Goal: Task Accomplishment & Management: Manage account settings

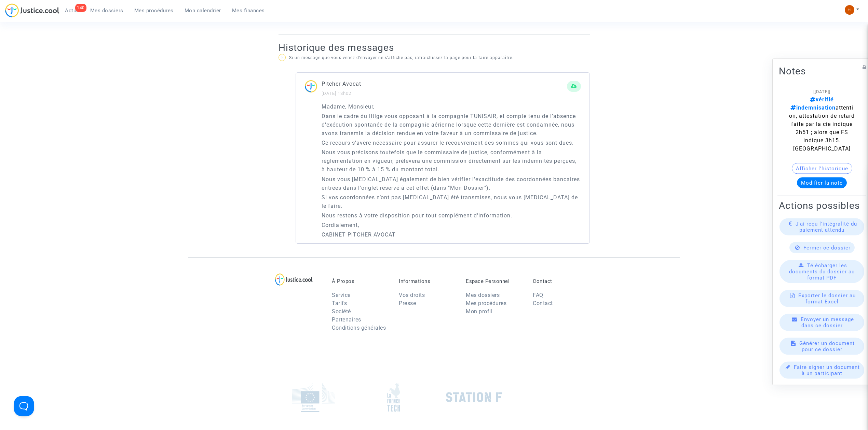
drag, startPoint x: 144, startPoint y: 8, endPoint x: 145, endPoint y: 4, distance: 3.9
click at [144, 8] on span "Mes procédures" at bounding box center [153, 11] width 39 height 6
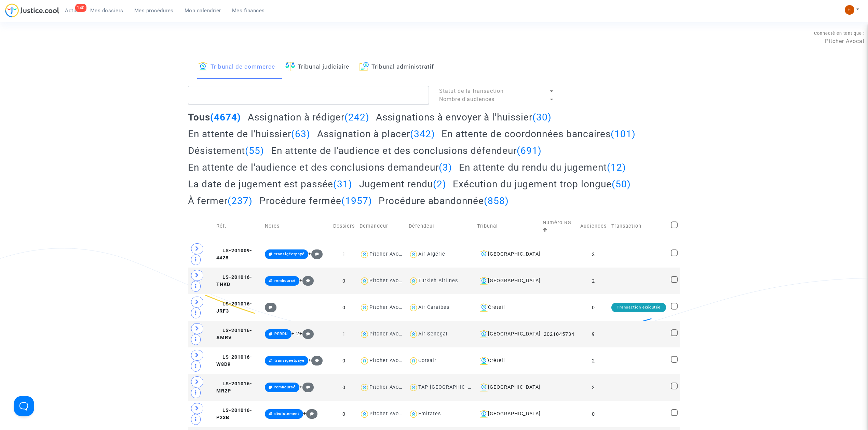
click at [335, 70] on link "Tribunal judiciaire" at bounding box center [317, 67] width 64 height 23
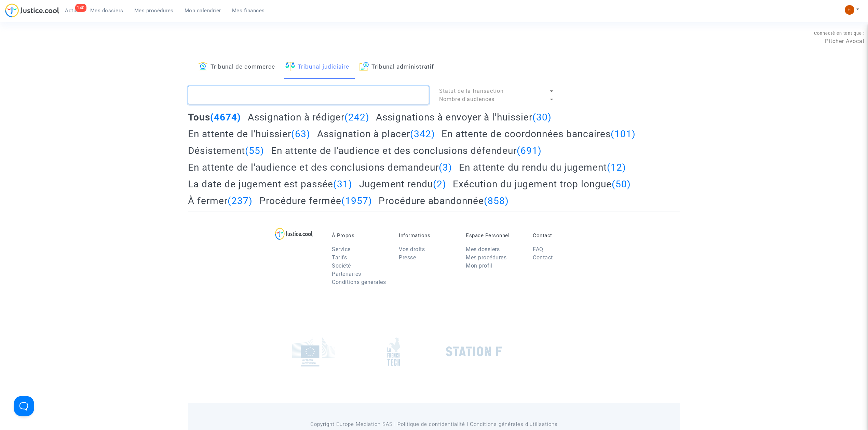
click at [335, 103] on textarea at bounding box center [308, 95] width 241 height 18
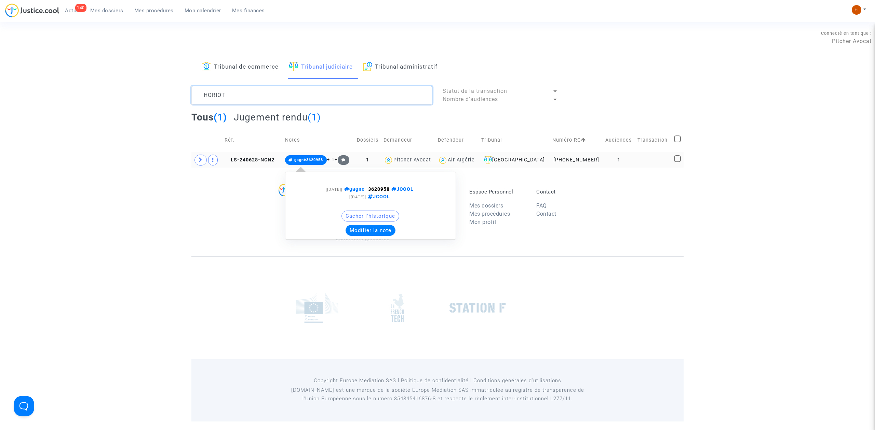
type textarea "HORIOT"
click at [301, 162] on span "gagné3620958" at bounding box center [308, 160] width 29 height 4
click at [312, 158] on span "gagné3620958" at bounding box center [308, 160] width 29 height 4
click at [369, 233] on button "Modifier la note" at bounding box center [370, 230] width 50 height 11
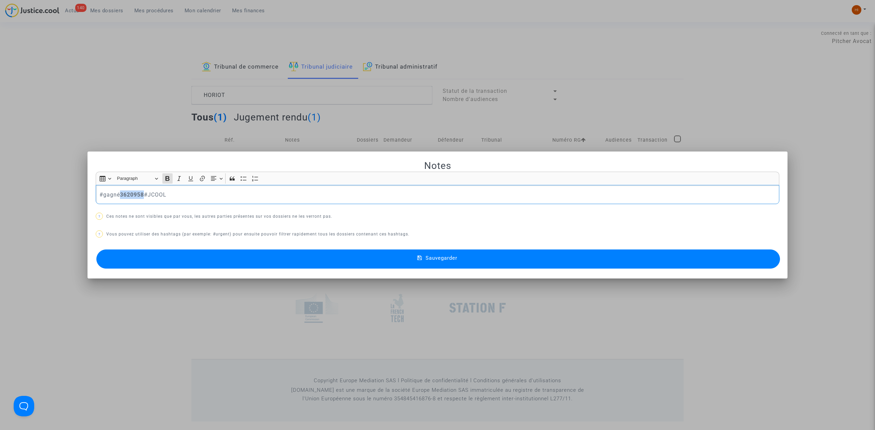
drag, startPoint x: 125, startPoint y: 195, endPoint x: 146, endPoint y: 195, distance: 21.2
click at [144, 195] on strong "3620958" at bounding box center [132, 195] width 24 height 6
copy strong "3620958"
click at [137, 125] on div at bounding box center [437, 215] width 875 height 430
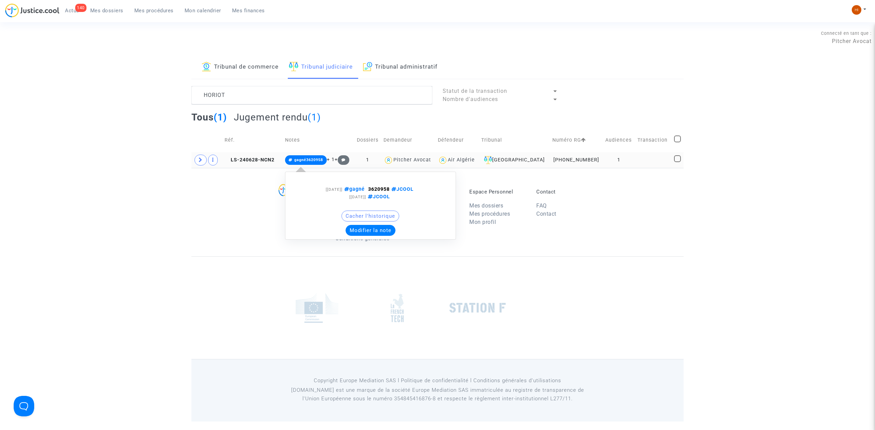
click at [303, 159] on span "gagné3620958" at bounding box center [308, 160] width 29 height 4
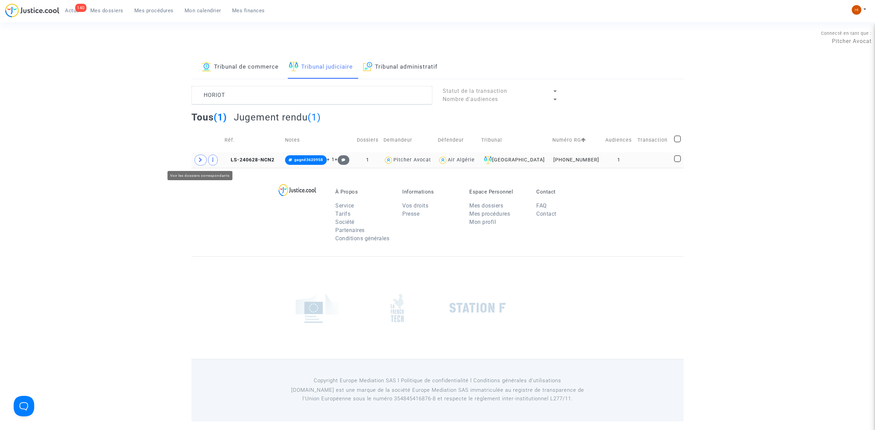
click at [195, 161] on span at bounding box center [200, 160] width 12 height 11
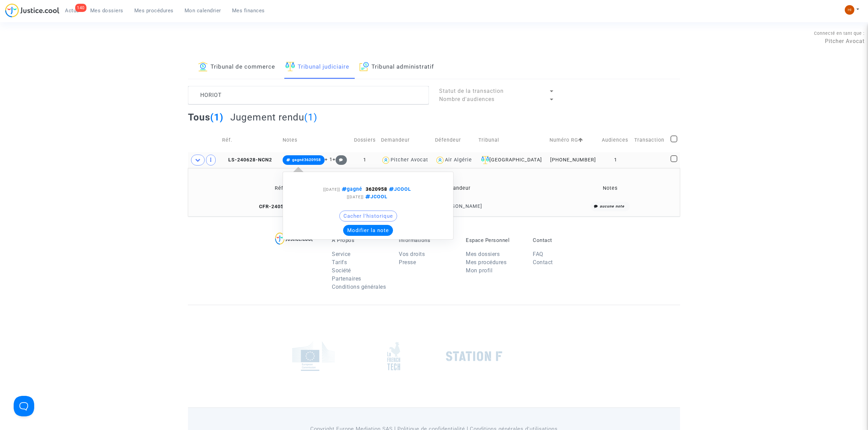
click at [315, 158] on span "gagné3620958" at bounding box center [306, 160] width 29 height 4
click at [361, 233] on button "Modifier la note" at bounding box center [368, 230] width 50 height 11
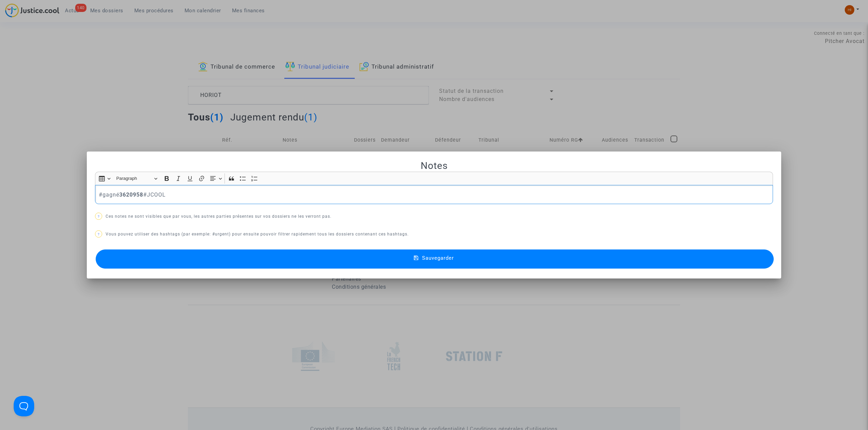
click at [247, 78] on div at bounding box center [434, 215] width 868 height 430
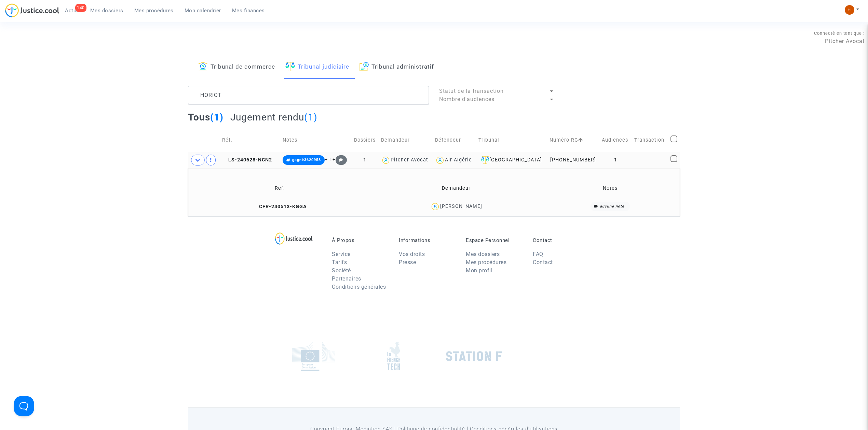
click at [669, 138] on td at bounding box center [674, 140] width 12 height 24
click at [671, 137] on span at bounding box center [673, 139] width 7 height 7
click at [673, 142] on input "checkbox" at bounding box center [673, 142] width 0 height 0
checkbox input "true"
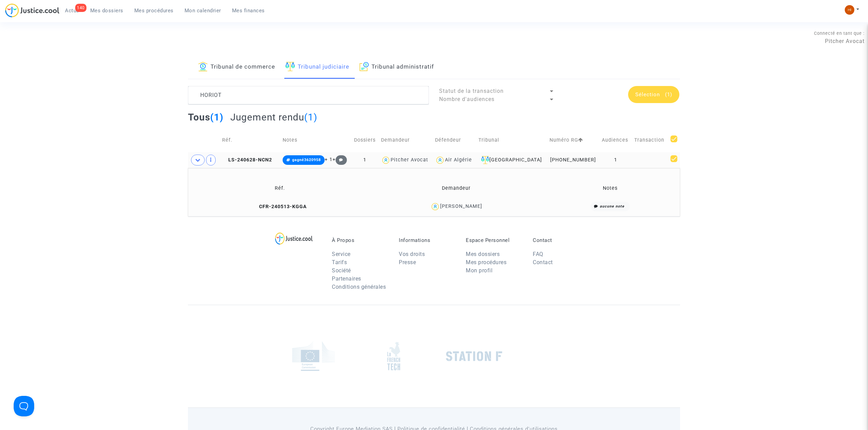
click at [655, 92] on span "Sélection" at bounding box center [647, 95] width 25 height 6
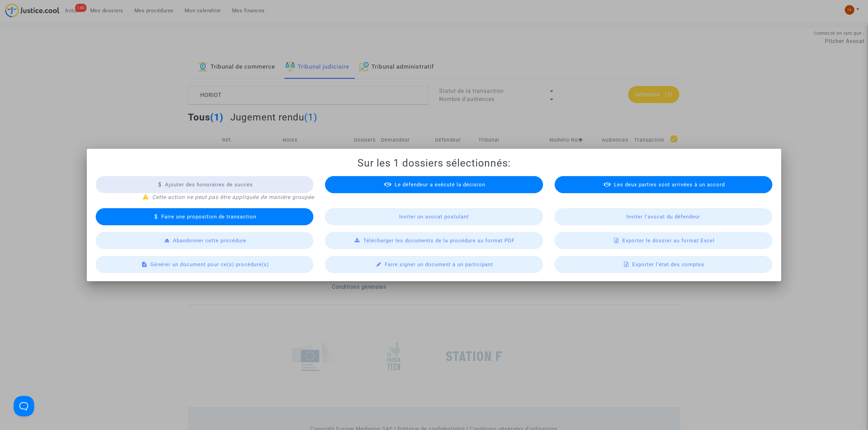
click at [671, 242] on span "Exporter le dossier au format Excel" at bounding box center [668, 241] width 92 height 6
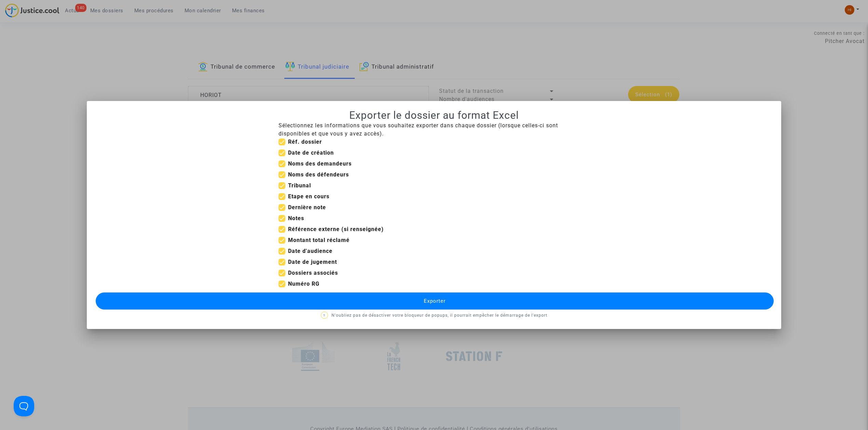
click at [284, 152] on span at bounding box center [281, 153] width 7 height 7
click at [282, 156] on input "Date de création" at bounding box center [281, 156] width 0 height 0
checkbox input "false"
click at [289, 194] on b "Etape en cours" at bounding box center [308, 196] width 41 height 6
click at [282, 200] on input "Etape en cours" at bounding box center [281, 200] width 0 height 0
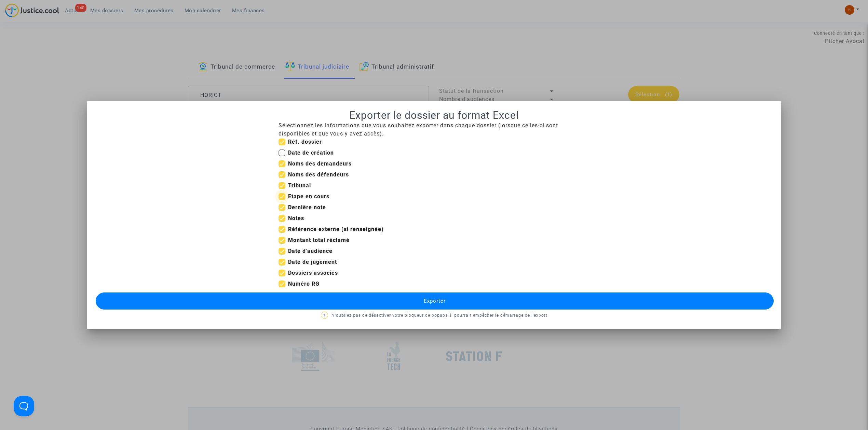
checkbox input "false"
click at [293, 204] on b "Dernière note" at bounding box center [307, 207] width 38 height 6
click at [282, 211] on input "Dernière note" at bounding box center [281, 211] width 0 height 0
checkbox input "false"
click at [294, 215] on b "Notes" at bounding box center [296, 218] width 16 height 6
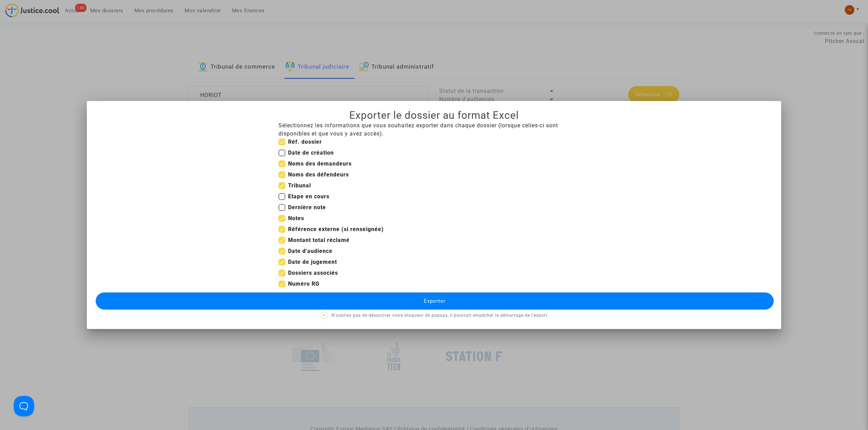
click at [282, 222] on input "Notes" at bounding box center [281, 222] width 0 height 0
checkbox input "false"
click at [296, 231] on b "Référence externe (si renseignée)" at bounding box center [336, 229] width 96 height 6
click at [282, 233] on input "Référence externe (si renseignée)" at bounding box center [281, 233] width 0 height 0
checkbox input "false"
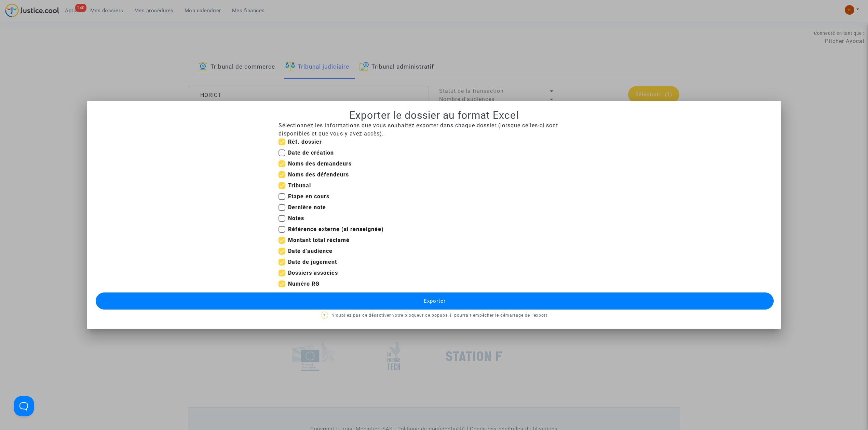
click at [306, 274] on b "Dossiers associés" at bounding box center [313, 273] width 50 height 6
click at [282, 277] on input "Dossiers associés" at bounding box center [281, 277] width 0 height 0
checkbox input "false"
click at [320, 302] on button "Exporter" at bounding box center [435, 301] width 678 height 17
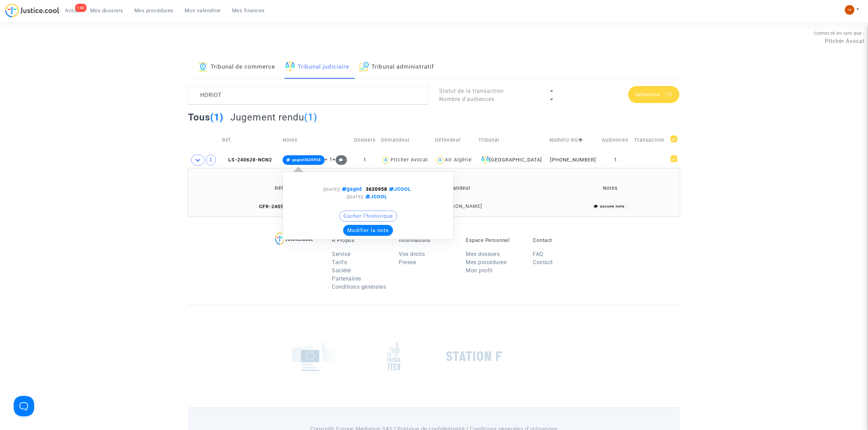
drag, startPoint x: 329, startPoint y: 156, endPoint x: 327, endPoint y: 160, distance: 4.9
click at [329, 156] on note-summary "gagné3620958 + 1 + [18/08/2025] gagné 3620958 JCOOL [28/06/2024] JCOOL Cacher l…" at bounding box center [316, 160] width 66 height 10
click at [319, 159] on span "gagné3620958" at bounding box center [306, 160] width 29 height 4
click at [375, 236] on button "Modifier la note" at bounding box center [368, 230] width 50 height 11
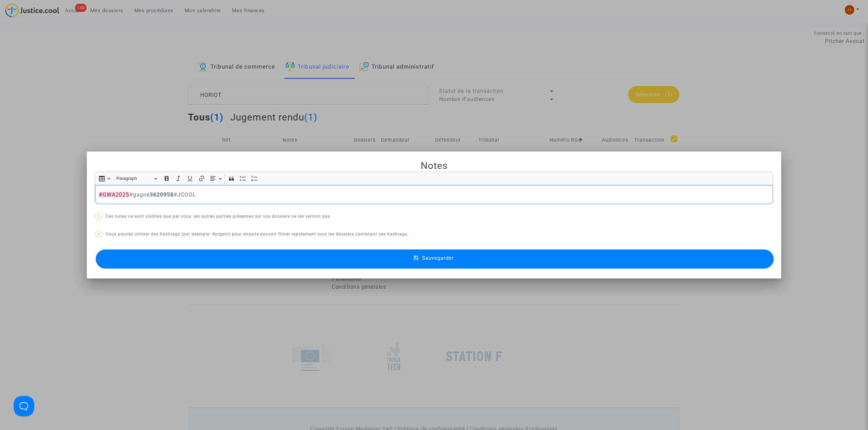
click at [465, 260] on button "Sauvegarder" at bounding box center [435, 259] width 678 height 19
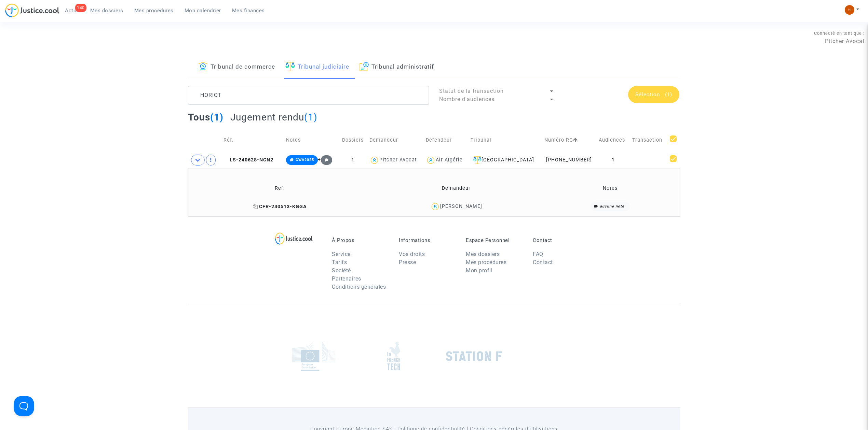
click at [270, 208] on span "CFR-240513-KGGA" at bounding box center [280, 207] width 54 height 6
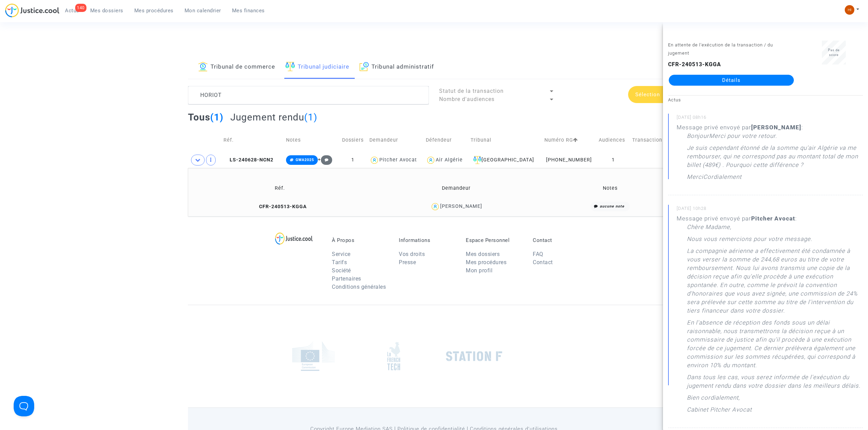
click at [744, 70] on div "CFR-240513-KGGA Détails" at bounding box center [731, 72] width 126 height 25
click at [766, 80] on link "Détails" at bounding box center [731, 80] width 125 height 11
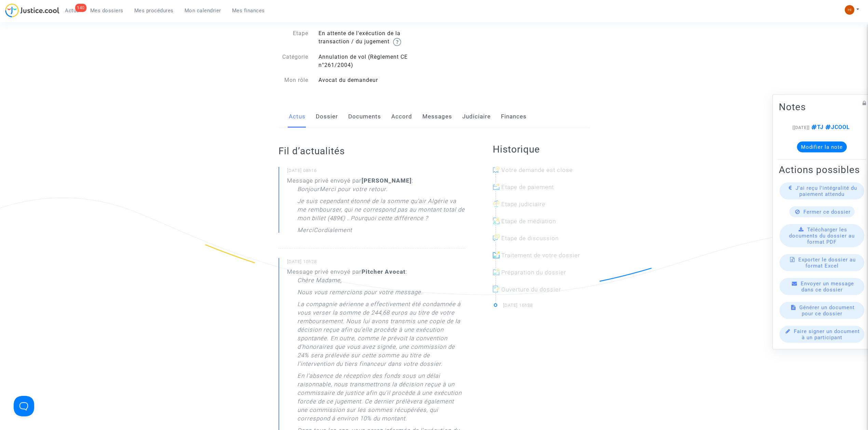
scroll to position [45, 0]
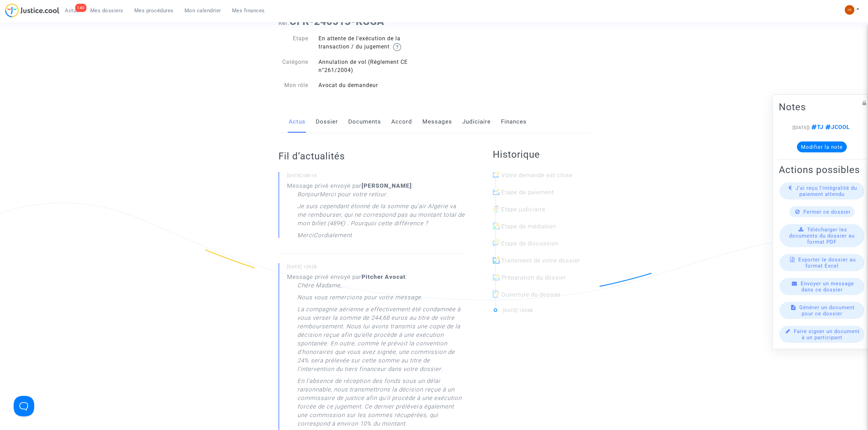
click at [316, 125] on link "Dossier" at bounding box center [327, 122] width 22 height 23
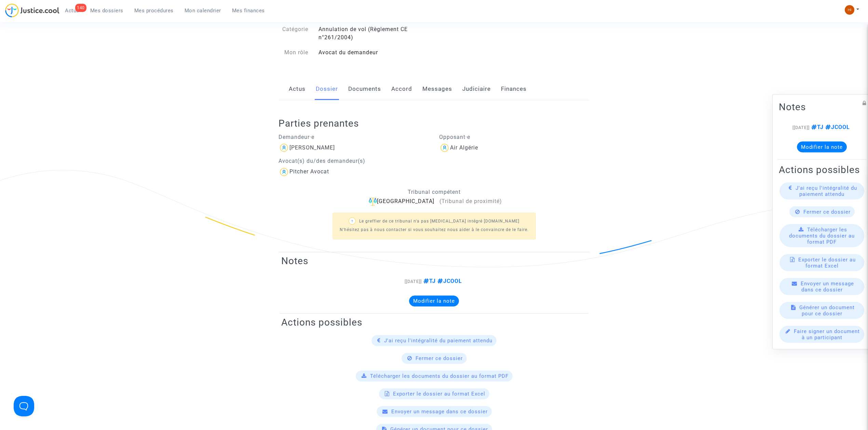
scroll to position [45, 0]
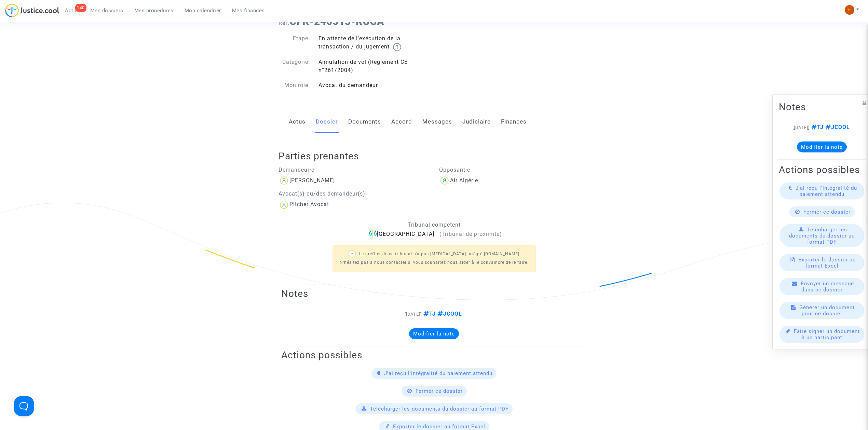
click at [371, 124] on link "Documents" at bounding box center [364, 122] width 33 height 23
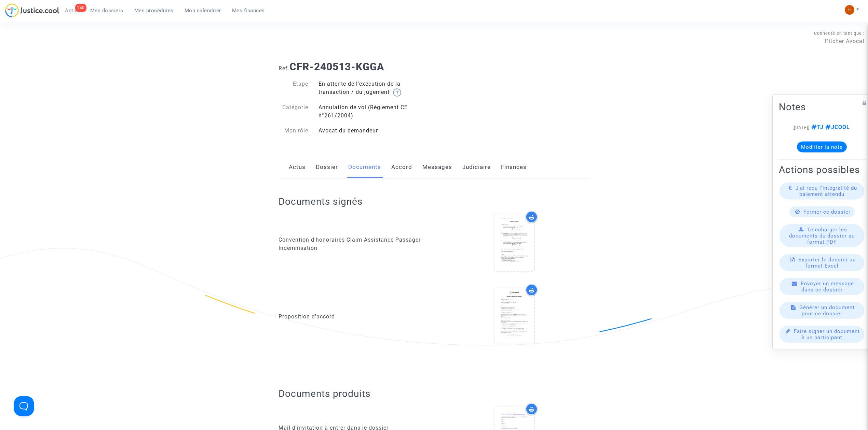
drag, startPoint x: 444, startPoint y: 170, endPoint x: 440, endPoint y: 170, distance: 4.4
click at [443, 170] on link "Messages" at bounding box center [437, 167] width 30 height 23
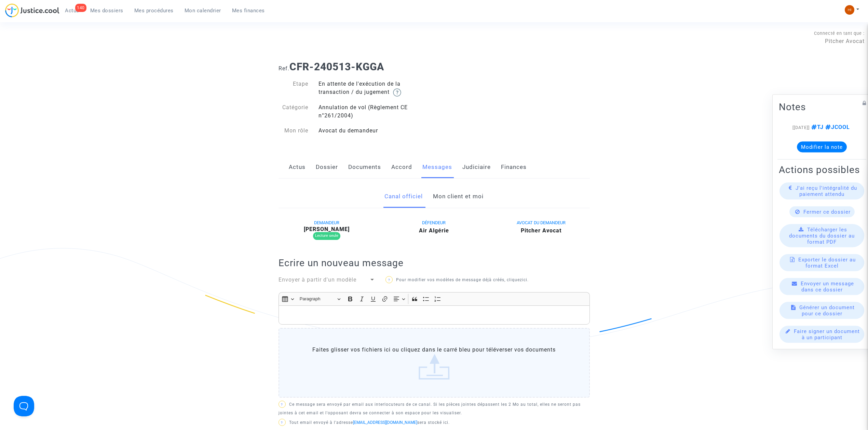
click at [471, 197] on link "Mon client et moi" at bounding box center [458, 196] width 51 height 23
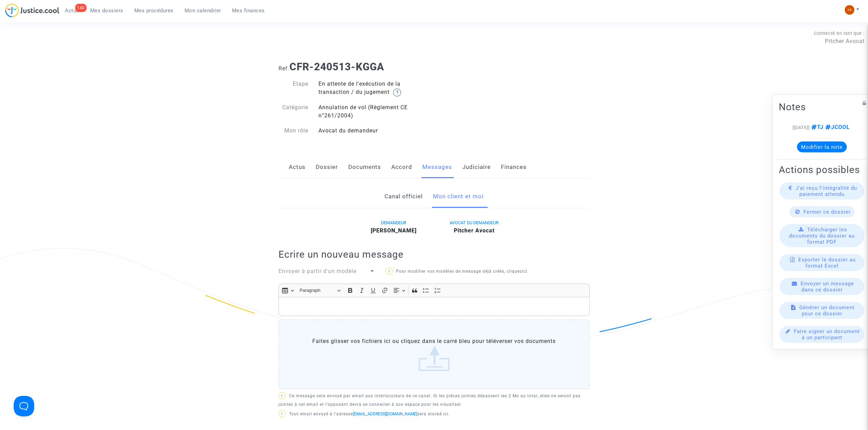
scroll to position [228, 0]
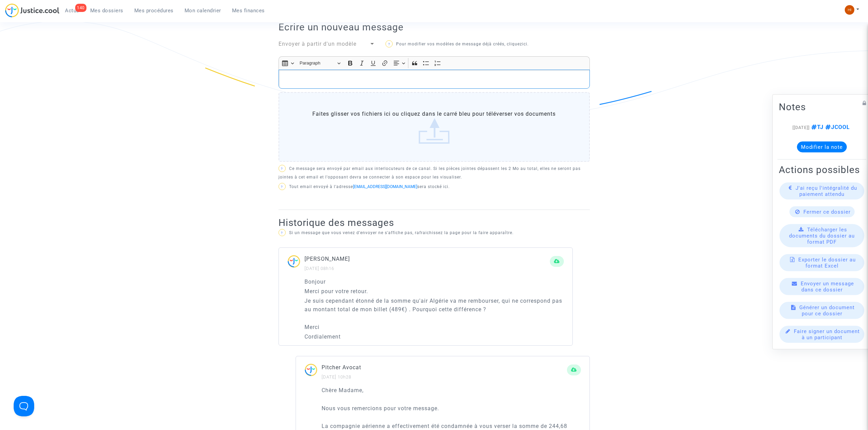
click at [391, 85] on div "Rich Text Editor, main" at bounding box center [433, 79] width 311 height 19
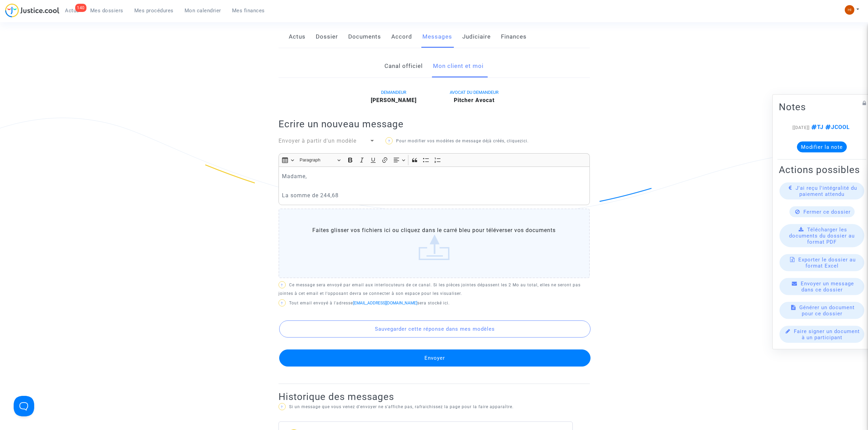
scroll to position [0, 0]
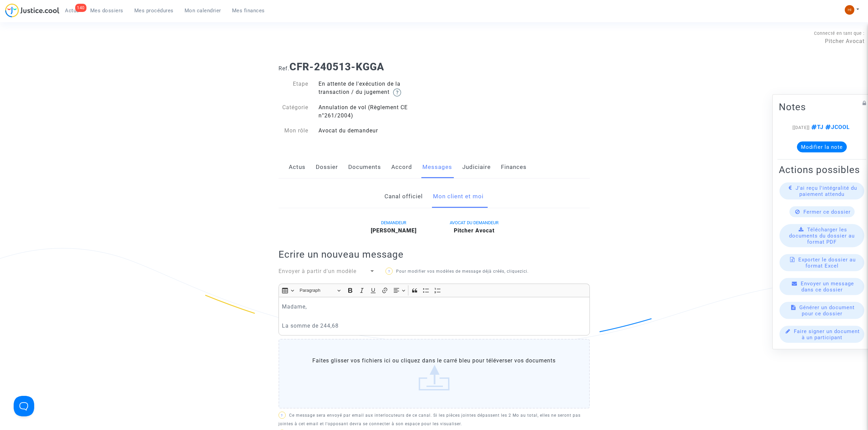
click at [317, 164] on link "Dossier" at bounding box center [327, 167] width 22 height 23
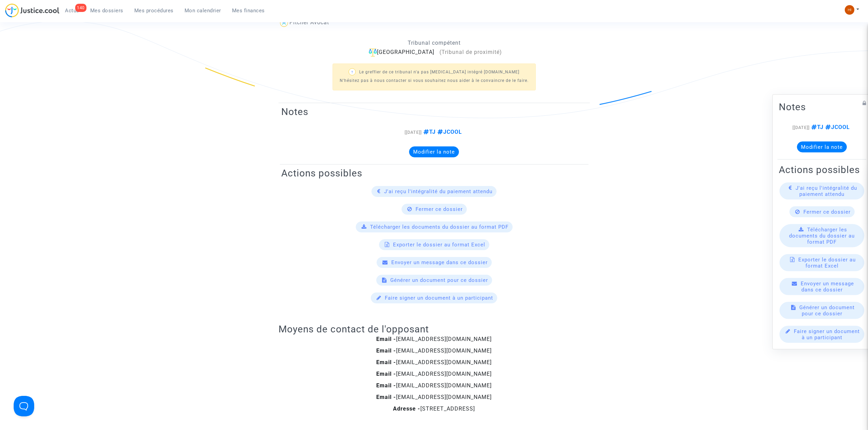
scroll to position [45, 0]
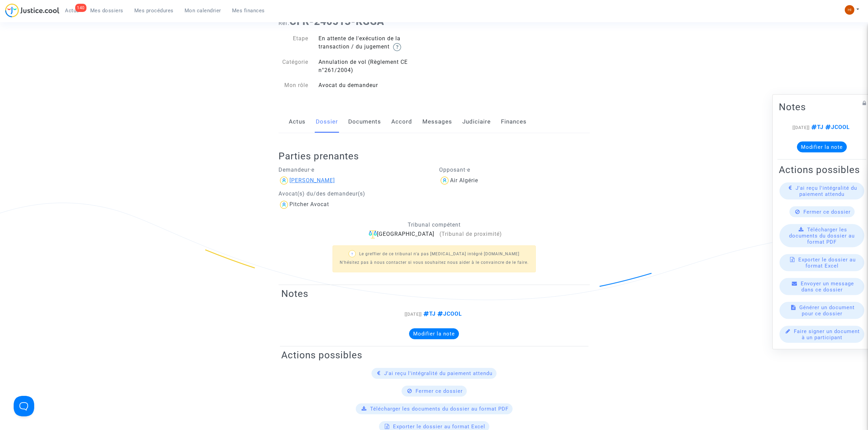
drag, startPoint x: 346, startPoint y: 178, endPoint x: 290, endPoint y: 179, distance: 55.7
click at [290, 179] on div "Camille Horiot" at bounding box center [353, 180] width 151 height 11
copy div "Camille Horiot"
click at [467, 114] on link "Judiciaire" at bounding box center [476, 122] width 28 height 23
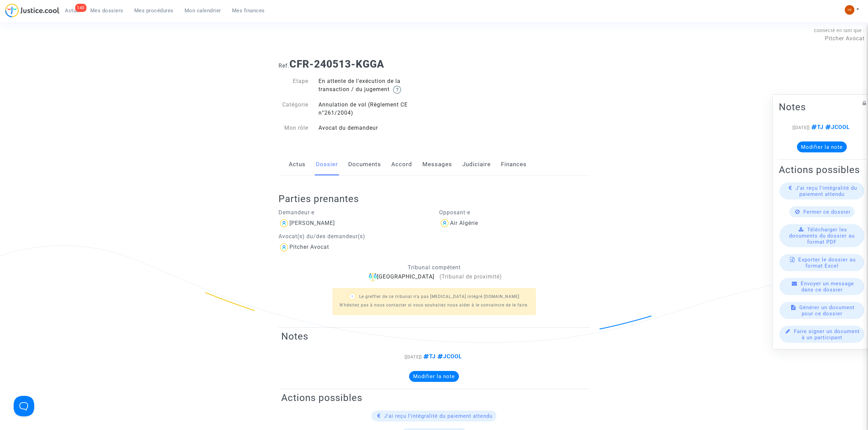
scroll to position [45, 0]
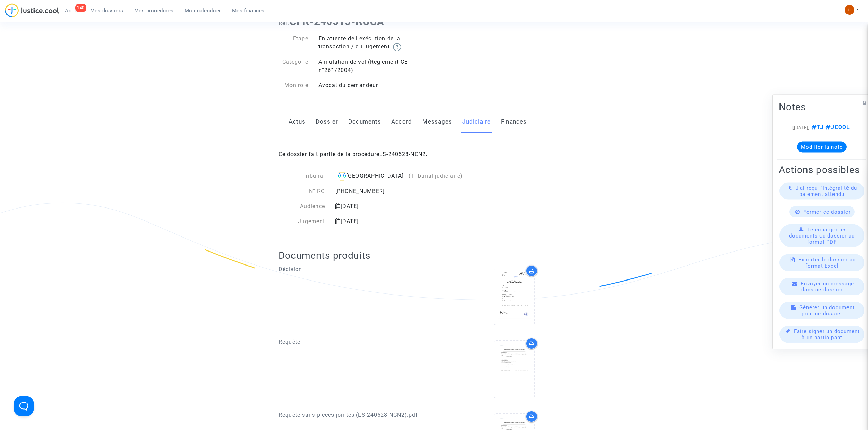
click at [326, 123] on link "Dossier" at bounding box center [327, 122] width 22 height 23
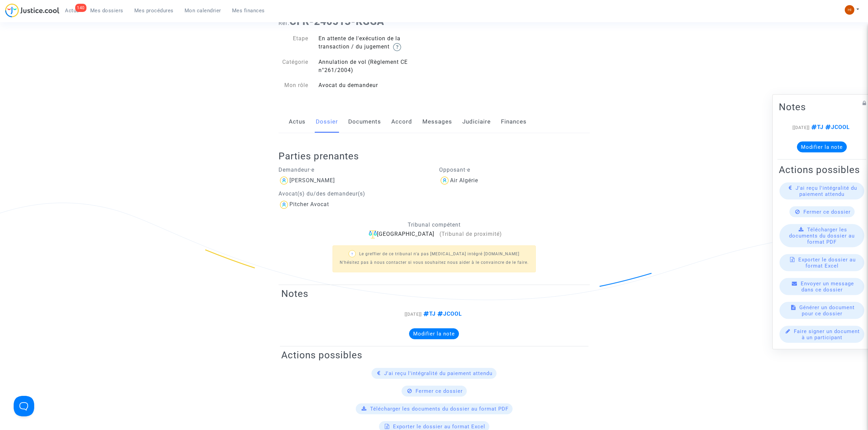
click at [296, 124] on link "Actus" at bounding box center [297, 122] width 17 height 23
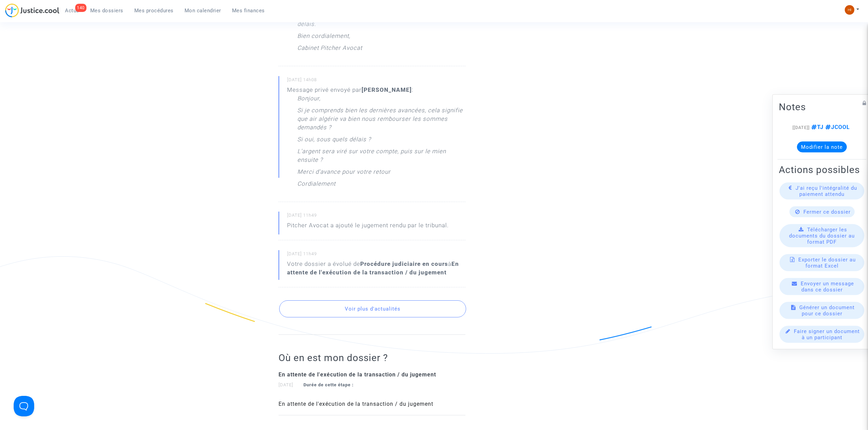
scroll to position [501, 0]
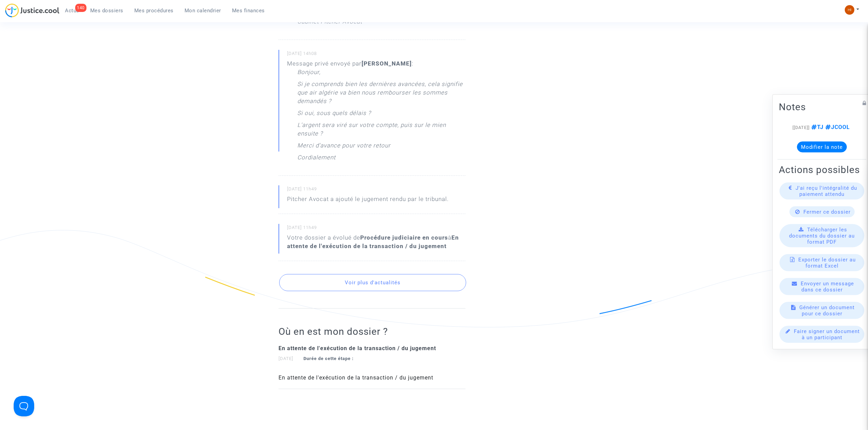
click at [335, 284] on button "Voir plus d'actualités" at bounding box center [372, 282] width 187 height 17
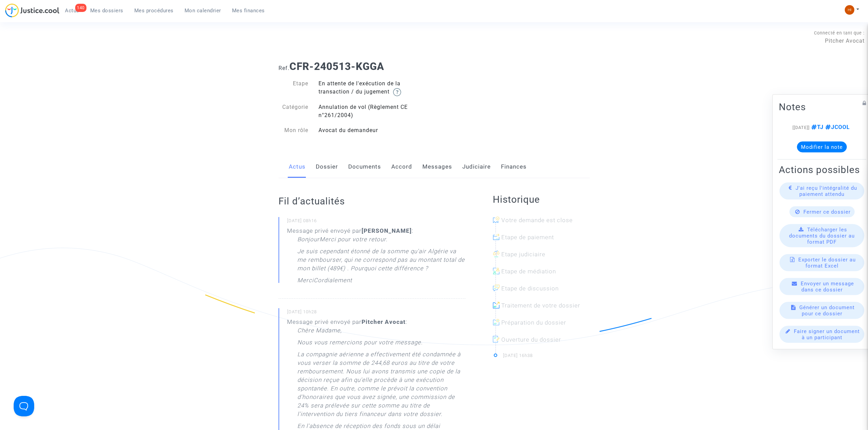
scroll to position [0, 0]
click at [430, 156] on link "Messages" at bounding box center [437, 167] width 30 height 23
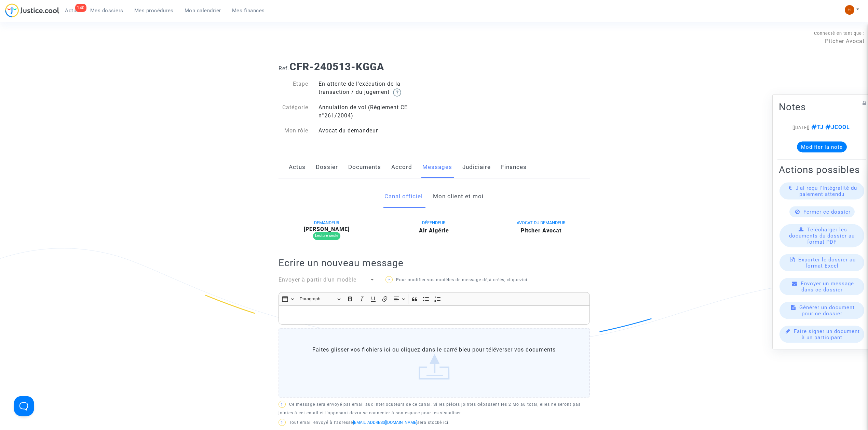
click at [452, 196] on link "Mon client et moi" at bounding box center [458, 196] width 51 height 23
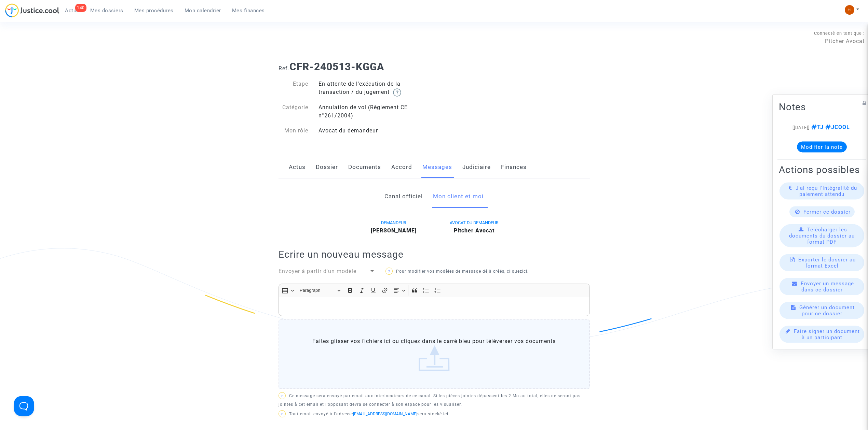
click at [364, 171] on link "Documents" at bounding box center [364, 167] width 33 height 23
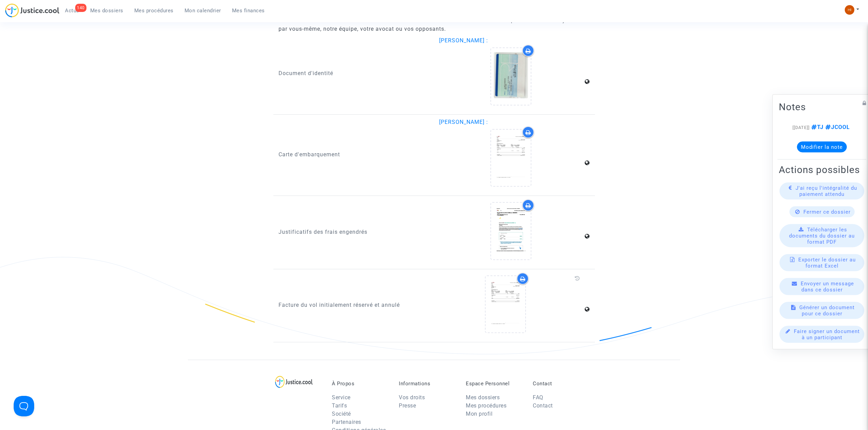
scroll to position [1135, 0]
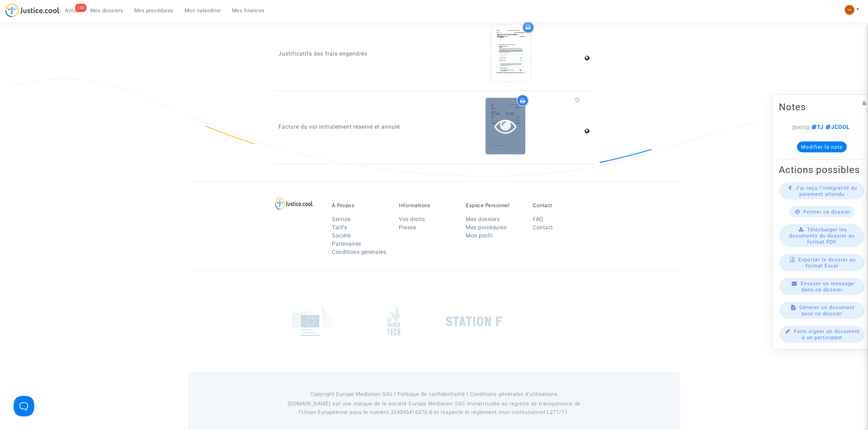
click at [504, 126] on icon at bounding box center [505, 126] width 22 height 22
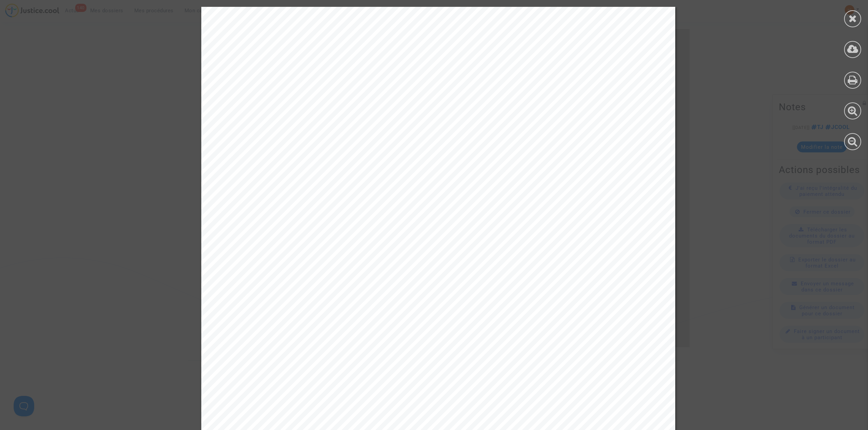
scroll to position [816, 0]
click at [847, 15] on div at bounding box center [852, 18] width 17 height 17
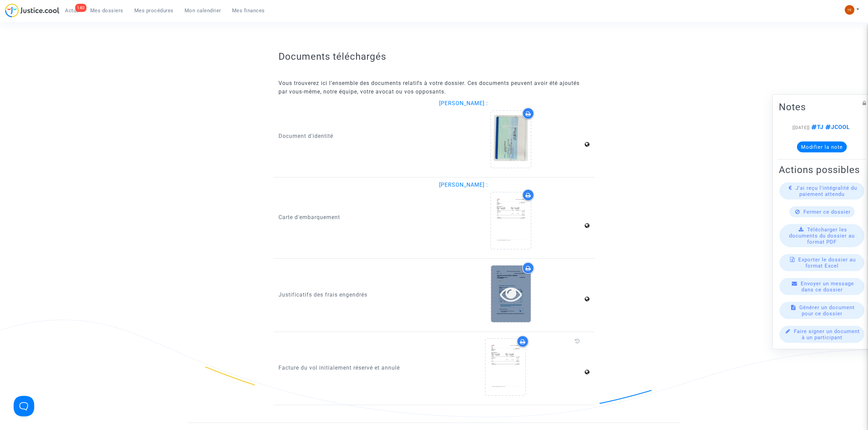
scroll to position [907, 0]
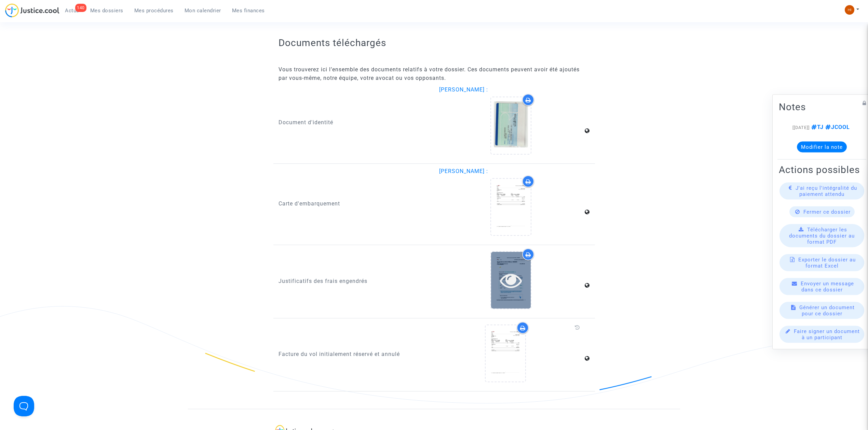
click at [510, 289] on div at bounding box center [511, 280] width 40 height 56
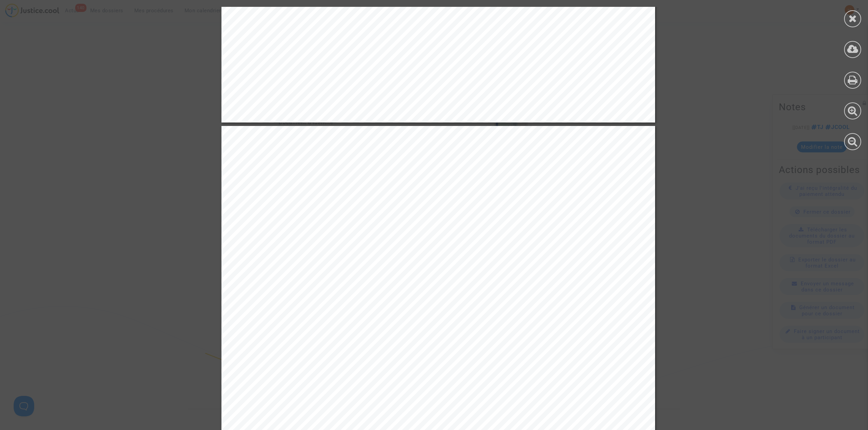
scroll to position [1959, 0]
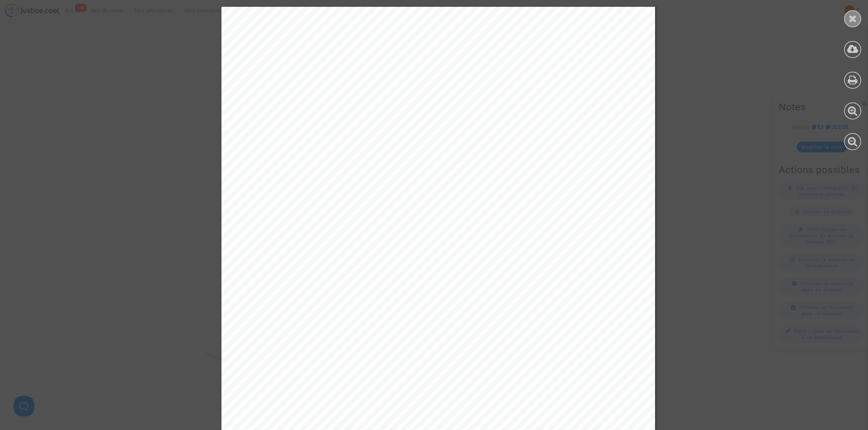
click at [849, 12] on div at bounding box center [852, 18] width 17 height 17
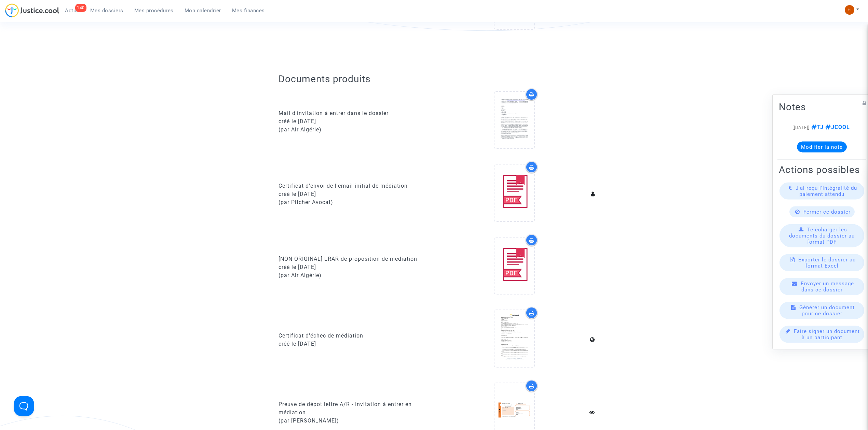
scroll to position [0, 0]
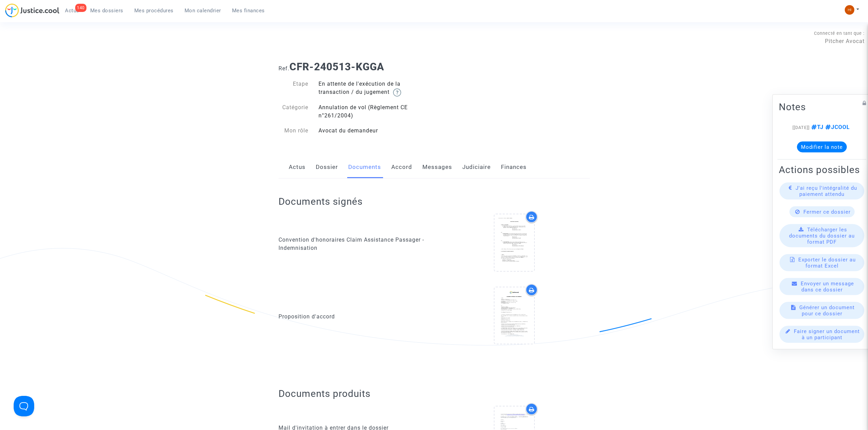
click at [451, 157] on div "Actus Dossier Documents Accord Messages Judiciaire Finances" at bounding box center [433, 167] width 311 height 23
click at [441, 164] on link "Messages" at bounding box center [437, 167] width 30 height 23
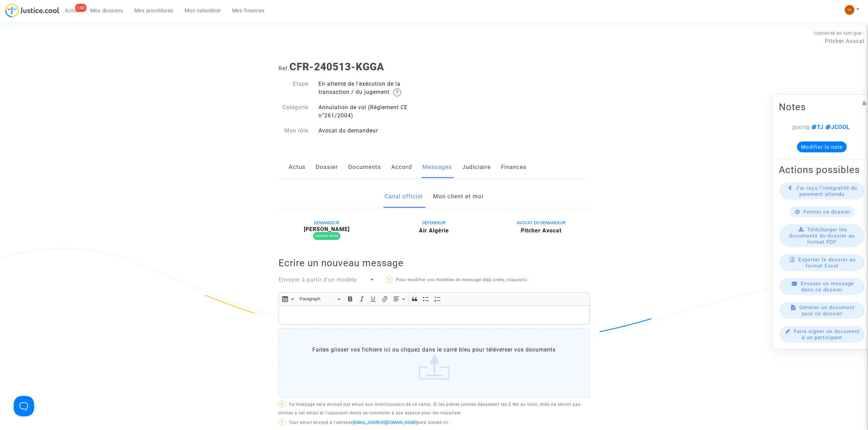
click at [456, 195] on link "Mon client et moi" at bounding box center [458, 196] width 51 height 23
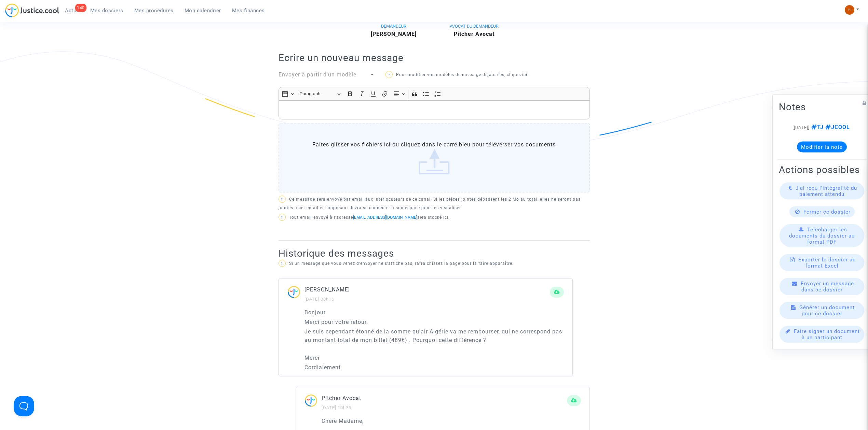
scroll to position [182, 0]
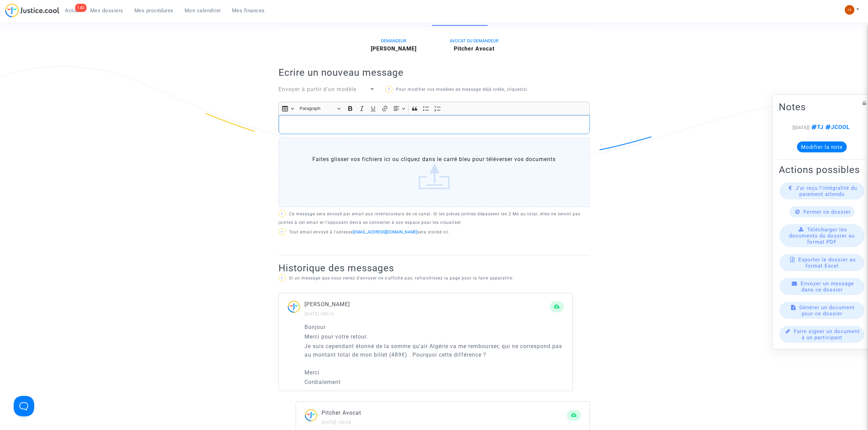
click at [375, 125] on p "Rich Text Editor, main" at bounding box center [434, 125] width 304 height 9
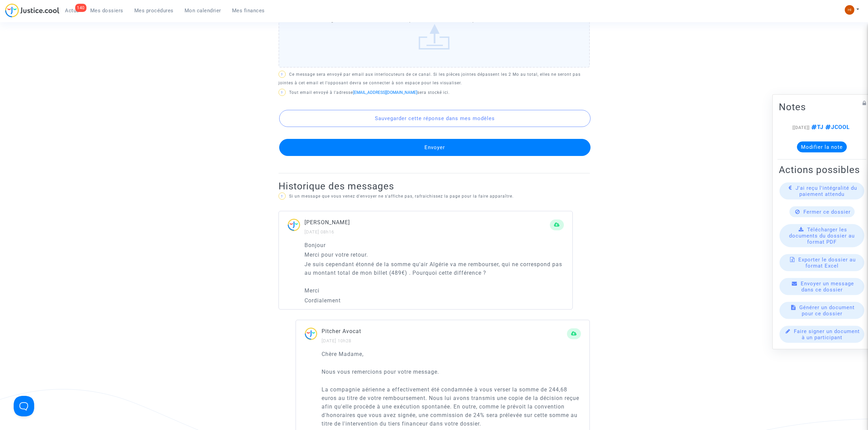
scroll to position [273, 0]
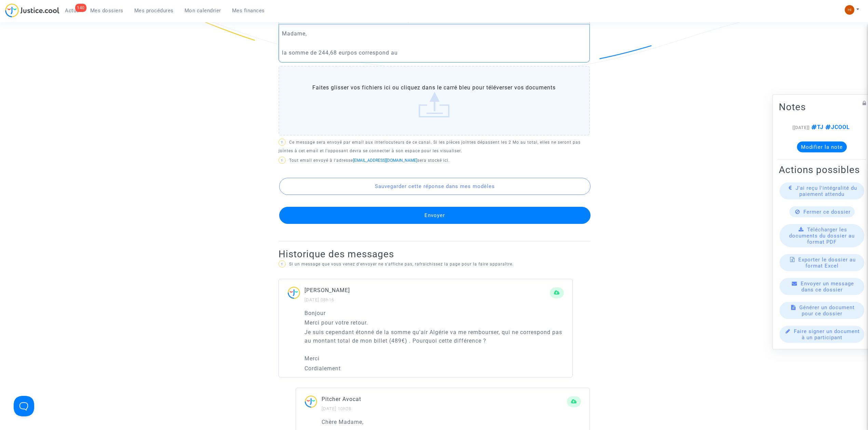
click at [411, 57] on p "la somme de 244,68 eurpos correspond au" at bounding box center [434, 53] width 304 height 9
click at [346, 54] on p "la somme de 244,68 eurpos correspond au remboursement du seul billet aller annu…" at bounding box center [434, 53] width 304 height 9
click at [348, 54] on p "la somme de 244,68 eurpos correspond au remboursement du seul billet aller annu…" at bounding box center [434, 53] width 304 height 9
drag, startPoint x: 542, startPoint y: 53, endPoint x: 537, endPoint y: 54, distance: 4.6
click at [538, 54] on p "la somme de 244,68 euros correspond au remboursement du seul billet aller annul…" at bounding box center [434, 53] width 304 height 9
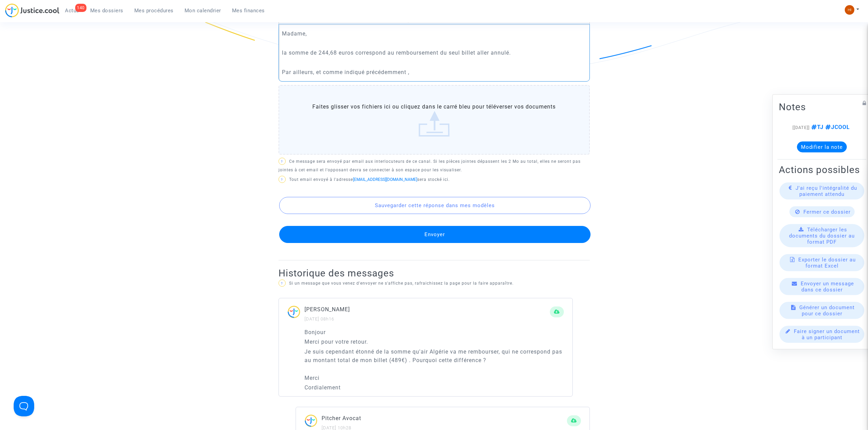
drag, startPoint x: 424, startPoint y: 67, endPoint x: 327, endPoint y: 67, distance: 96.7
click at [327, 67] on p "Rich Text Editor, main" at bounding box center [434, 62] width 304 height 9
click at [392, 75] on p "Par ailleurs, et comme indiqué précédemment ," at bounding box center [434, 72] width 304 height 9
drag, startPoint x: 425, startPoint y: 74, endPoint x: 316, endPoint y: 74, distance: 109.0
click at [316, 74] on p "Par ailleurs, et comme indiqué précédemment ," at bounding box center [434, 72] width 304 height 9
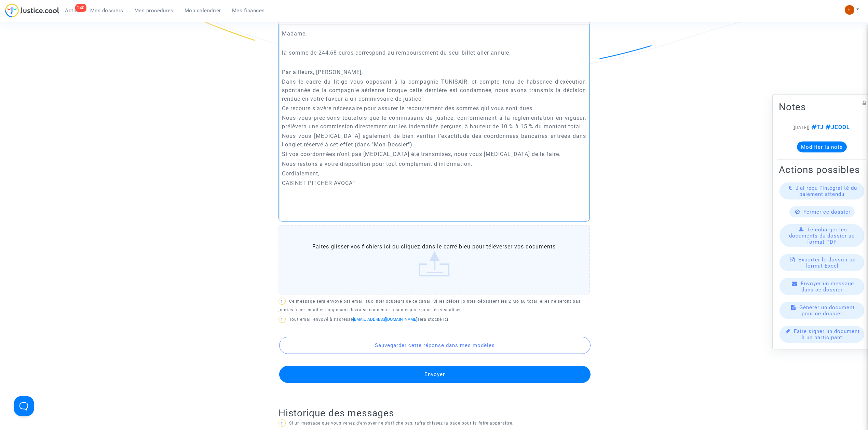
drag, startPoint x: 476, startPoint y: 81, endPoint x: 316, endPoint y: 72, distance: 159.8
click at [316, 72] on div "Madame, la somme de 244,68 euros correspond au remboursement du seul billet all…" at bounding box center [433, 123] width 311 height 198
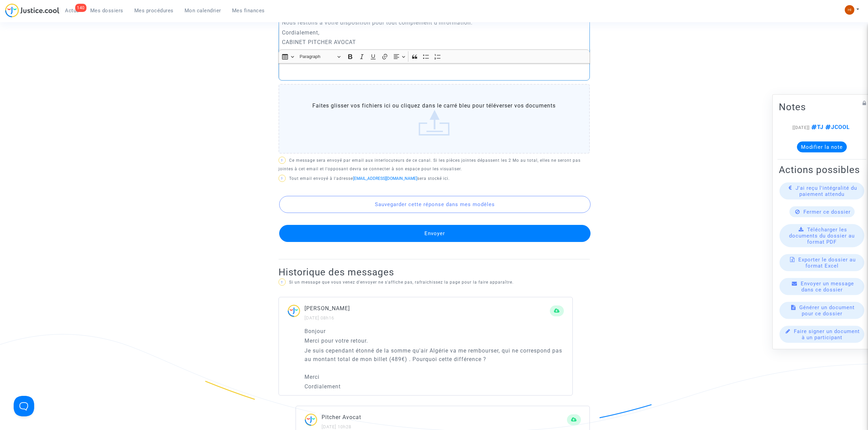
scroll to position [182, 0]
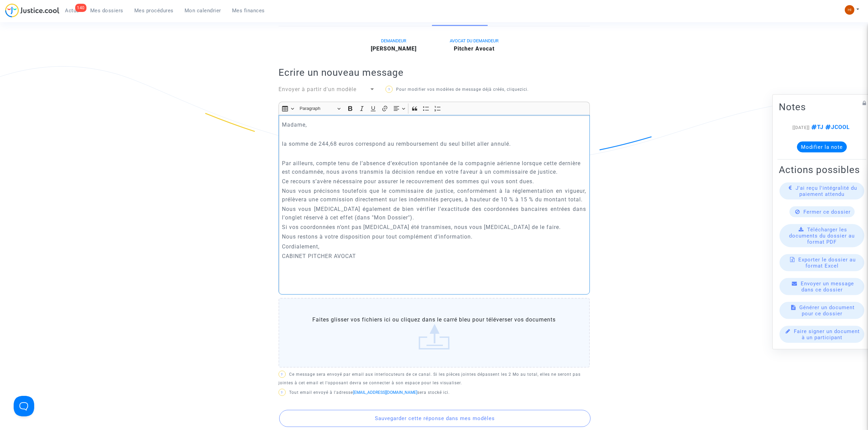
click at [387, 289] on p "Rich Text Editor, main" at bounding box center [434, 285] width 304 height 9
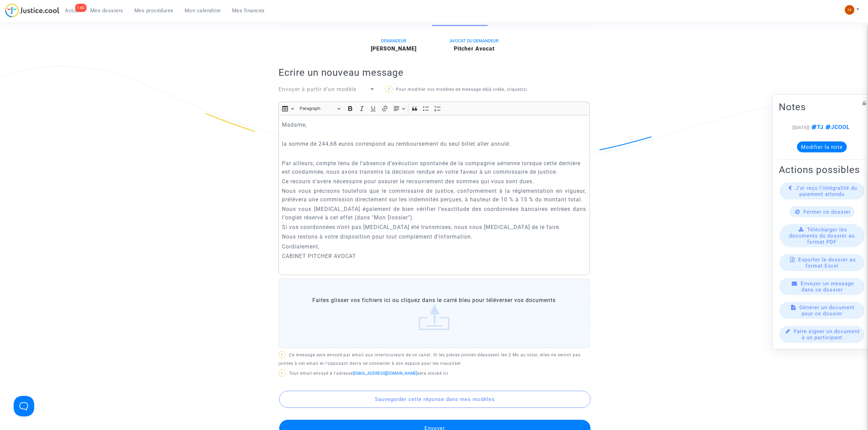
click at [387, 298] on label "Faites glisser vos fichiers ici ou cliquez dans le carré bleu pour téléverser v…" at bounding box center [433, 314] width 311 height 70
click at [0, 0] on input "Faites glisser vos fichiers ici ou cliquez dans le carré bleu pour téléverser v…" at bounding box center [0, 0] width 0 height 0
click at [357, 270] on p "Rich Text Editor, main" at bounding box center [434, 266] width 304 height 9
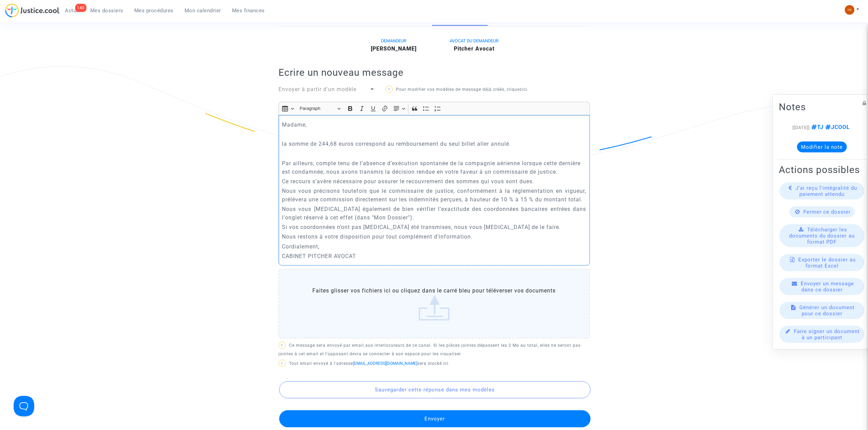
click at [320, 232] on p "Si vos coordonnées n’ont pas encore été transmises, nous vous prions de le fair…" at bounding box center [434, 227] width 304 height 9
click at [320, 203] on p "Nous vous précisons toutefois que le commissaire de justice, conformément à la …" at bounding box center [434, 195] width 304 height 17
click at [320, 204] on p "Nous vous précisons toutefois que le commissaire de justice, conformément à la …" at bounding box center [434, 195] width 304 height 17
click at [316, 152] on p "Rich Text Editor, main" at bounding box center [434, 153] width 304 height 9
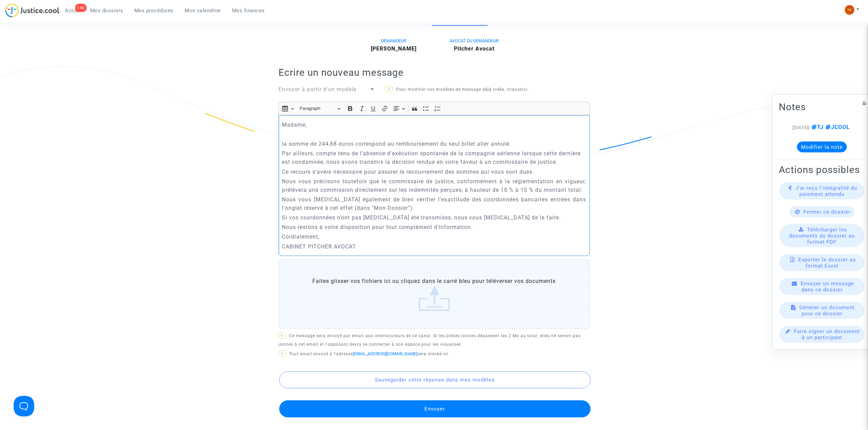
click at [310, 133] on p "Rich Text Editor, main" at bounding box center [434, 134] width 304 height 9
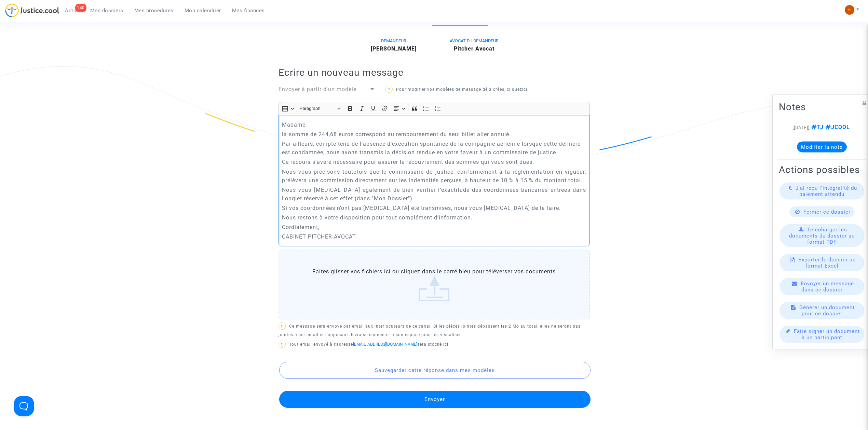
click at [539, 137] on p "la somme de 244,68 euros correspond au remboursement du seul billet aller annul…" at bounding box center [434, 134] width 304 height 9
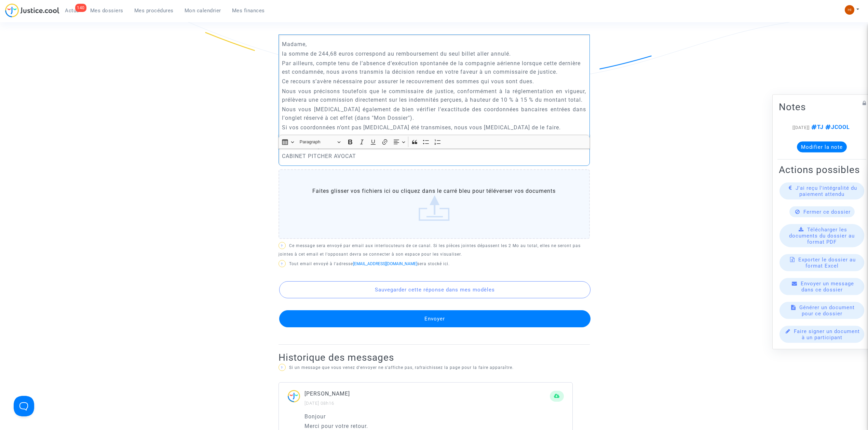
scroll to position [501, 0]
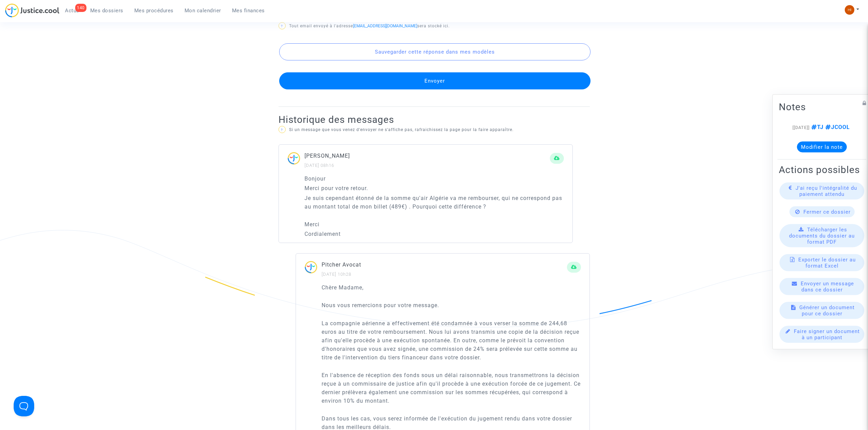
click at [494, 90] on button "Envoyer" at bounding box center [434, 80] width 311 height 17
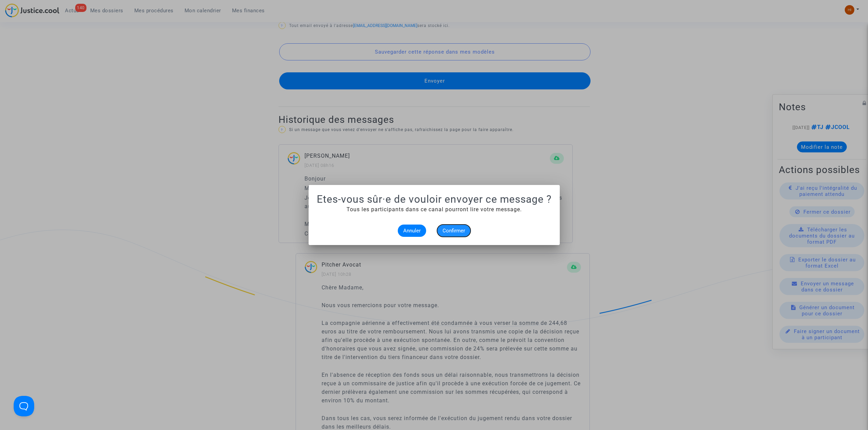
click at [465, 230] on button "Confirmer" at bounding box center [453, 231] width 33 height 12
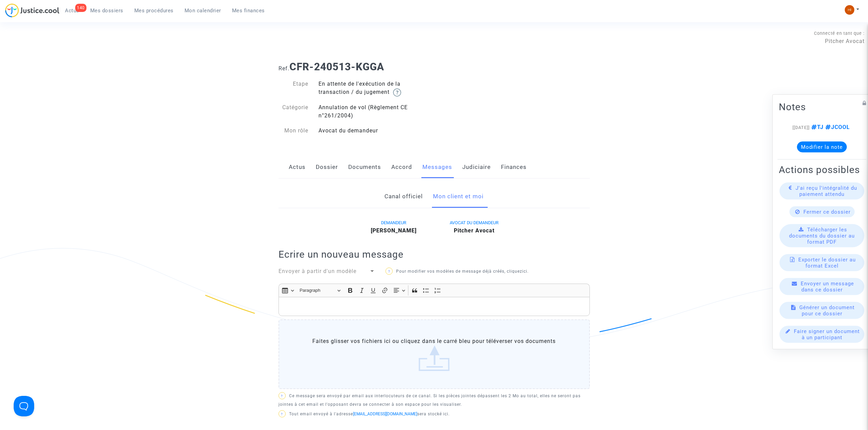
click at [481, 161] on link "Judiciaire" at bounding box center [476, 167] width 28 height 23
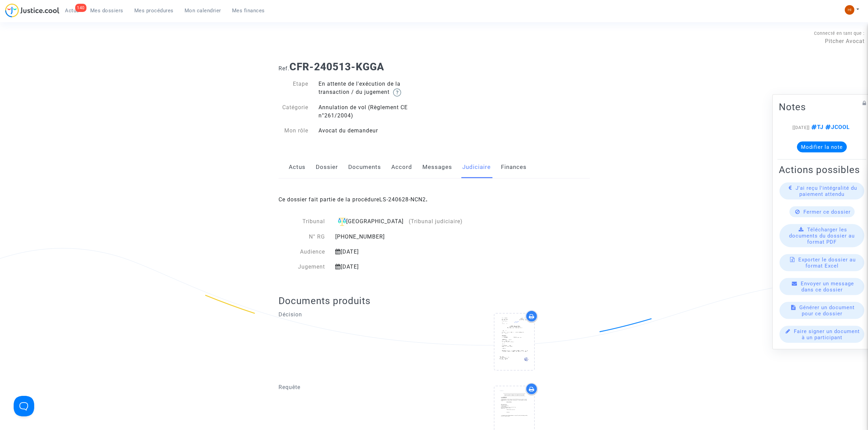
click at [152, 11] on span "Mes procédures" at bounding box center [153, 11] width 39 height 6
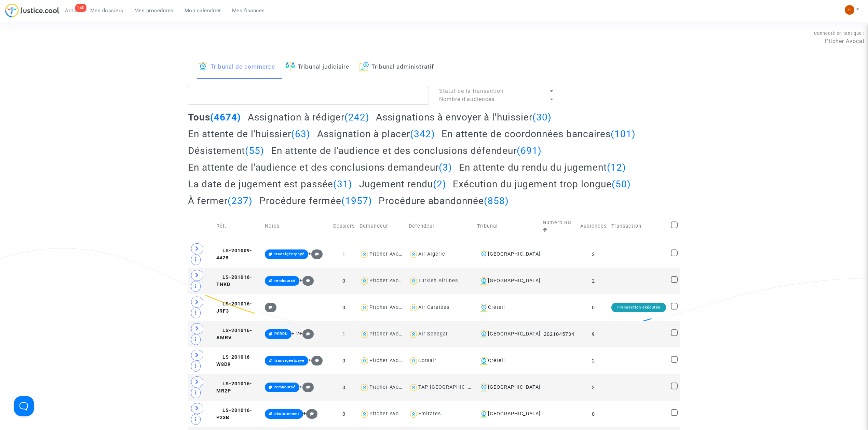
click at [339, 61] on link "Tribunal judiciaire" at bounding box center [317, 67] width 64 height 23
click at [324, 95] on textarea at bounding box center [308, 95] width 241 height 18
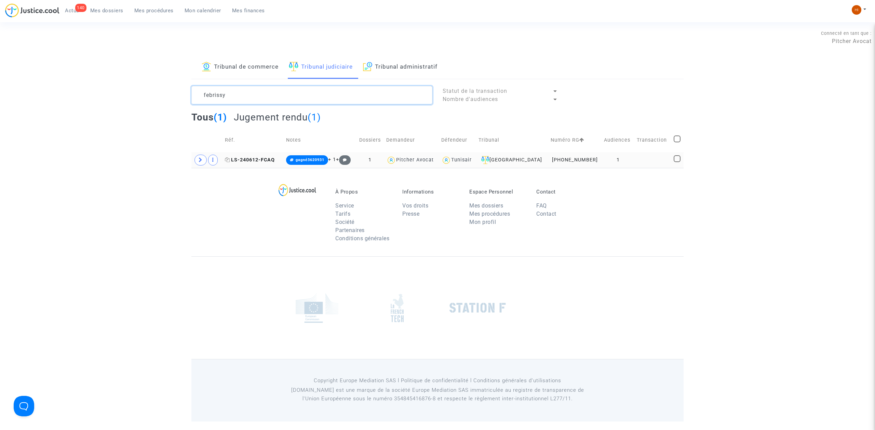
type textarea "febrissy"
click at [259, 160] on span "LS-240612-FCAQ" at bounding box center [250, 160] width 50 height 6
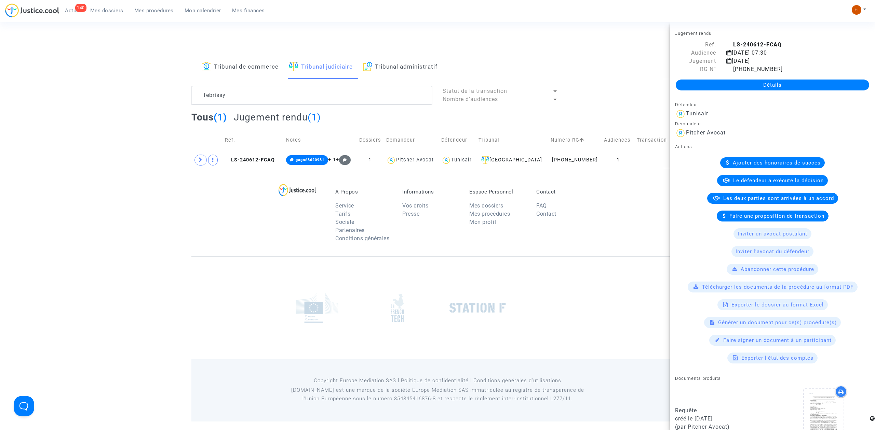
drag, startPoint x: 175, startPoint y: 177, endPoint x: 190, endPoint y: 168, distance: 17.2
click at [175, 177] on footerbar "À Propos Service Tarifs Société Partenaires Conditions générales Informations V…" at bounding box center [437, 294] width 875 height 253
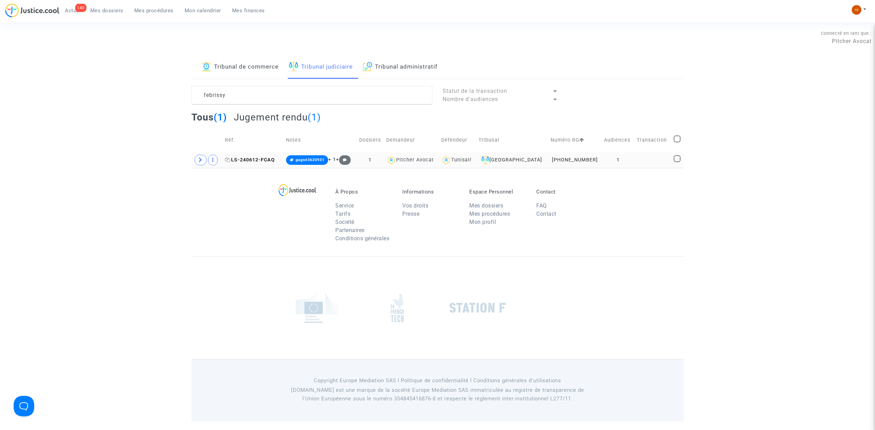
click at [245, 159] on span "LS-240612-FCAQ" at bounding box center [250, 160] width 50 height 6
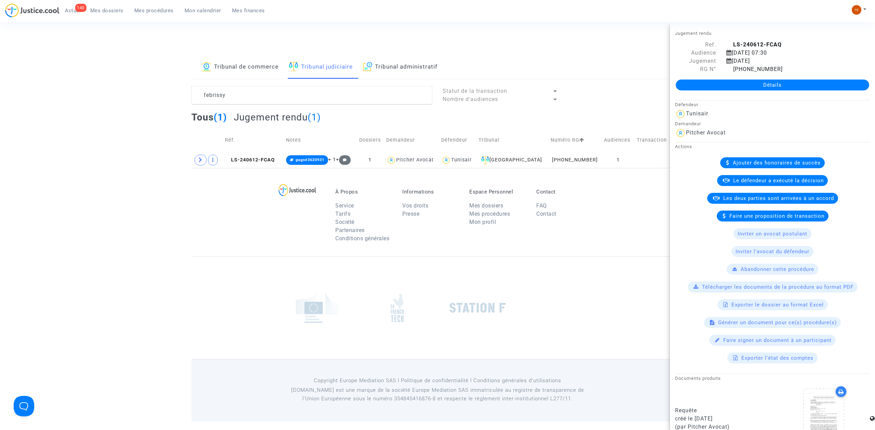
drag, startPoint x: 625, startPoint y: 229, endPoint x: 652, endPoint y: 181, distance: 55.2
click at [624, 229] on div "À Propos Service Tarifs Société Partenaires Conditions générales Informations V…" at bounding box center [437, 212] width 492 height 88
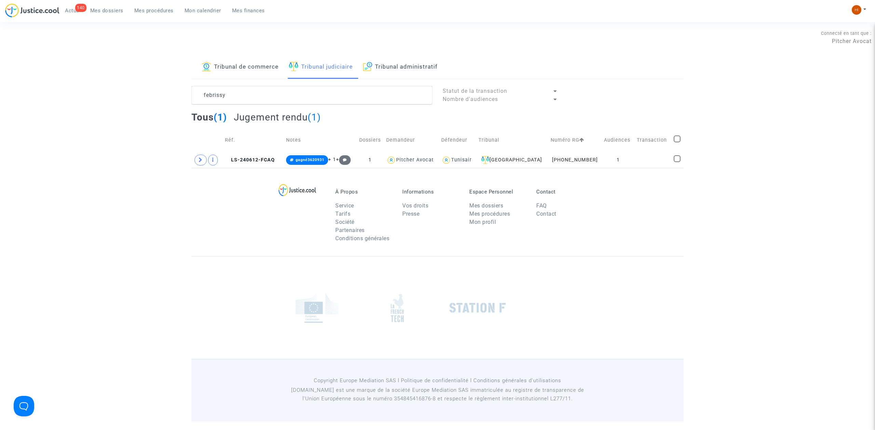
click at [677, 141] on span at bounding box center [676, 139] width 7 height 7
click at [677, 142] on input "checkbox" at bounding box center [676, 142] width 0 height 0
checkbox input "true"
click at [644, 99] on div "Sélection (1)" at bounding box center [656, 94] width 51 height 17
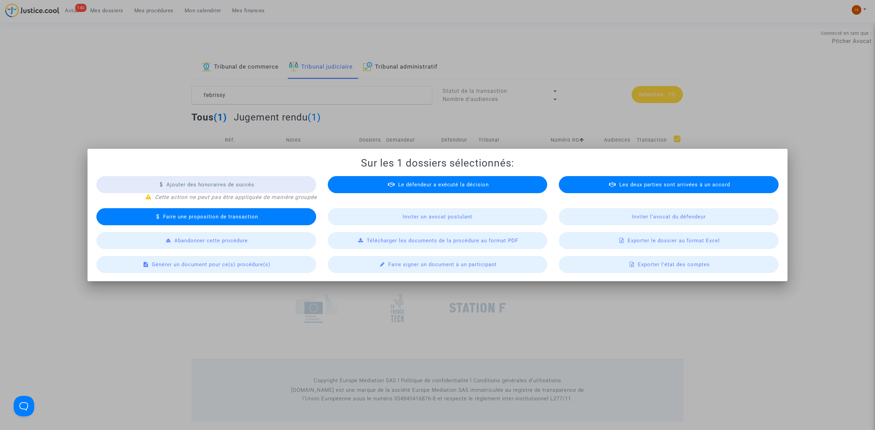
click at [677, 239] on span "Exporter le dossier au format Excel" at bounding box center [673, 241] width 92 height 6
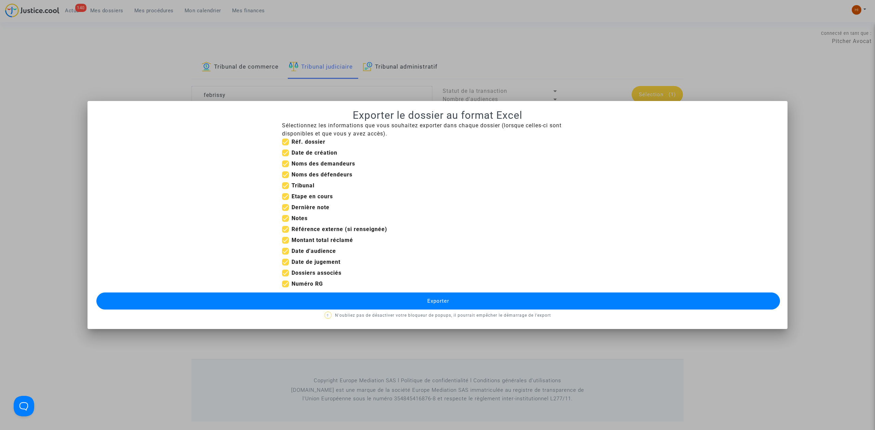
click at [314, 301] on button "Exporter" at bounding box center [437, 301] width 683 height 17
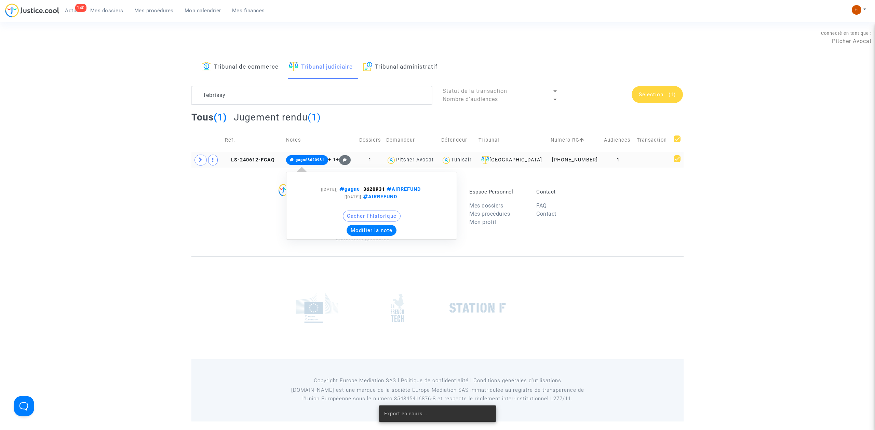
drag, startPoint x: 316, startPoint y: 159, endPoint x: 333, endPoint y: 185, distance: 31.0
click at [316, 159] on span "gagné3620931" at bounding box center [310, 160] width 29 height 4
click at [381, 235] on button "Modifier la note" at bounding box center [371, 230] width 50 height 11
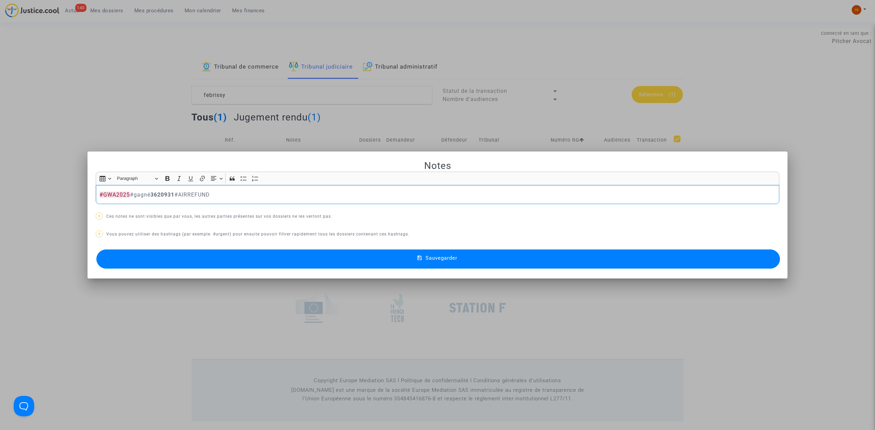
click at [367, 255] on button "Sauvegarder" at bounding box center [437, 259] width 683 height 19
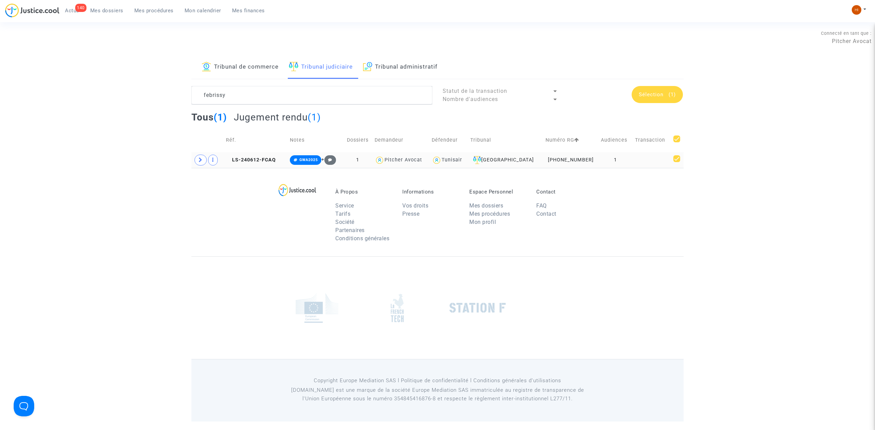
click at [189, 167] on div "febrissy Statut de la transaction Nombre d'audiences Sélection (1) Tous (1) Jug…" at bounding box center [437, 127] width 502 height 82
click at [195, 161] on span at bounding box center [200, 160] width 12 height 11
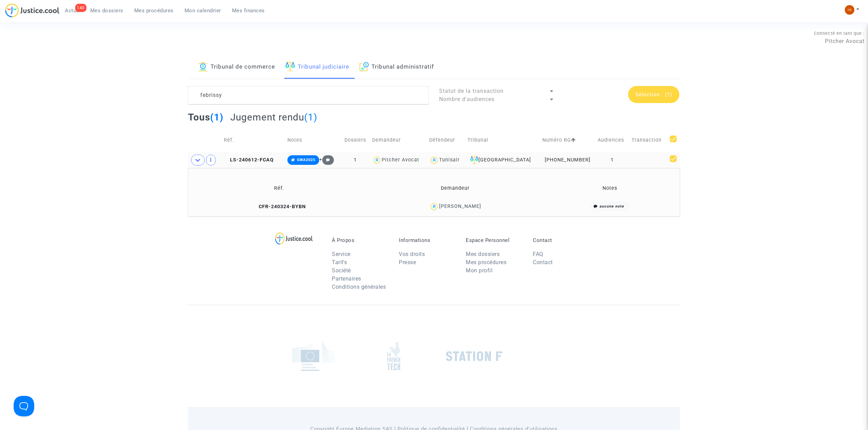
drag, startPoint x: 274, startPoint y: 207, endPoint x: 287, endPoint y: 202, distance: 14.4
click at [274, 207] on span "CFR-240324-BYBN" at bounding box center [278, 207] width 53 height 6
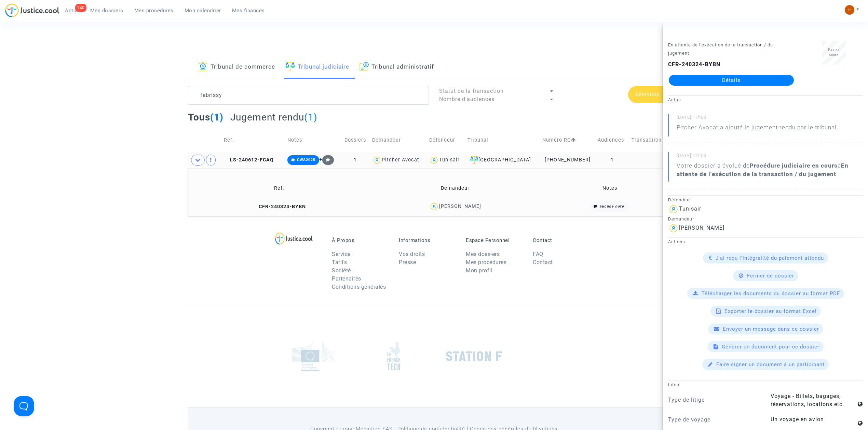
click at [747, 74] on div "CFR-240324-BYBN Détails" at bounding box center [731, 72] width 126 height 25
click at [747, 78] on link "Détails" at bounding box center [731, 80] width 125 height 11
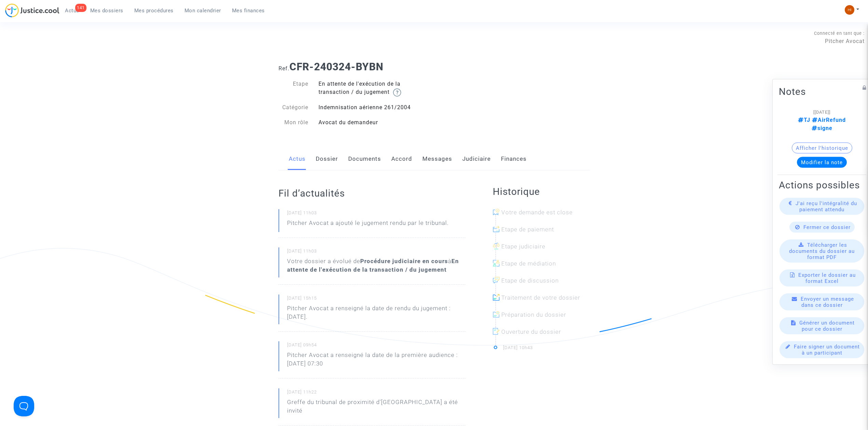
click at [749, 159] on div "Ref. CFR-240324-BYBN Etape En attente de l'exécution de la transaction / du jug…" at bounding box center [434, 327] width 868 height 543
click at [425, 164] on link "Messages" at bounding box center [437, 159] width 30 height 23
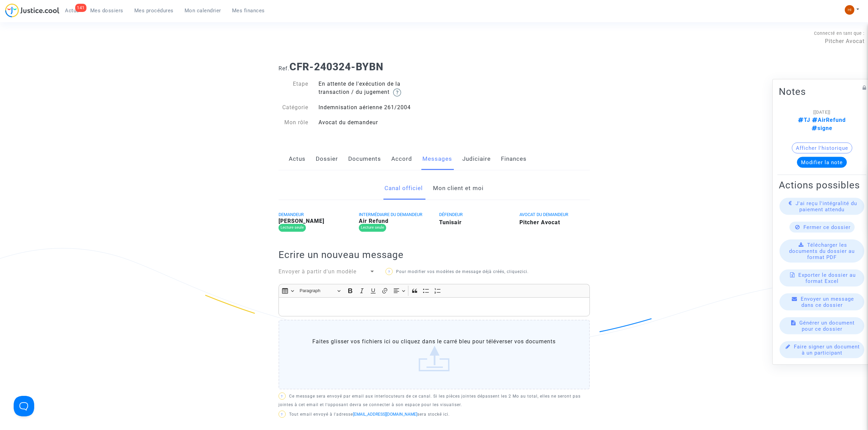
click at [444, 193] on link "Mon client et moi" at bounding box center [458, 188] width 51 height 23
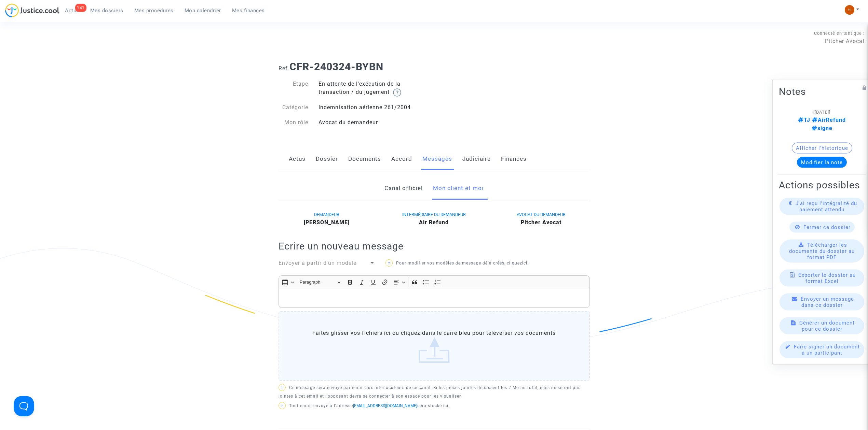
click at [376, 299] on p "Rich Text Editor, main" at bounding box center [434, 298] width 304 height 9
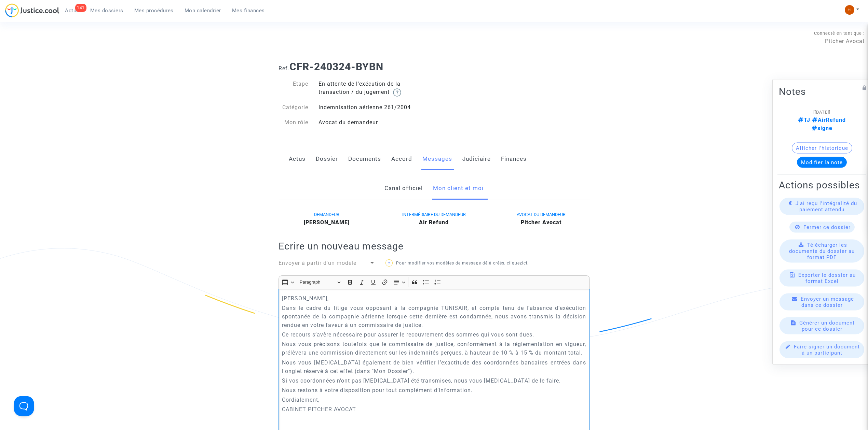
scroll to position [29, 0]
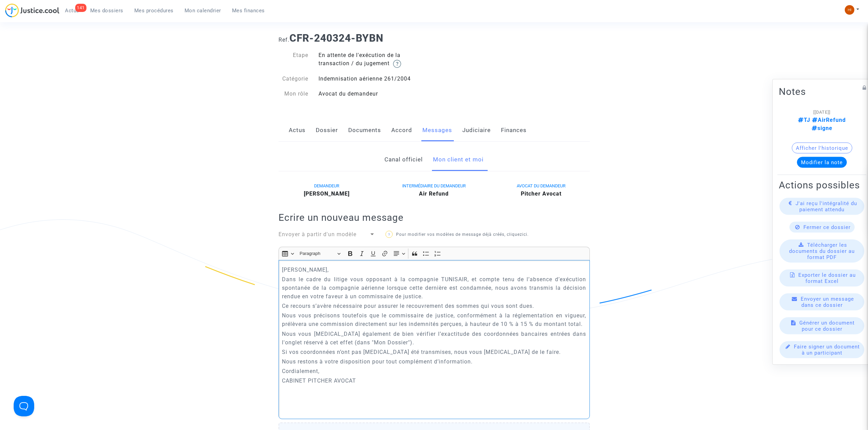
drag, startPoint x: 329, startPoint y: 408, endPoint x: 322, endPoint y: 410, distance: 7.2
click at [328, 405] on p "Rich Text Editor, main" at bounding box center [434, 400] width 304 height 9
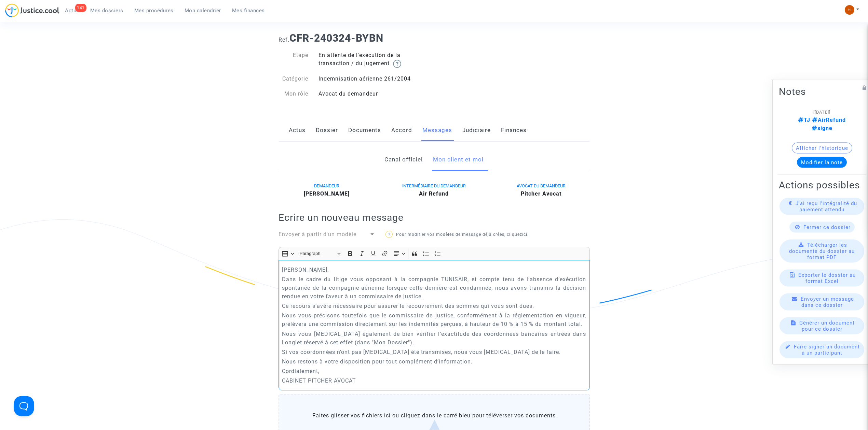
click at [340, 329] on p "Nous vous précisons toutefois que le commissaire de justice, conformément à la …" at bounding box center [434, 320] width 304 height 17
click at [333, 273] on p "Cher Monsieur," at bounding box center [434, 270] width 304 height 9
drag, startPoint x: 335, startPoint y: 273, endPoint x: 266, endPoint y: 275, distance: 68.7
click at [266, 275] on ng-component "Ref. CFR-240324-BYBN Etape En attente de l'exécution de la transaction / du jug…" at bounding box center [434, 323] width 492 height 593
click at [357, 272] on p "Cher Monsieur," at bounding box center [434, 270] width 304 height 9
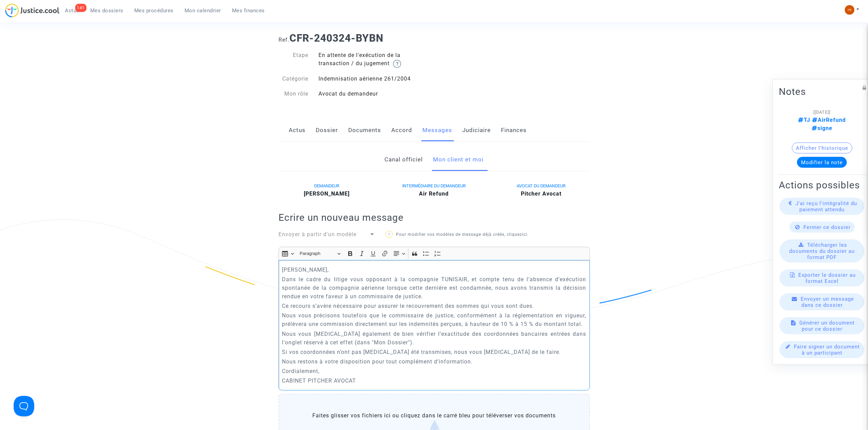
drag, startPoint x: 357, startPoint y: 268, endPoint x: 251, endPoint y: 268, distance: 105.9
click at [251, 268] on ng-component "Ref. CFR-240324-BYBN Etape En attente de l'exécution de la transaction / du jug…" at bounding box center [434, 323] width 492 height 593
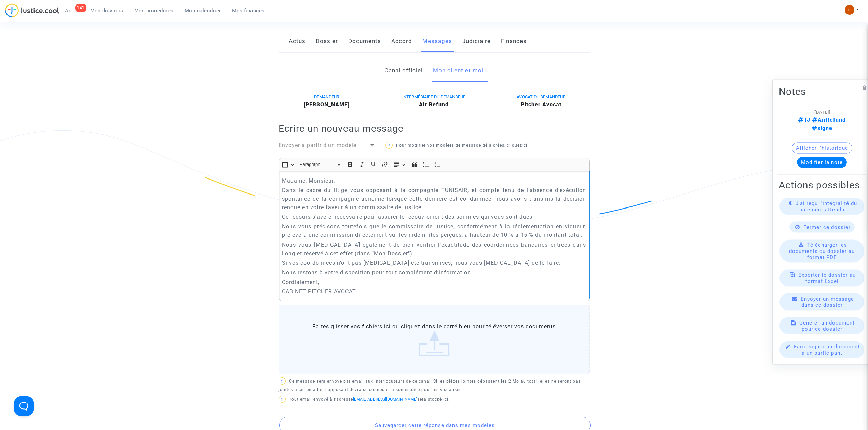
scroll to position [165, 0]
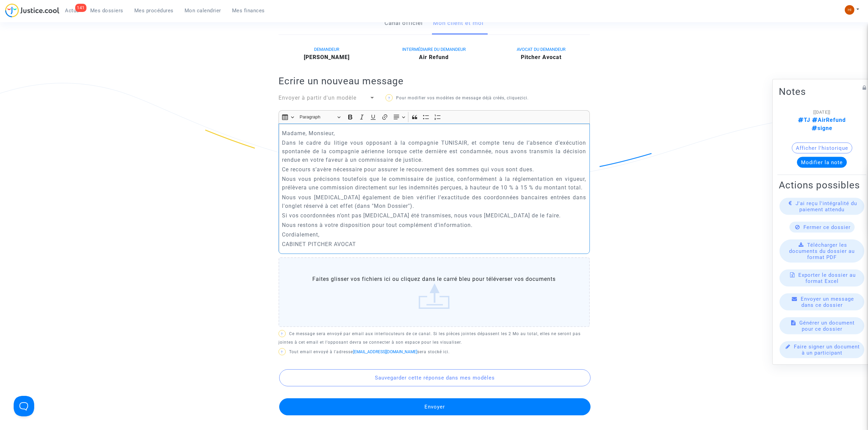
click at [411, 416] on button "Envoyer" at bounding box center [434, 407] width 311 height 17
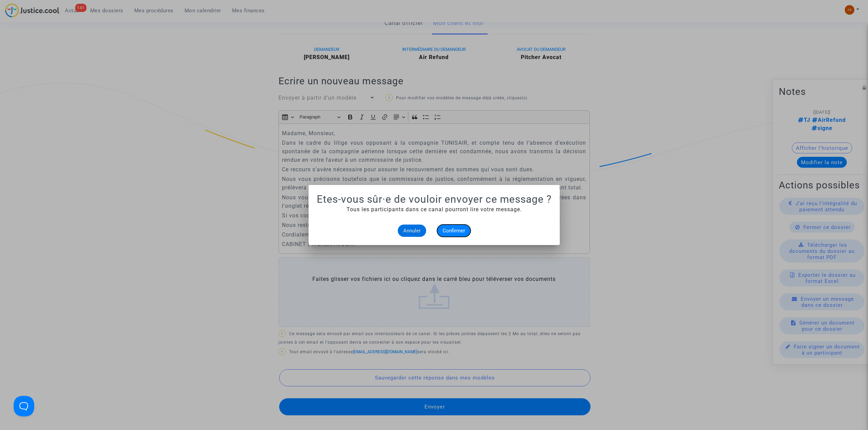
click at [450, 232] on span "Confirmer" at bounding box center [453, 231] width 23 height 6
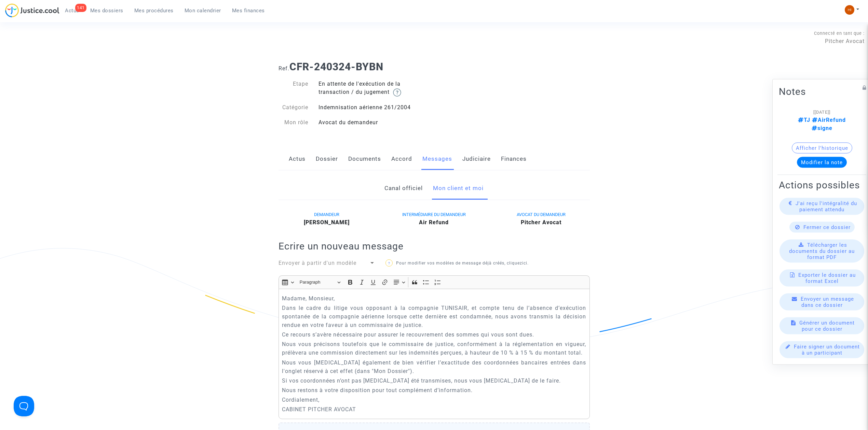
scroll to position [165, 0]
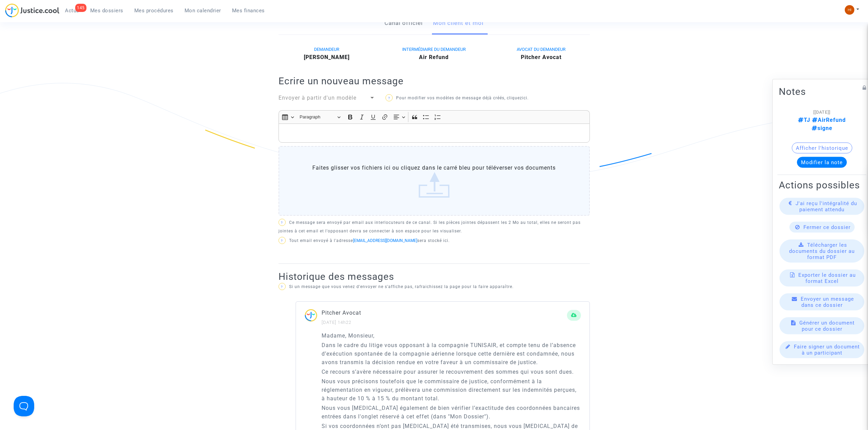
drag, startPoint x: 185, startPoint y: 2, endPoint x: 189, endPoint y: 8, distance: 6.6
click at [185, 2] on nav "145 Actus Mes dossiers Mes procédures Mon calendrier Mes finances Mon profil Ch…" at bounding box center [434, 11] width 868 height 22
click at [192, 9] on span "Mon calendrier" at bounding box center [202, 11] width 37 height 6
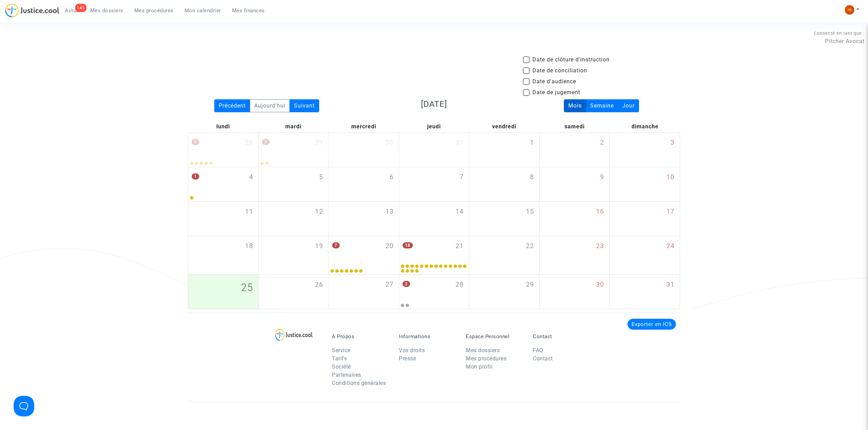
click at [555, 82] on span "Date d'audience" at bounding box center [554, 82] width 44 height 8
click at [526, 85] on input "Date d'audience" at bounding box center [526, 85] width 0 height 0
click at [555, 82] on span "Date d'audience" at bounding box center [554, 82] width 44 height 8
click at [526, 85] on input "Date d'audience" at bounding box center [526, 85] width 0 height 0
checkbox input "false"
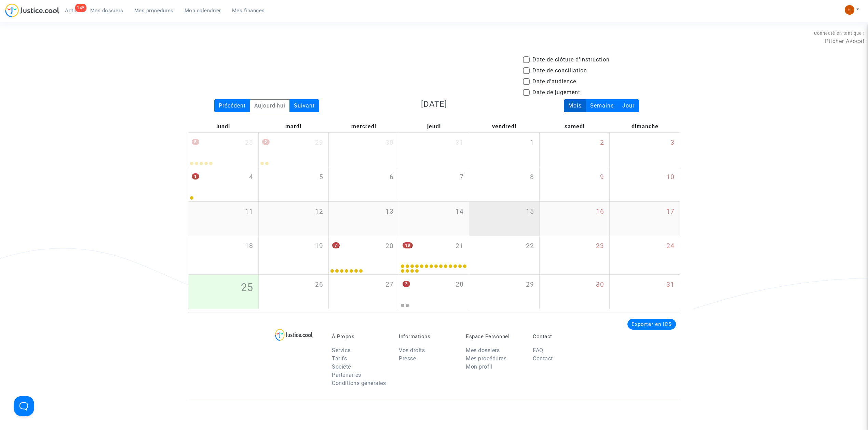
drag, startPoint x: 445, startPoint y: 240, endPoint x: 514, endPoint y: 227, distance: 70.3
click at [444, 240] on div "18 21" at bounding box center [434, 249] width 70 height 27
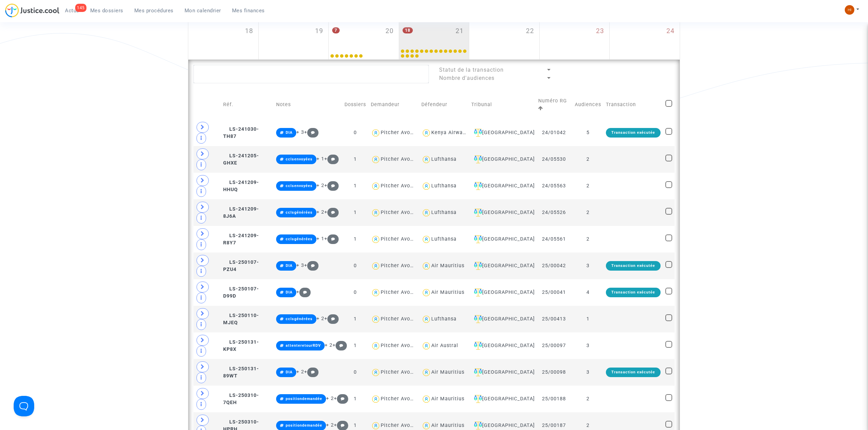
scroll to position [319, 0]
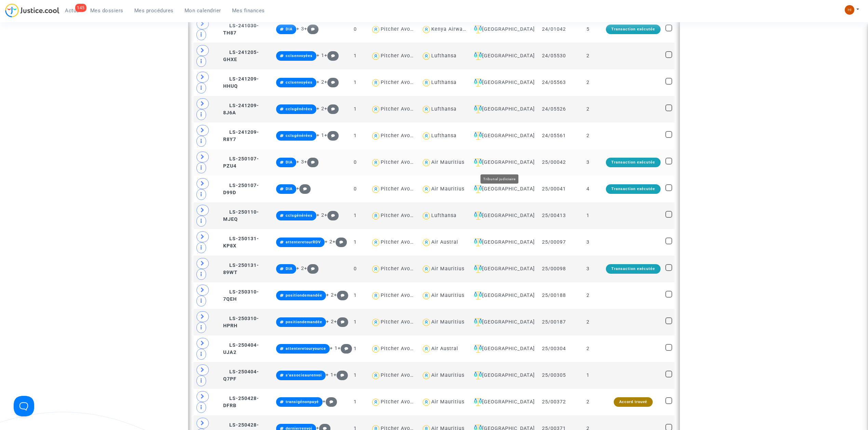
click at [509, 162] on div "Saint-Denis-de-La-Réunion" at bounding box center [502, 163] width 62 height 8
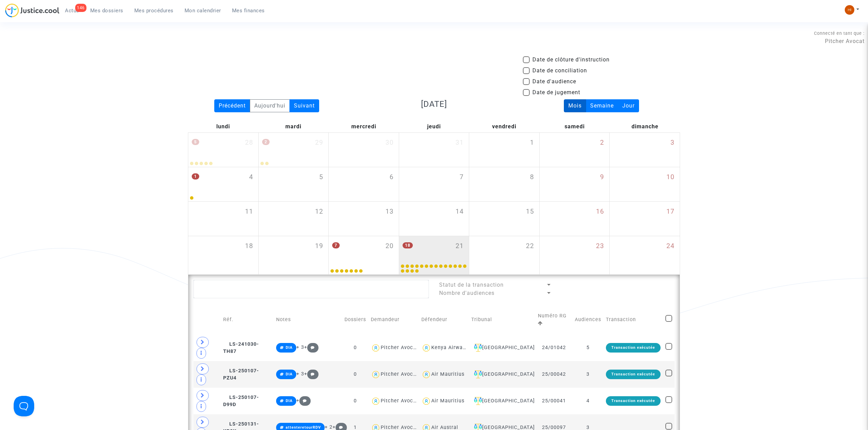
click at [549, 84] on span "Date d'audience" at bounding box center [554, 82] width 44 height 8
click at [526, 85] on input "Date d'audience" at bounding box center [526, 85] width 0 height 0
checkbox input "true"
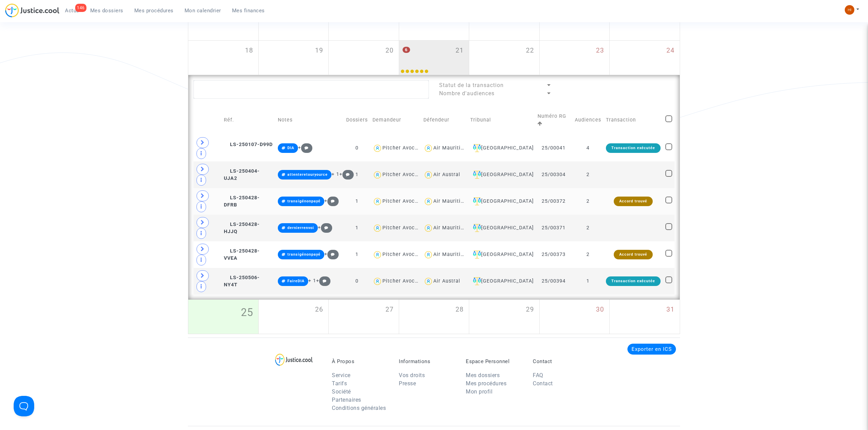
scroll to position [182, 0]
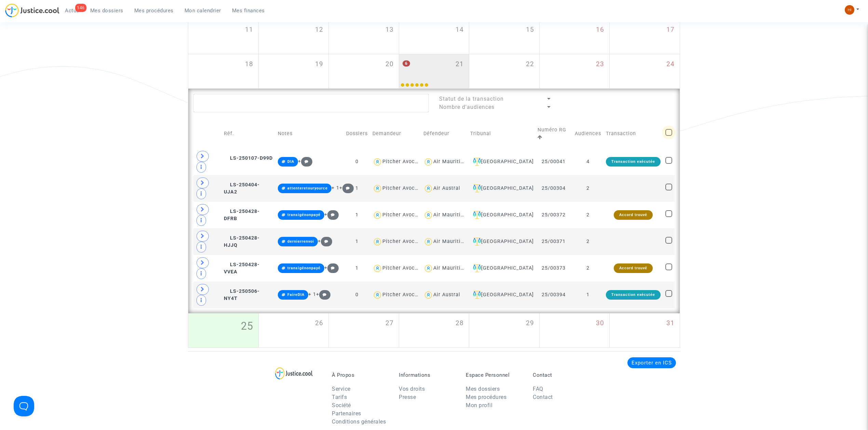
click at [667, 135] on span at bounding box center [668, 132] width 7 height 7
click at [668, 136] on input "checkbox" at bounding box center [668, 136] width 0 height 0
checkbox input "true"
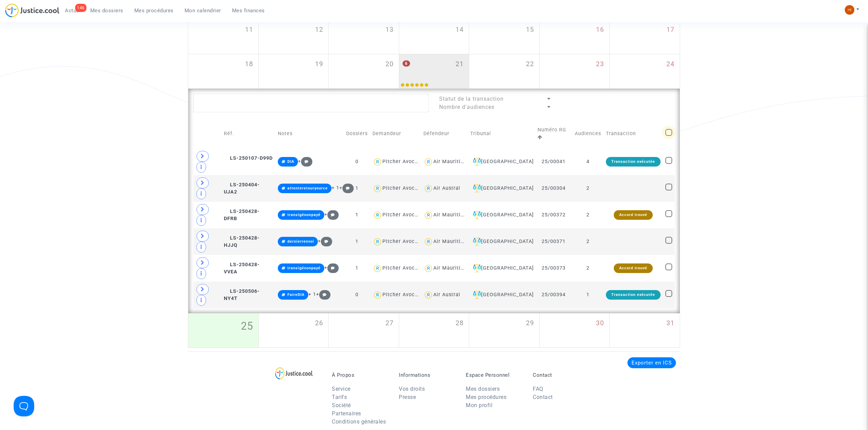
checkbox input "true"
click at [660, 105] on span "(6)" at bounding box center [662, 102] width 7 height 6
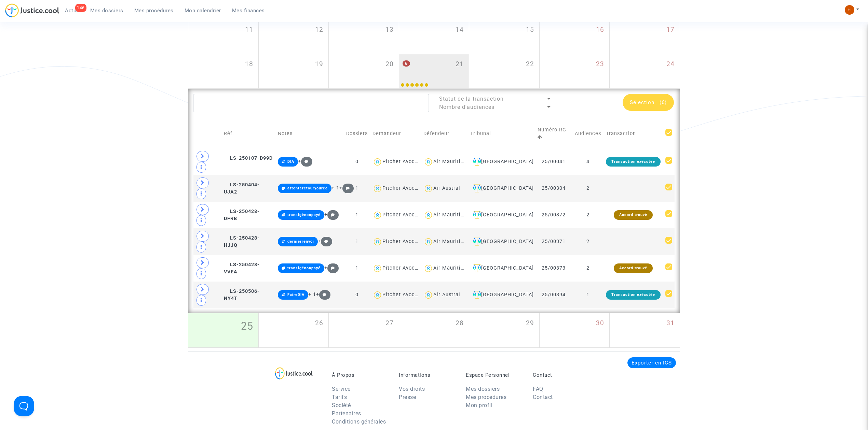
scroll to position [0, 0]
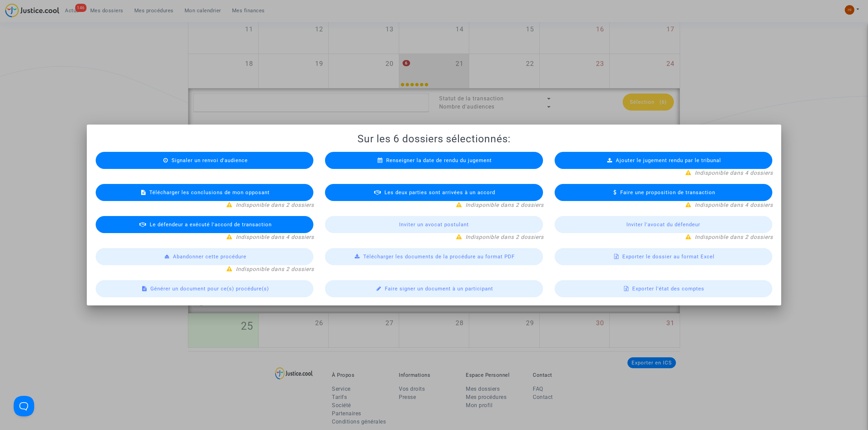
click at [695, 256] on span "Exporter le dossier au format Excel" at bounding box center [668, 257] width 92 height 6
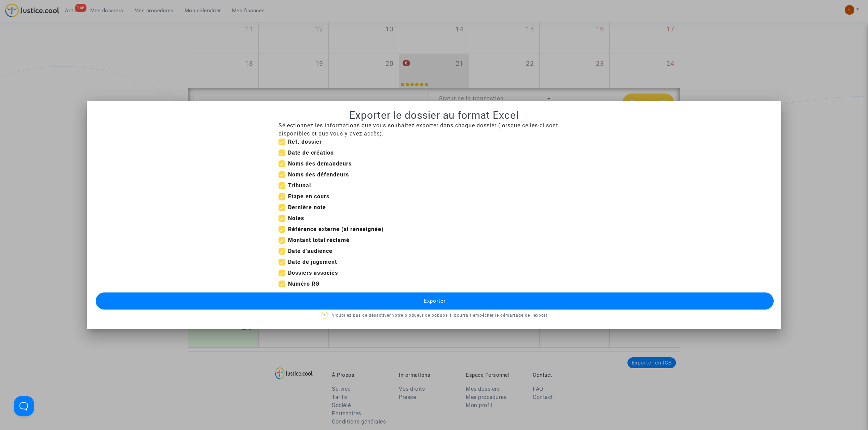
click at [285, 153] on span at bounding box center [281, 153] width 7 height 7
click at [282, 156] on input "Date de création" at bounding box center [281, 156] width 0 height 0
checkbox input "false"
click at [279, 140] on span at bounding box center [281, 142] width 7 height 7
click at [281, 146] on input "Réf. dossier" at bounding box center [281, 146] width 0 height 0
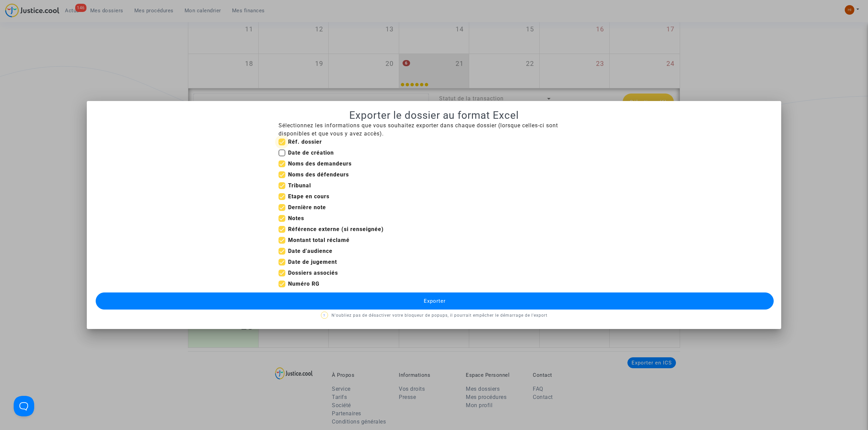
checkbox input "false"
drag, startPoint x: 283, startPoint y: 197, endPoint x: 279, endPoint y: 206, distance: 10.1
click at [282, 197] on span at bounding box center [281, 196] width 7 height 7
click at [282, 200] on input "Etape en cours" at bounding box center [281, 200] width 0 height 0
checkbox input "false"
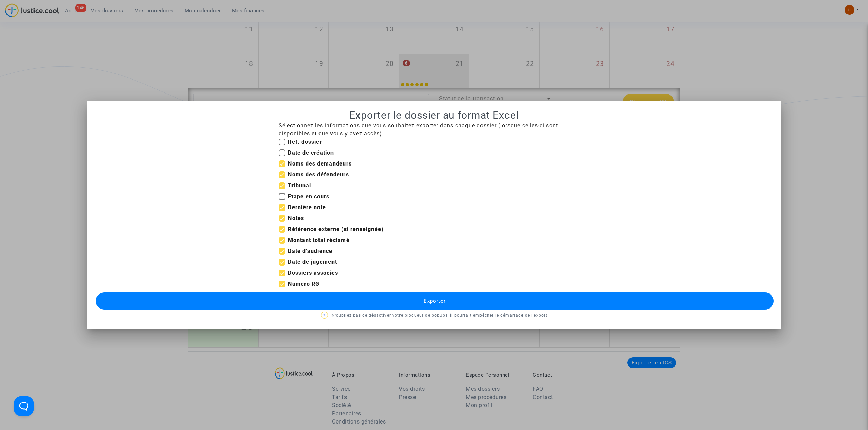
click at [280, 208] on span at bounding box center [281, 207] width 7 height 7
click at [281, 211] on input "Dernière note" at bounding box center [281, 211] width 0 height 0
checkbox input "false"
drag, startPoint x: 288, startPoint y: 222, endPoint x: 290, endPoint y: 230, distance: 8.3
click at [288, 223] on mat-checkbox "Notes" at bounding box center [291, 220] width 26 height 11
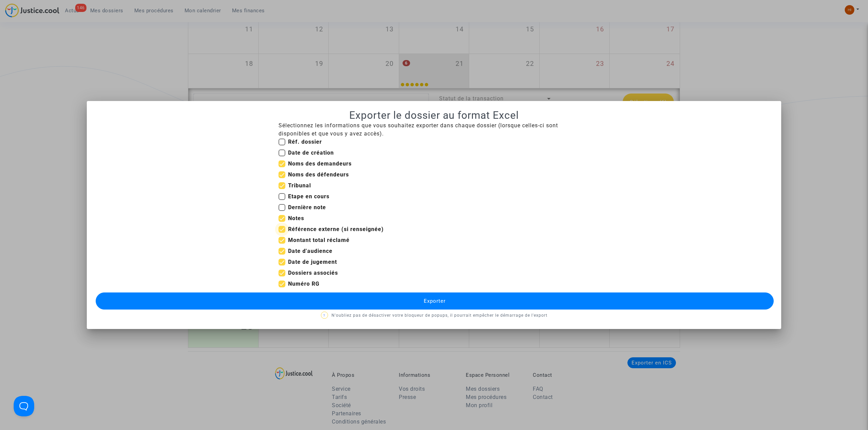
click at [290, 232] on span "Référence externe (si renseignée)" at bounding box center [336, 229] width 96 height 8
click at [282, 233] on input "Référence externe (si renseignée)" at bounding box center [281, 233] width 0 height 0
checkbox input "false"
click at [289, 217] on b "Notes" at bounding box center [296, 218] width 16 height 6
click at [282, 222] on input "Notes" at bounding box center [281, 222] width 0 height 0
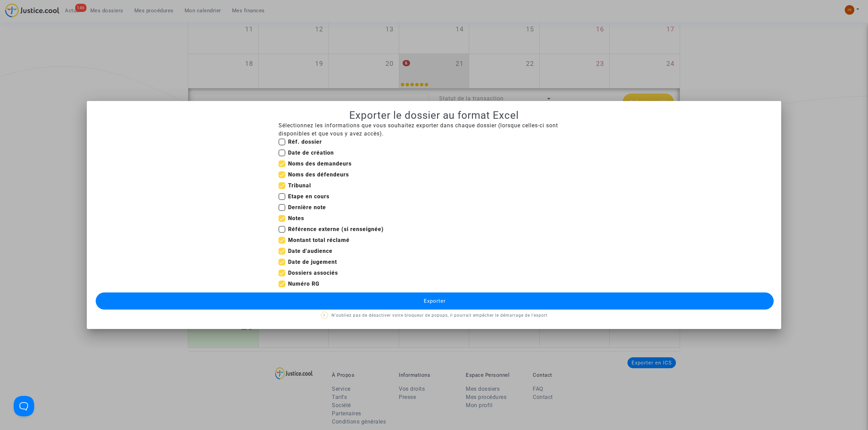
checkbox input "false"
click at [293, 240] on b "Montant total réclamé" at bounding box center [318, 240] width 61 height 6
click at [282, 244] on input "Montant total réclamé" at bounding box center [281, 244] width 0 height 0
checkbox input "false"
click at [285, 254] on label "Date d'audience" at bounding box center [305, 251] width 54 height 8
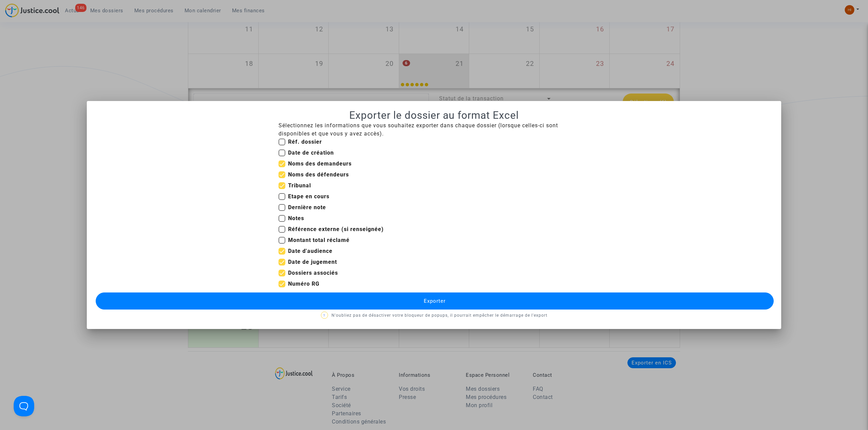
click at [282, 255] on input "Date d'audience" at bounding box center [281, 255] width 0 height 0
click at [291, 249] on b "Date d'audience" at bounding box center [310, 251] width 44 height 6
click at [282, 255] on input "Date d'audience" at bounding box center [281, 255] width 0 height 0
checkbox input "true"
click at [289, 260] on b "Date de jugement" at bounding box center [312, 262] width 49 height 6
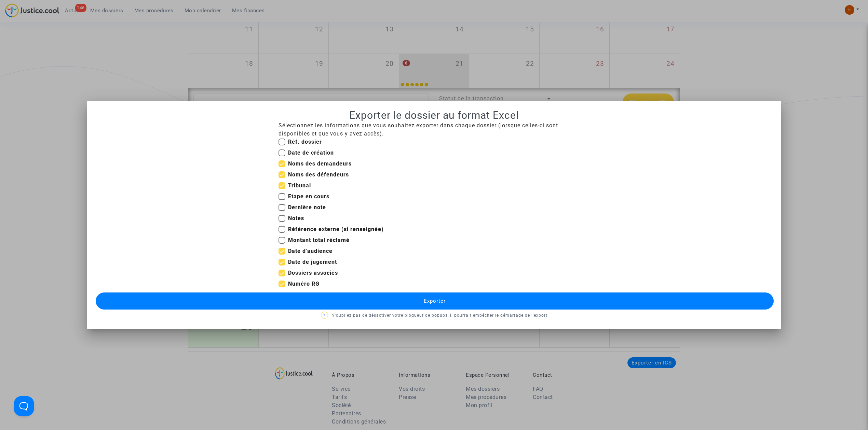
click at [282, 266] on input "Date de jugement" at bounding box center [281, 266] width 0 height 0
checkbox input "false"
click at [291, 275] on b "Dossiers associés" at bounding box center [313, 273] width 50 height 6
click at [282, 277] on input "Dossiers associés" at bounding box center [281, 277] width 0 height 0
checkbox input "false"
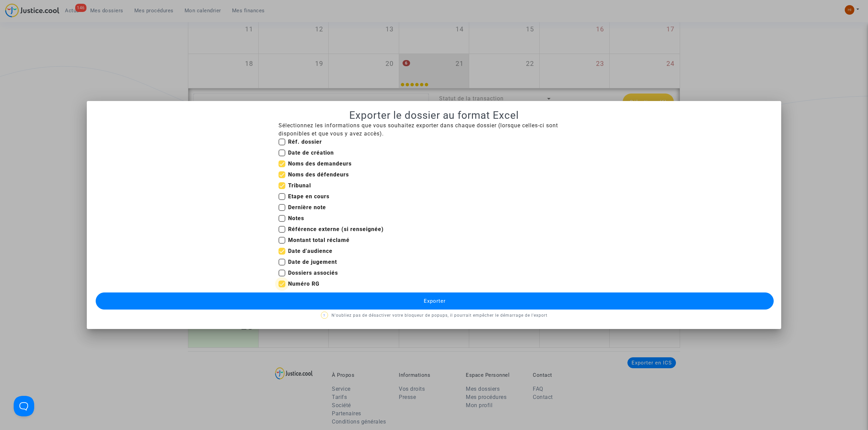
click at [294, 284] on b "Numéro RG" at bounding box center [303, 284] width 31 height 6
click at [282, 288] on input "Numéro RG" at bounding box center [281, 288] width 0 height 0
click at [294, 284] on b "Numéro RG" at bounding box center [303, 284] width 31 height 6
click at [282, 288] on input "Numéro RG" at bounding box center [281, 288] width 0 height 0
checkbox input "true"
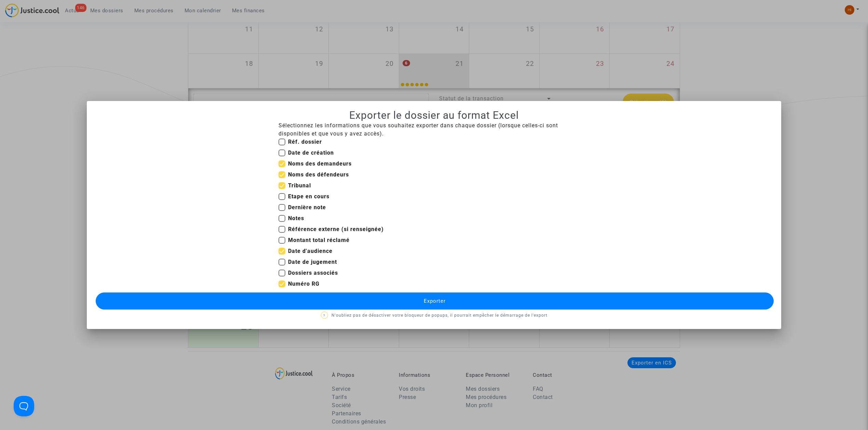
click at [309, 304] on button "Exporter" at bounding box center [435, 301] width 678 height 17
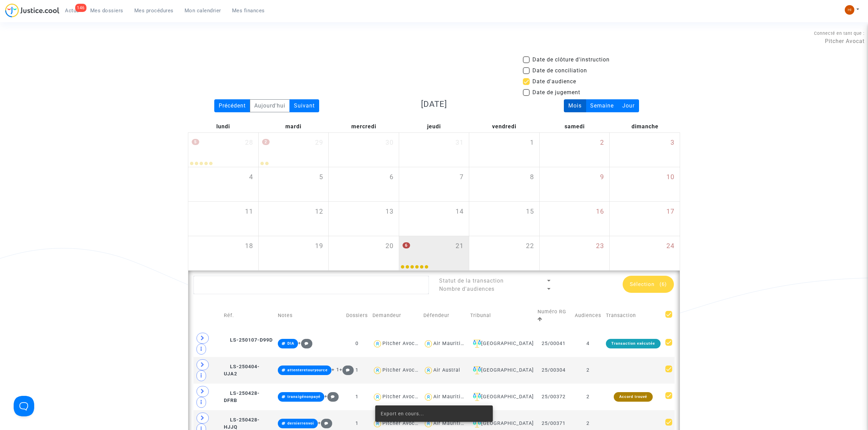
scroll to position [182, 0]
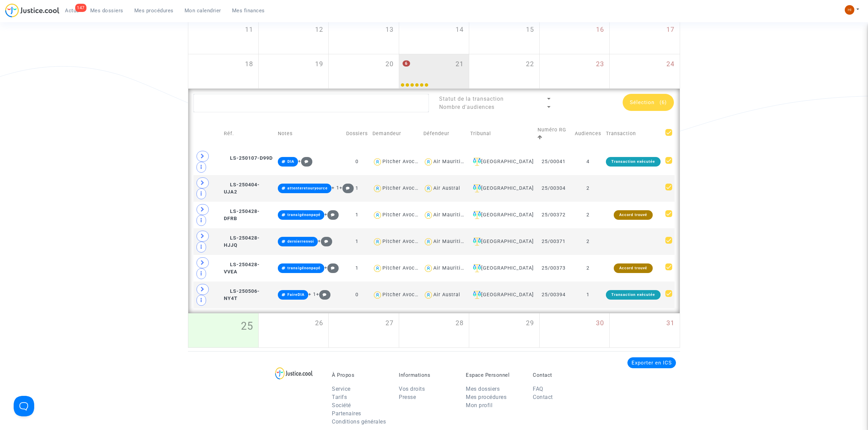
click at [775, 95] on div "Date de clôture d'instruction Date de conciliation Date d'audience Date de juge…" at bounding box center [434, 111] width 868 height 475
click at [756, 88] on div "Date de clôture d'instruction Date de conciliation Date d'audience Date de juge…" at bounding box center [434, 111] width 868 height 475
drag, startPoint x: 141, startPoint y: 8, endPoint x: 198, endPoint y: 23, distance: 58.7
click at [142, 9] on span "Mes procédures" at bounding box center [153, 11] width 39 height 6
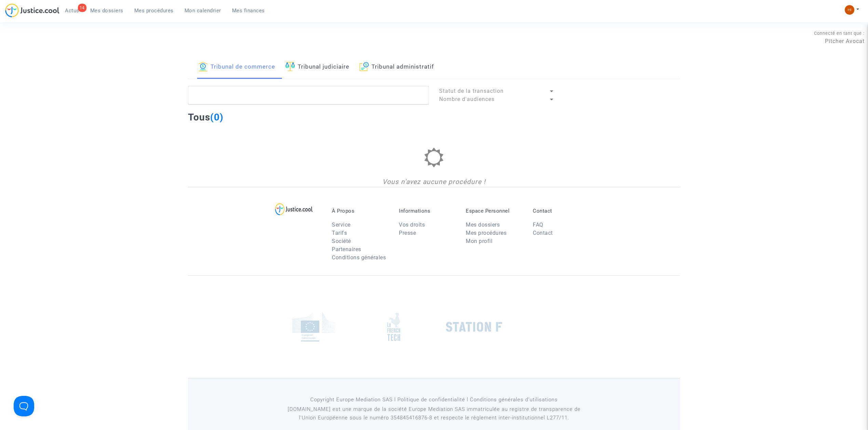
click at [416, 77] on link "Tribunal administratif" at bounding box center [396, 67] width 74 height 23
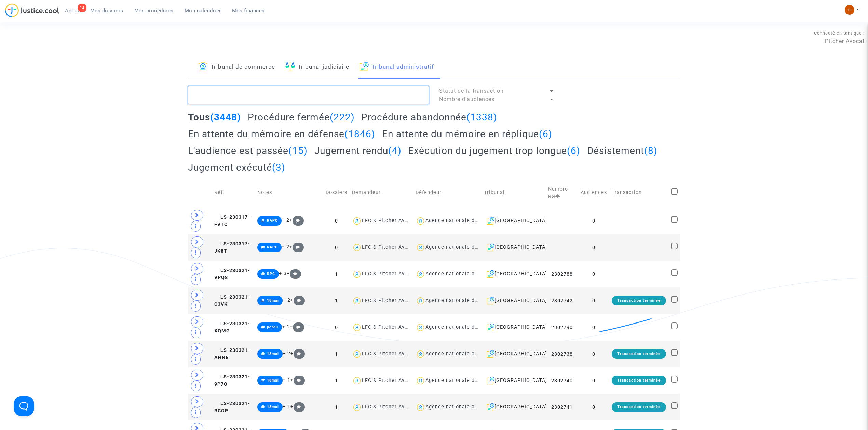
click at [402, 90] on textarea at bounding box center [308, 95] width 241 height 18
paste textarea "ORDONNANCE DE DESISTEMENT 2408748"
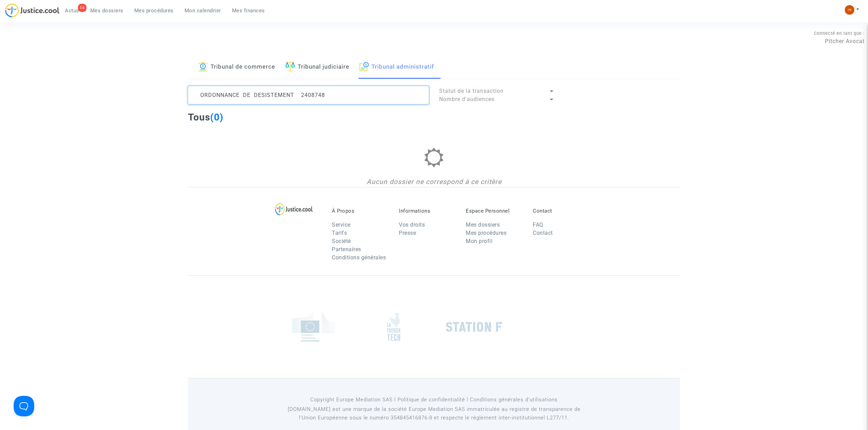
drag, startPoint x: 296, startPoint y: 93, endPoint x: 16, endPoint y: 74, distance: 280.8
click at [58, 85] on div "Tribunal de commerce Tribunal judiciaire Tribunal administratif ORDONNANCE DE D…" at bounding box center [434, 122] width 868 height 132
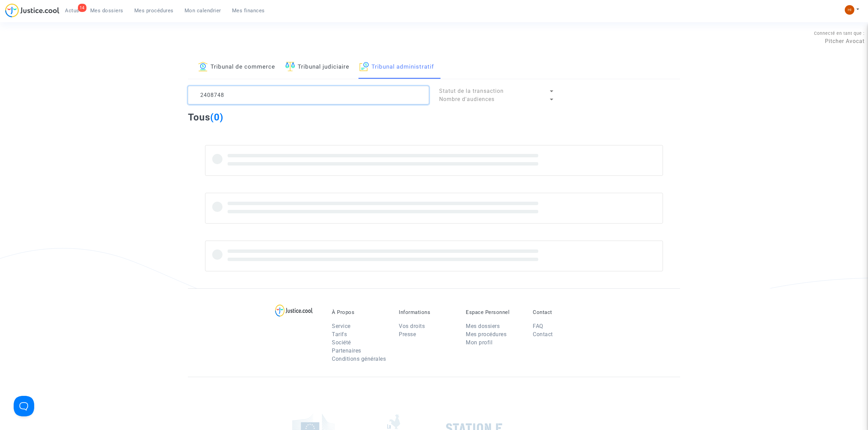
click at [343, 88] on textarea at bounding box center [308, 95] width 241 height 18
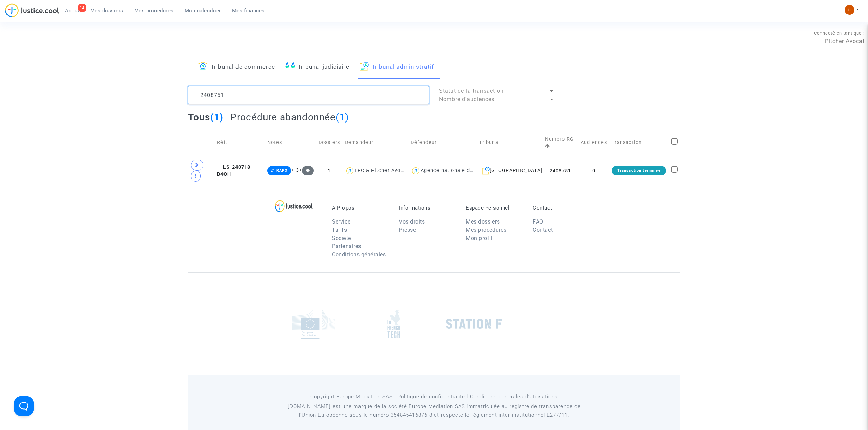
type textarea "2408751"
click at [259, 161] on td "LS-240718-B4QH" at bounding box center [240, 170] width 50 height 27
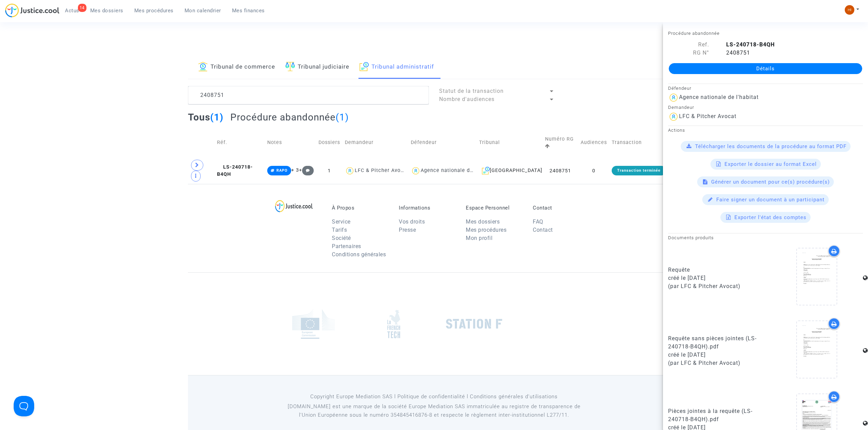
click at [740, 72] on link "Détails" at bounding box center [765, 68] width 193 height 11
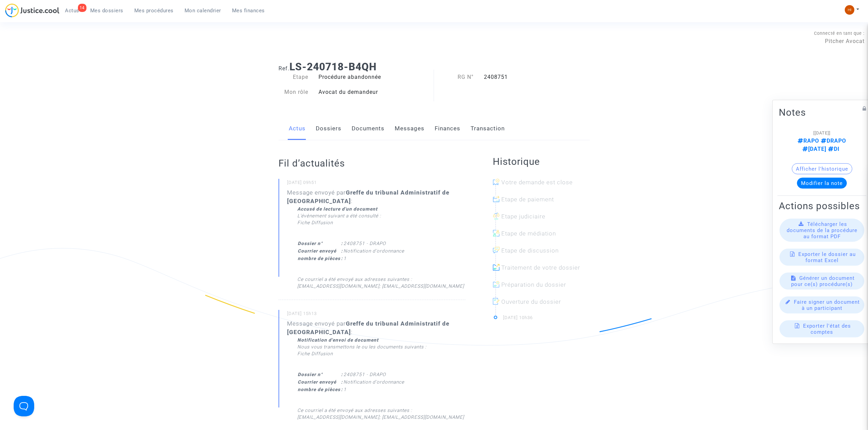
click at [373, 132] on link "Documents" at bounding box center [368, 129] width 33 height 23
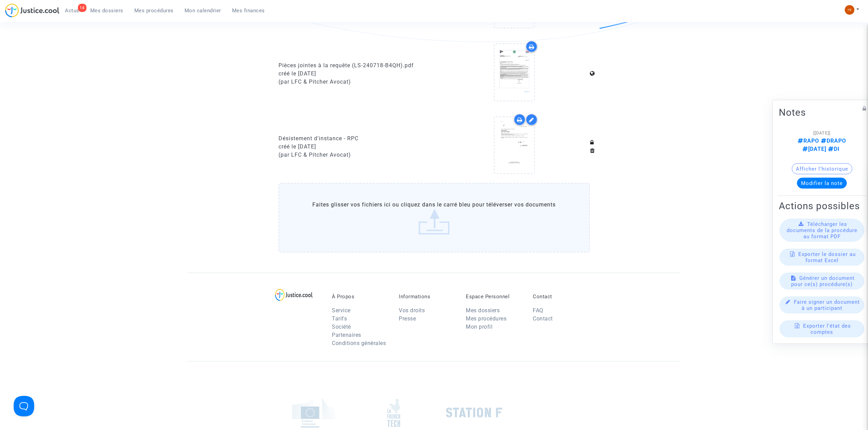
scroll to position [319, 0]
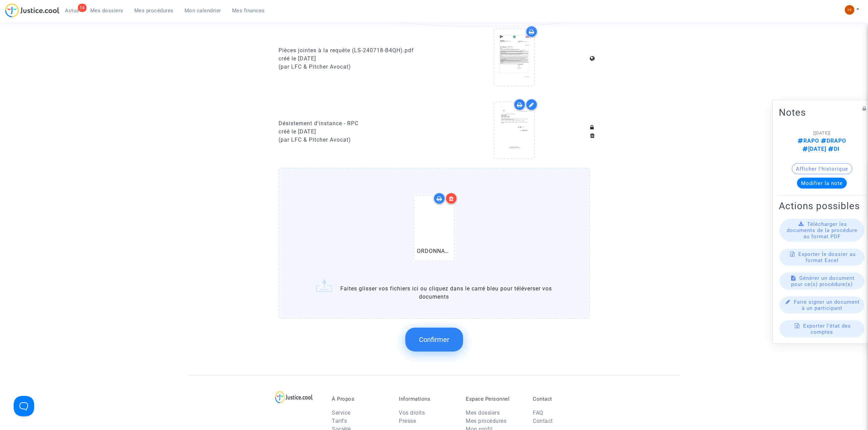
click at [426, 337] on span "Confirmer" at bounding box center [434, 340] width 30 height 8
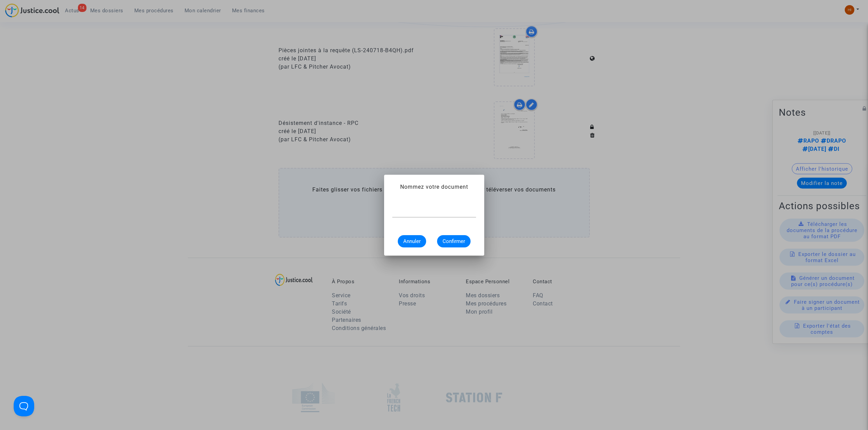
scroll to position [0, 0]
paste input "ORDONNANCE DE DESISTEMENT 2408748"
type input "ORDONNANCE DE DESISTEMENT"
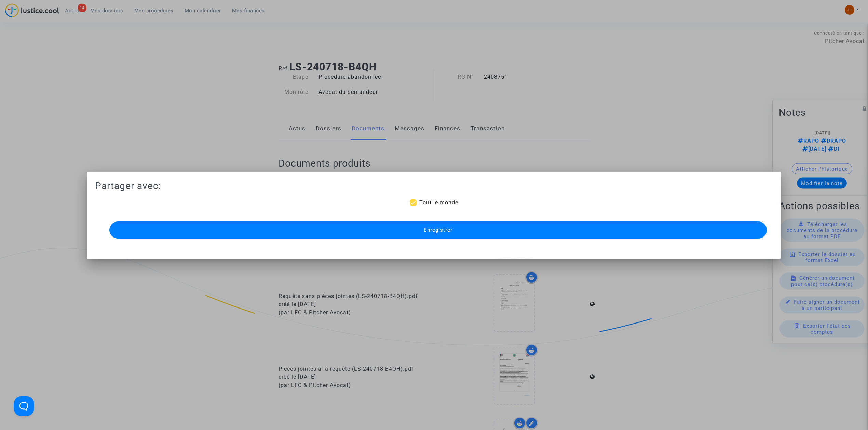
scroll to position [319, 0]
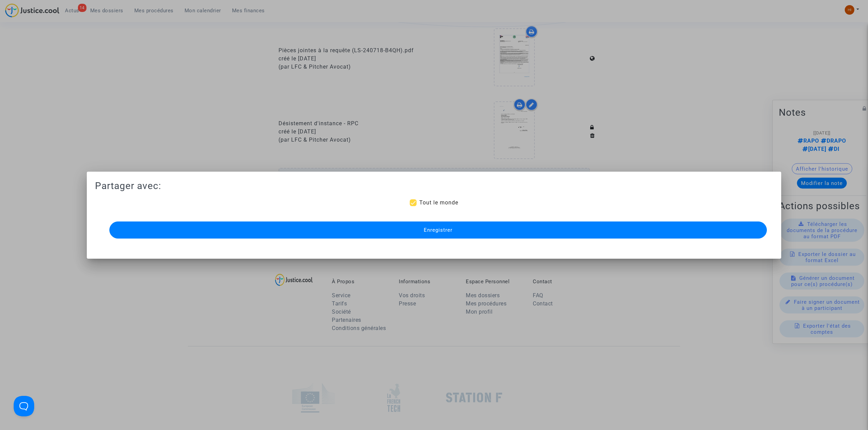
drag, startPoint x: 314, startPoint y: 235, endPoint x: 283, endPoint y: 194, distance: 51.9
click at [314, 235] on button "Enregistrer" at bounding box center [437, 230] width 657 height 17
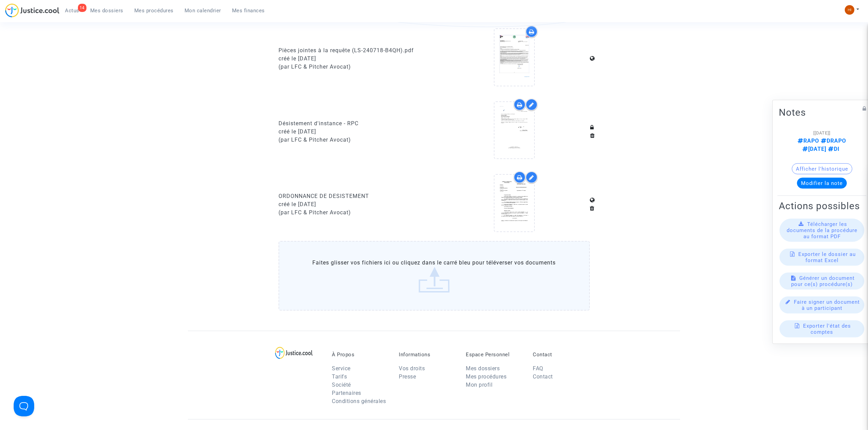
click at [151, 10] on span "Mes procédures" at bounding box center [153, 11] width 39 height 6
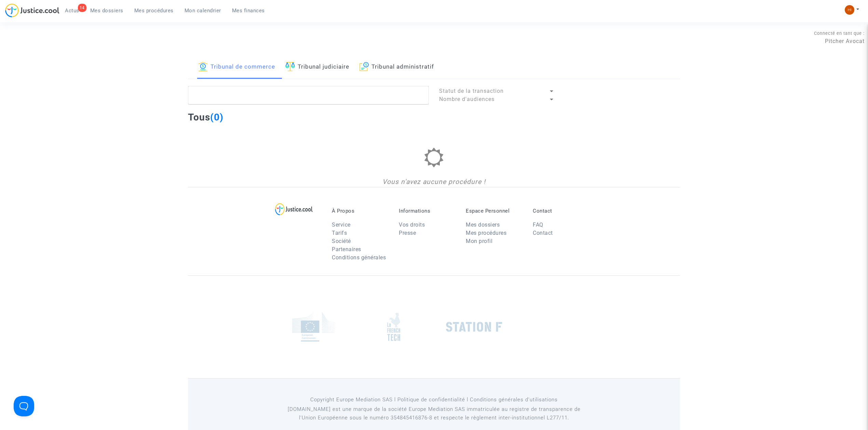
click at [395, 74] on link "Tribunal administratif" at bounding box center [396, 67] width 74 height 23
click at [379, 101] on textarea at bounding box center [308, 95] width 241 height 18
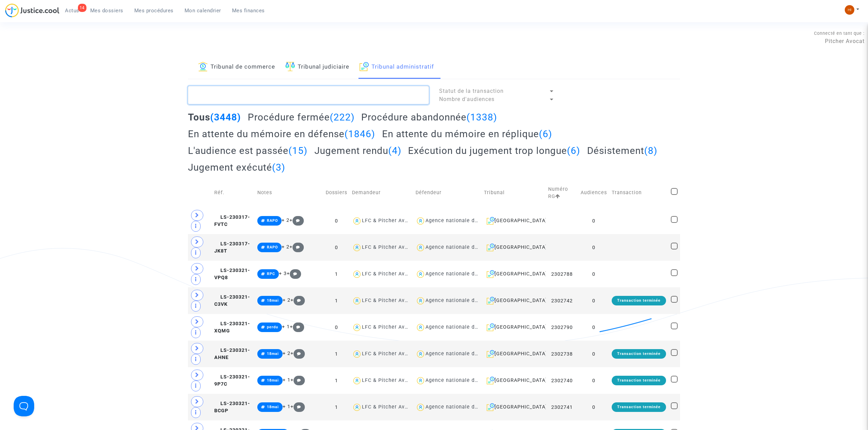
paste textarea "2408752"
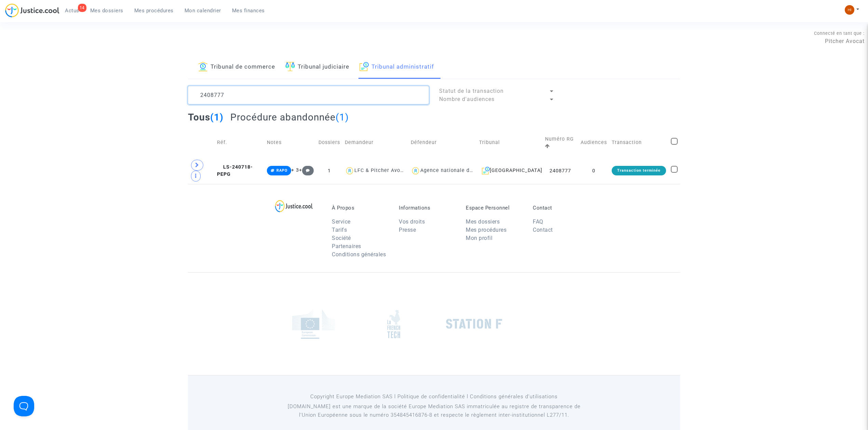
type textarea "2408777"
click at [249, 170] on span "LS-240718-PEPG" at bounding box center [235, 170] width 36 height 13
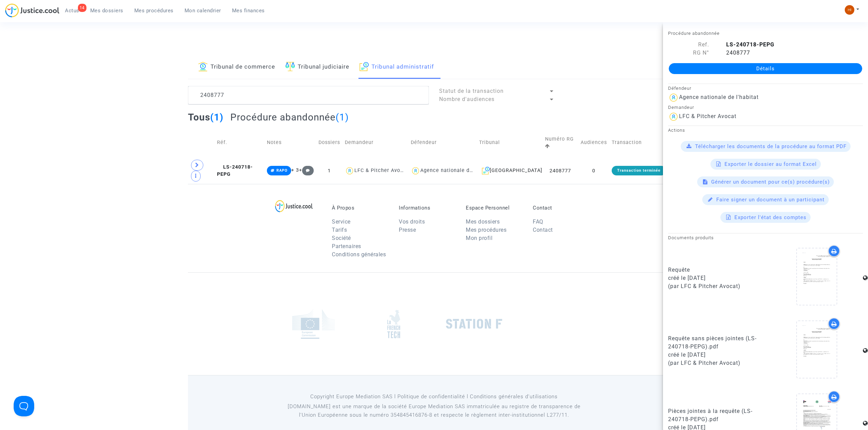
click at [842, 68] on link "Détails" at bounding box center [765, 68] width 193 height 11
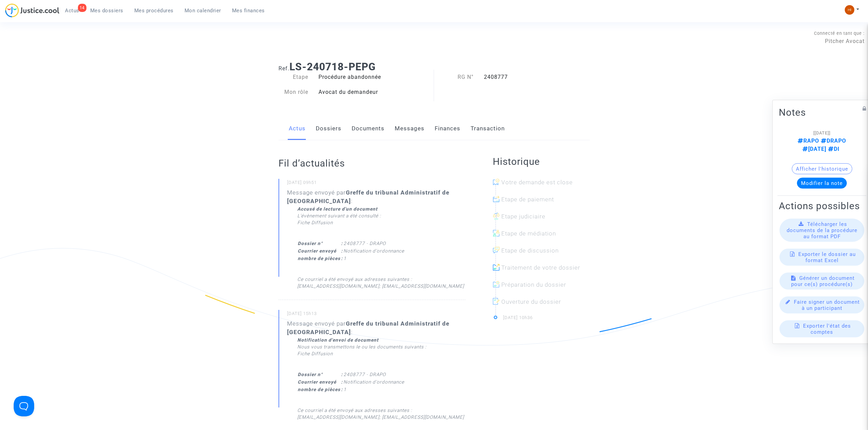
click at [370, 130] on link "Documents" at bounding box center [368, 129] width 33 height 23
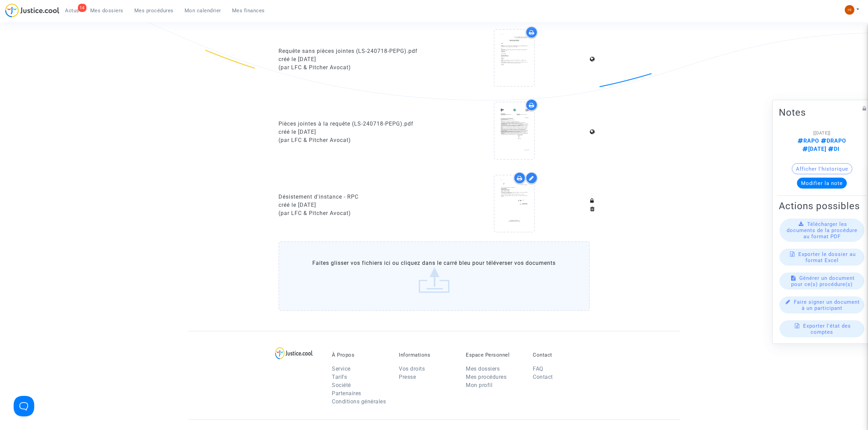
scroll to position [319, 0]
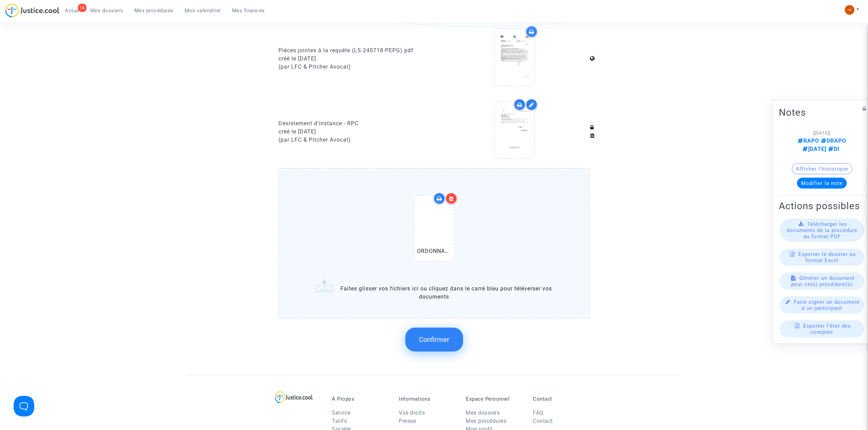
click at [431, 356] on div "Documents produits ? Il s'agit de la liste des documents produits dans le cadre…" at bounding box center [433, 99] width 311 height 554
click at [443, 336] on span "Confirmer" at bounding box center [434, 340] width 30 height 8
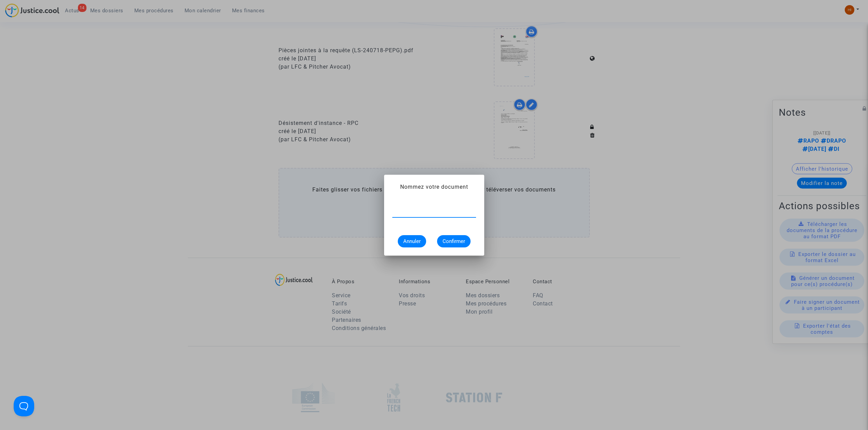
paste input "ORDONNANCE DE DESISTEMENT"
type input "ORDONNANCE DE DESISTEMENT"
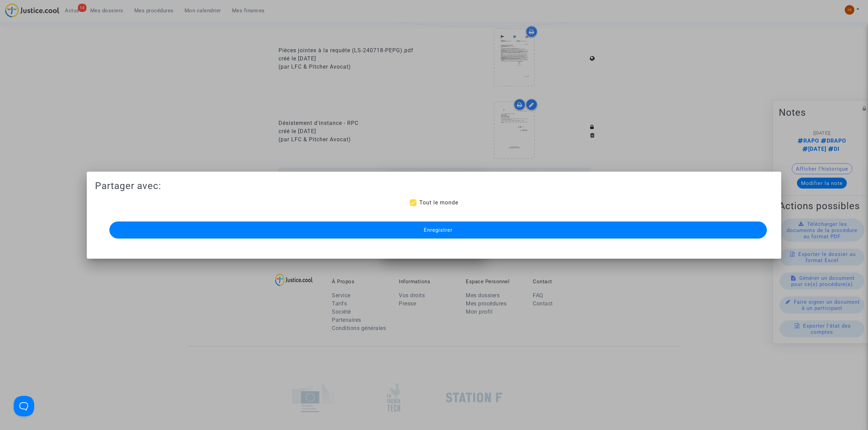
scroll to position [319, 0]
click at [495, 232] on button "Enregistrer" at bounding box center [437, 230] width 657 height 17
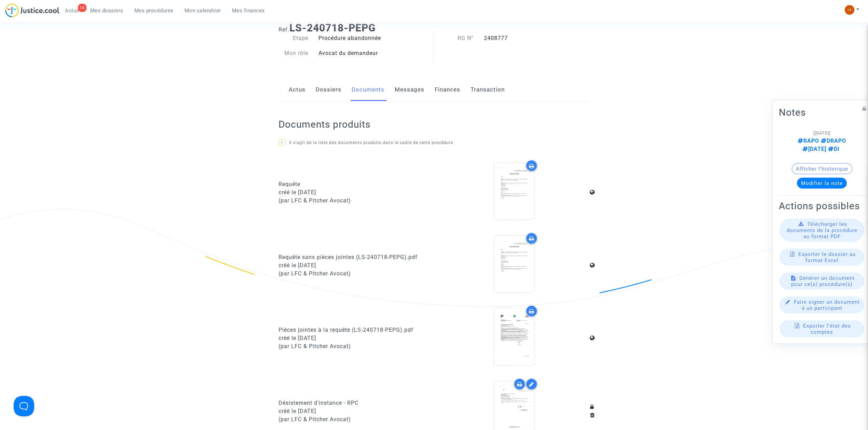
scroll to position [0, 0]
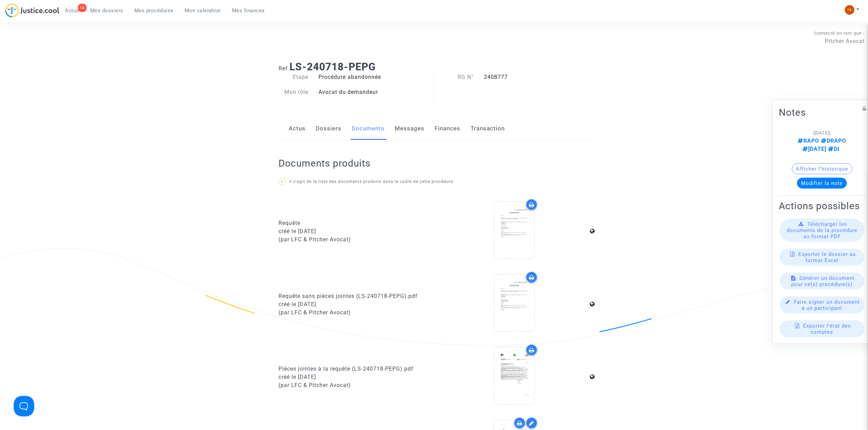
drag, startPoint x: 162, startPoint y: 12, endPoint x: 181, endPoint y: 22, distance: 21.9
click at [161, 12] on span "Mes procédures" at bounding box center [153, 11] width 39 height 6
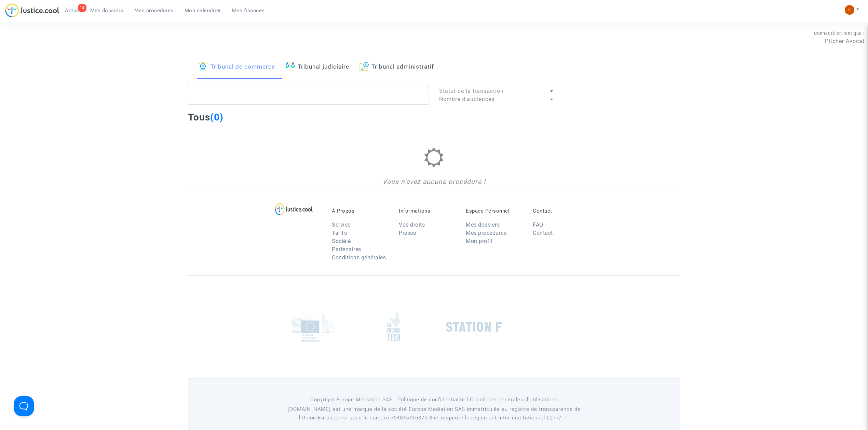
click at [391, 70] on link "Tribunal administratif" at bounding box center [396, 67] width 74 height 23
click at [382, 93] on textarea at bounding box center [308, 95] width 241 height 18
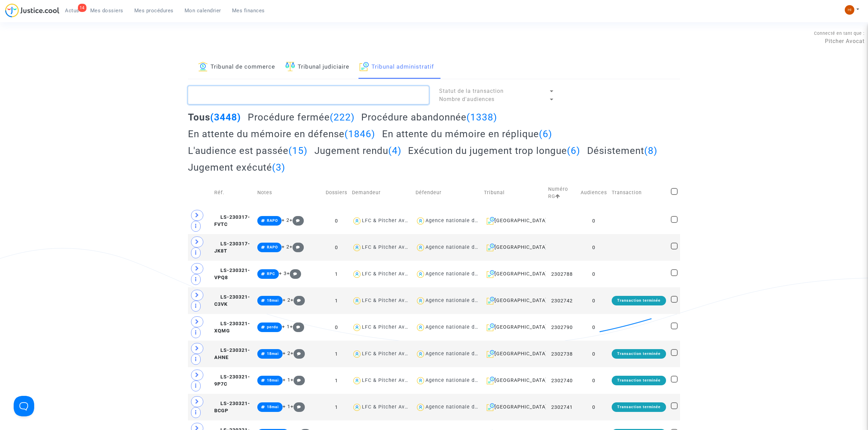
click at [237, 97] on textarea at bounding box center [308, 95] width 241 height 18
click at [849, 11] on img at bounding box center [849, 10] width 10 height 10
click at [835, 33] on link "Changer de compte" at bounding box center [824, 35] width 69 height 11
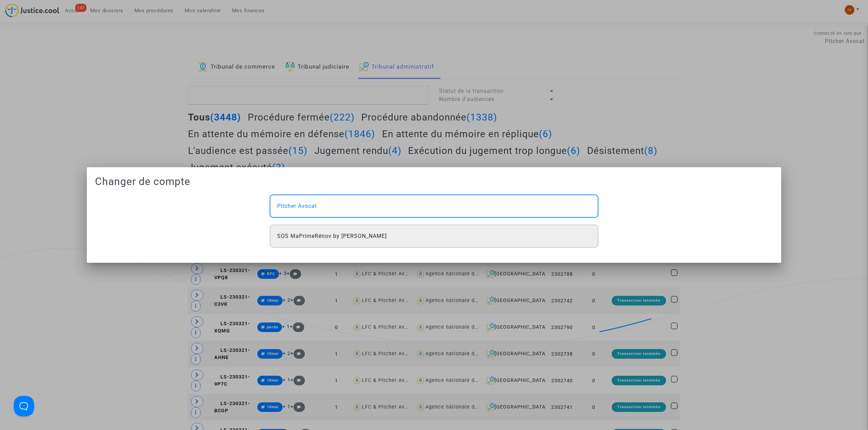
click at [393, 234] on div "SOS MaPrimeRénov by [PERSON_NAME]" at bounding box center [434, 236] width 329 height 23
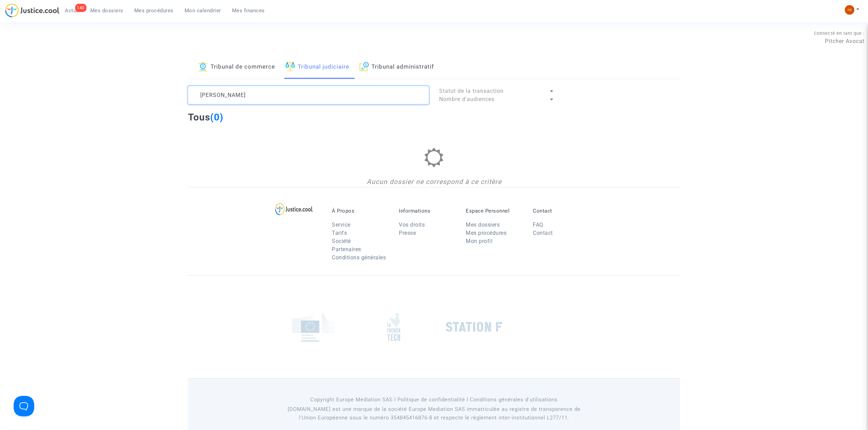
click at [369, 95] on textarea at bounding box center [308, 95] width 241 height 18
click at [268, 97] on textarea at bounding box center [308, 95] width 241 height 18
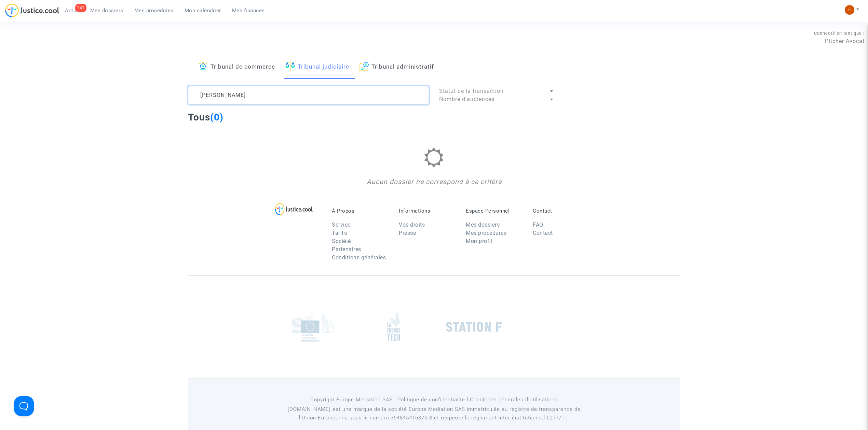
click at [268, 97] on textarea at bounding box center [308, 95] width 241 height 18
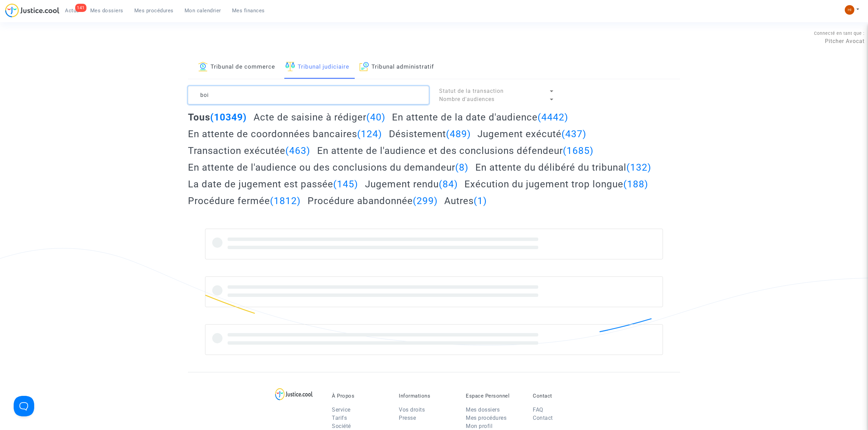
click at [320, 93] on textarea at bounding box center [308, 95] width 241 height 18
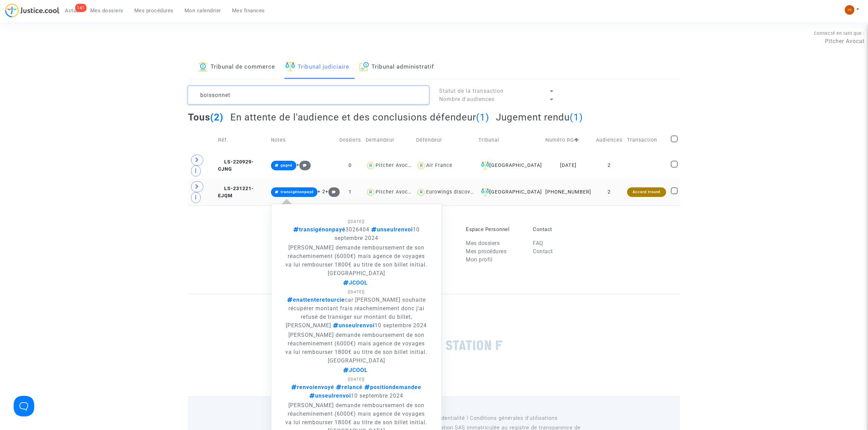
type textarea "boissonnet"
click at [295, 188] on span "transigénonpayé" at bounding box center [294, 193] width 46 height 10
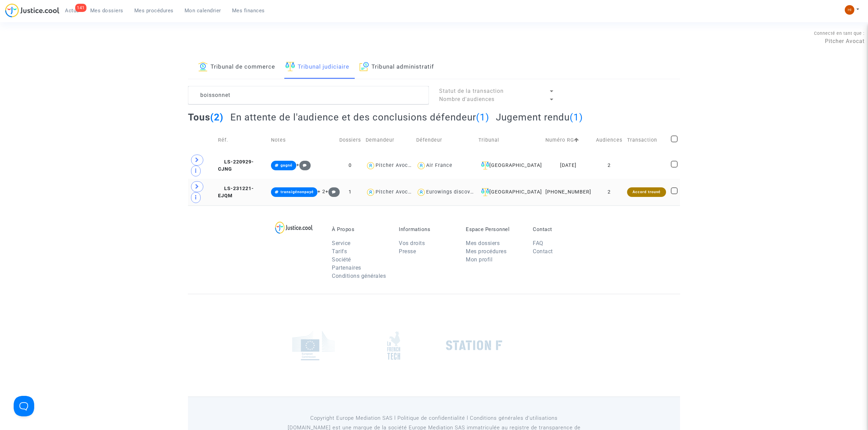
click at [256, 179] on td "LS-231221-EJQM" at bounding box center [242, 192] width 53 height 27
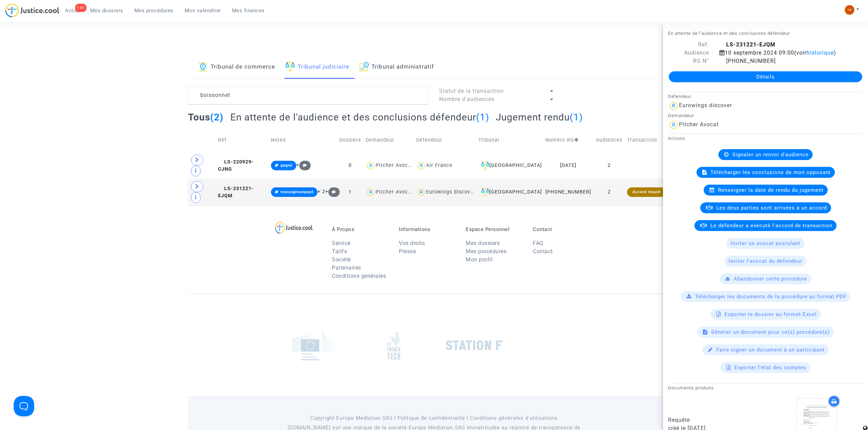
click at [730, 82] on link "Détails" at bounding box center [765, 76] width 193 height 11
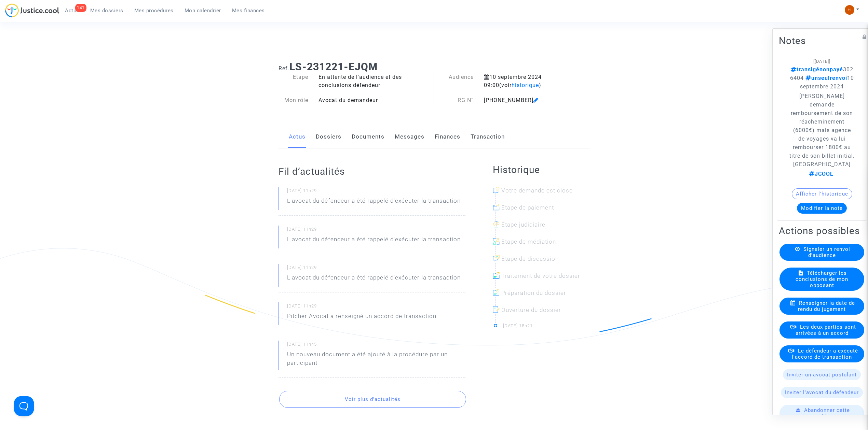
drag, startPoint x: 838, startPoint y: 77, endPoint x: 793, endPoint y: 75, distance: 45.1
click at [793, 75] on p "transigénonpayé 3026404 unseulrenvoi 10 septembre 2024" at bounding box center [822, 78] width 66 height 26
copy span "3026404"
click at [363, 138] on link "Documents" at bounding box center [368, 137] width 33 height 23
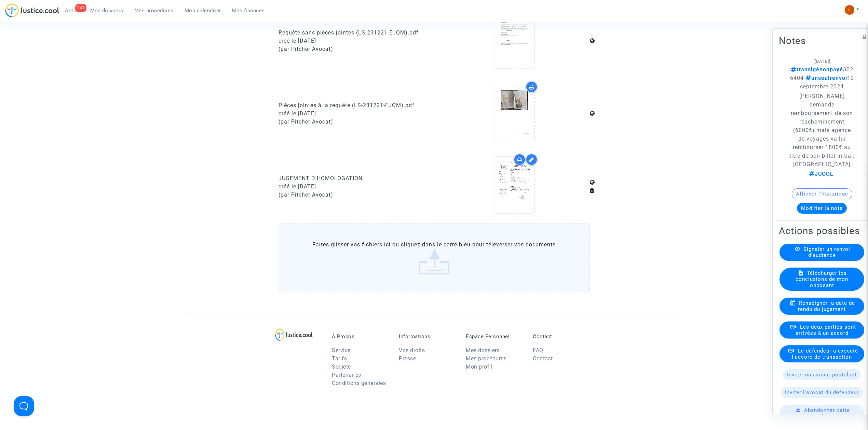
scroll to position [410, 0]
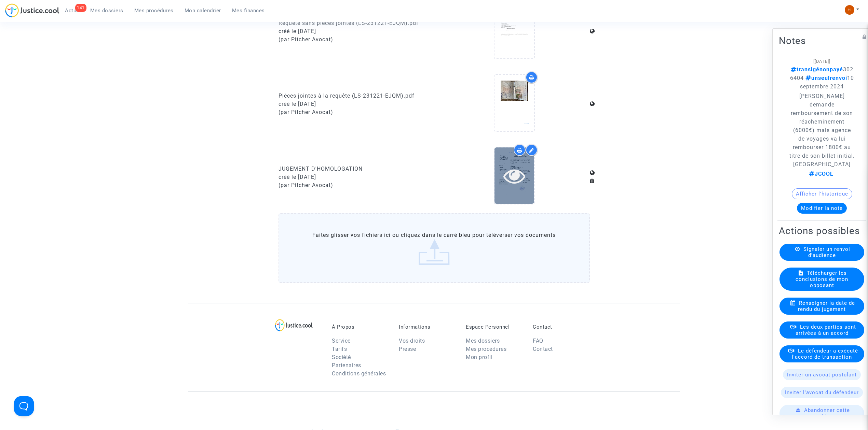
click at [514, 176] on icon at bounding box center [514, 176] width 22 height 22
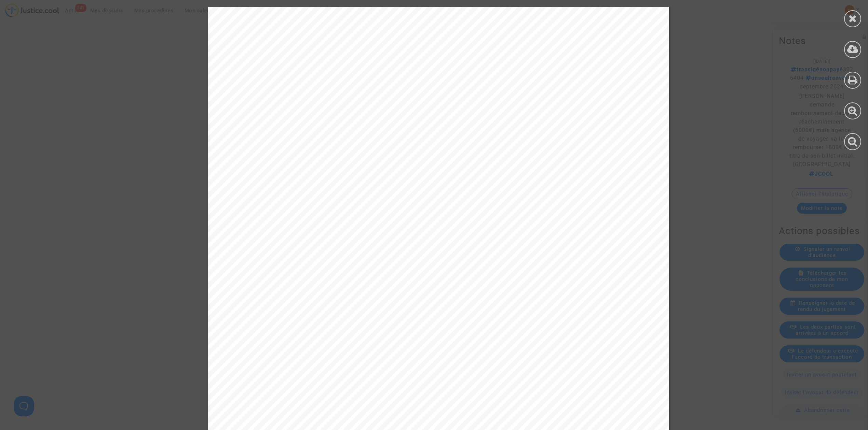
scroll to position [0, 0]
click at [853, 19] on icon at bounding box center [852, 18] width 9 height 10
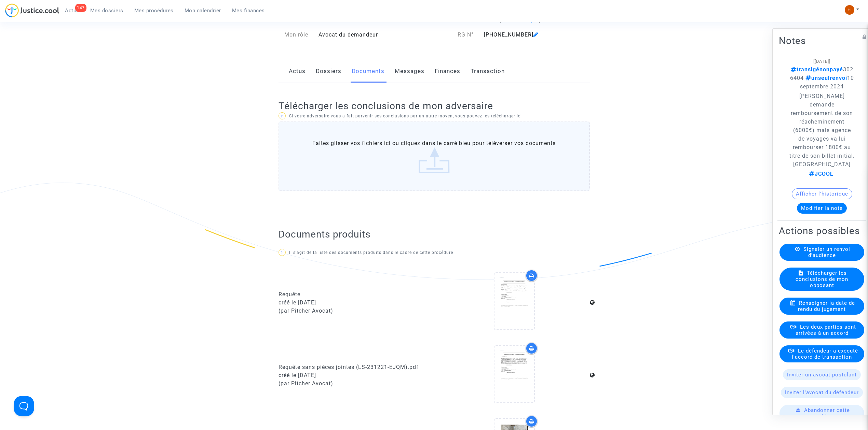
scroll to position [0, 0]
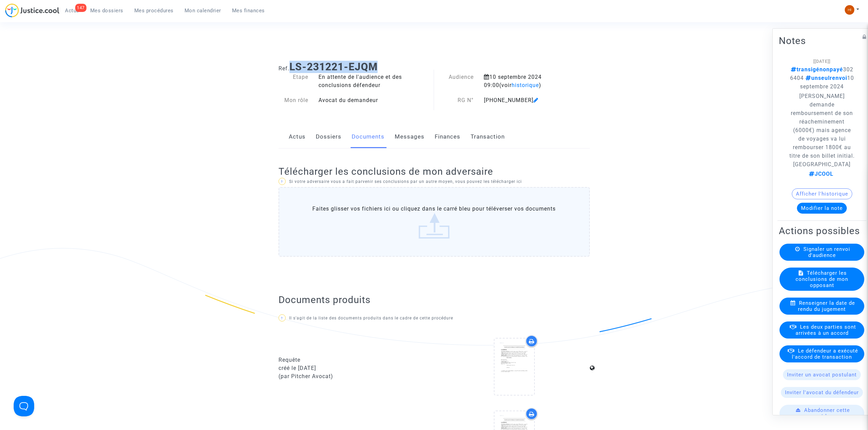
drag, startPoint x: 391, startPoint y: 66, endPoint x: 292, endPoint y: 67, distance: 99.4
click at [292, 67] on h1 "Ref. LS-231221-EJQM" at bounding box center [433, 67] width 311 height 12
copy b "LS-231221-EJQM"
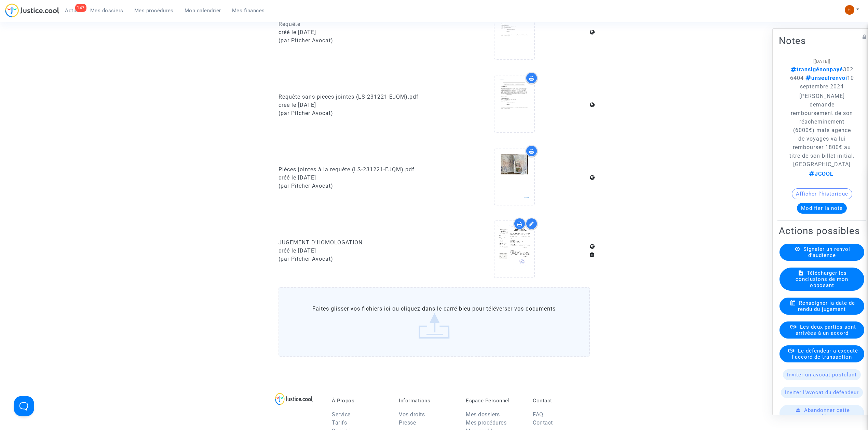
scroll to position [410, 0]
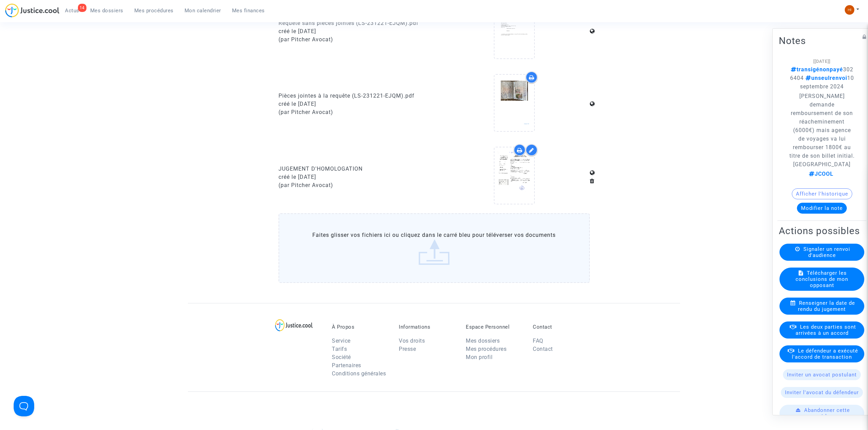
click at [148, 9] on span "Mes procédures" at bounding box center [153, 11] width 39 height 6
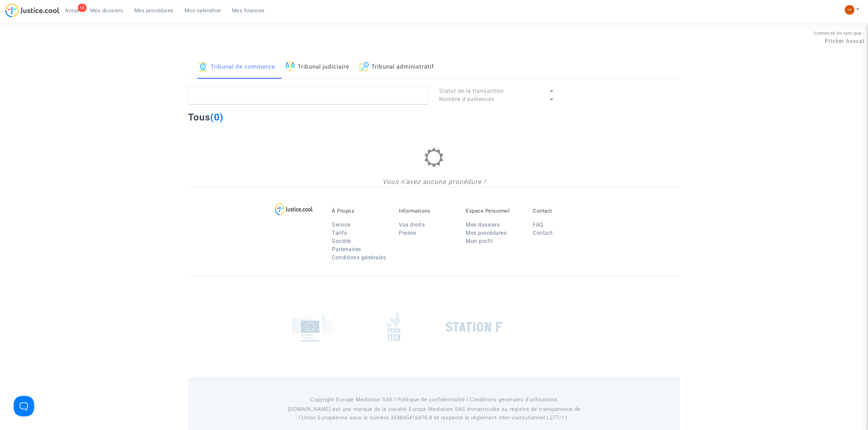
click at [366, 67] on img at bounding box center [363, 67] width 9 height 10
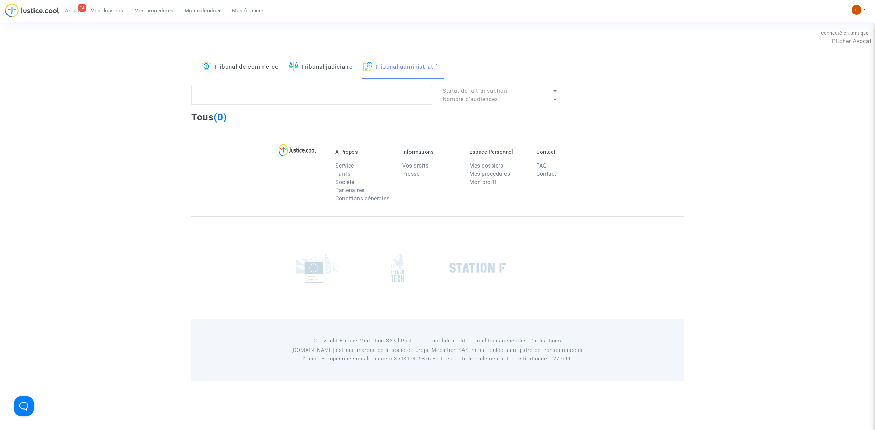
click at [354, 107] on lawsuits-list "Statut de la transaction Nombre d'audiences Tous (0)" at bounding box center [437, 107] width 492 height 42
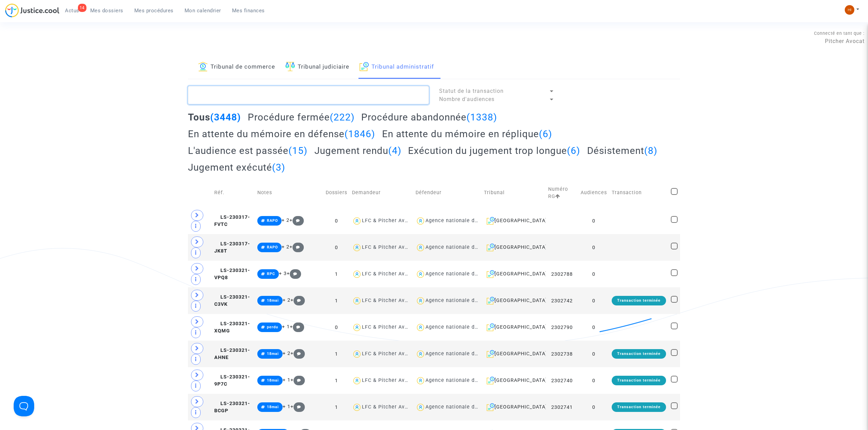
click at [357, 96] on textarea at bounding box center [308, 95] width 241 height 18
paste textarea "ORDONNANCE DE DESISTEMENT 2408697"
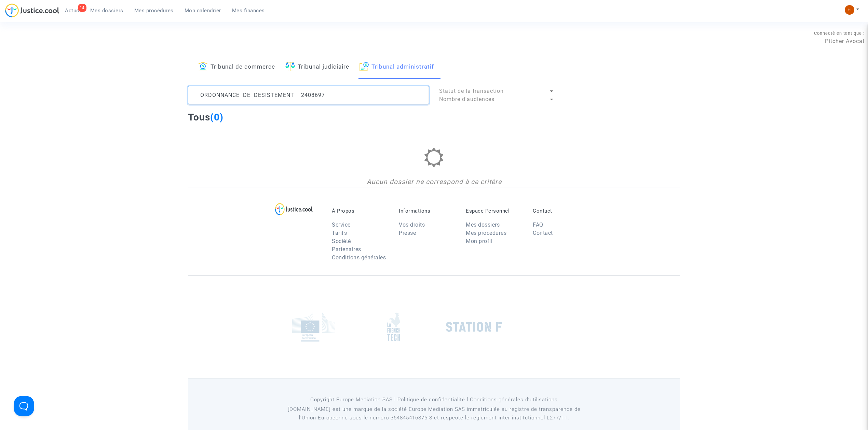
drag, startPoint x: 293, startPoint y: 98, endPoint x: -100, endPoint y: 86, distance: 393.7
click at [0, 86] on html "14 Actus Mes dossiers Mes procédures Mon calendrier Mes finances Mon profil Cha…" at bounding box center [434, 220] width 868 height 441
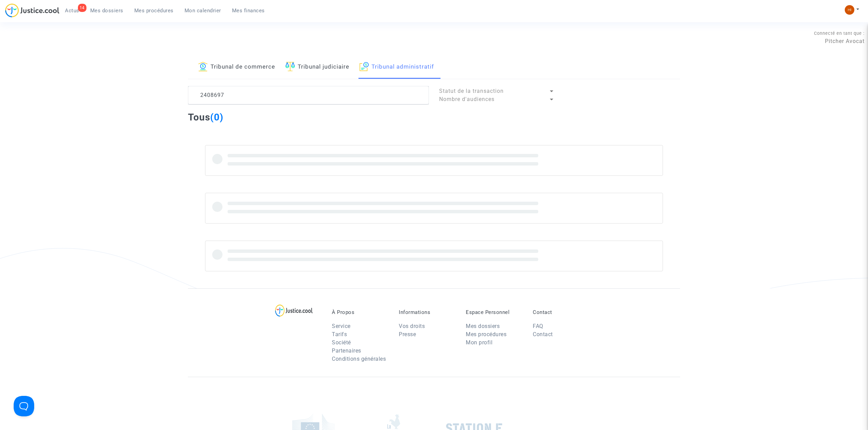
click at [331, 82] on div "Tribunal de commerce Tribunal judiciaire Tribunal administratif 2408697 Statut …" at bounding box center [434, 172] width 492 height 233
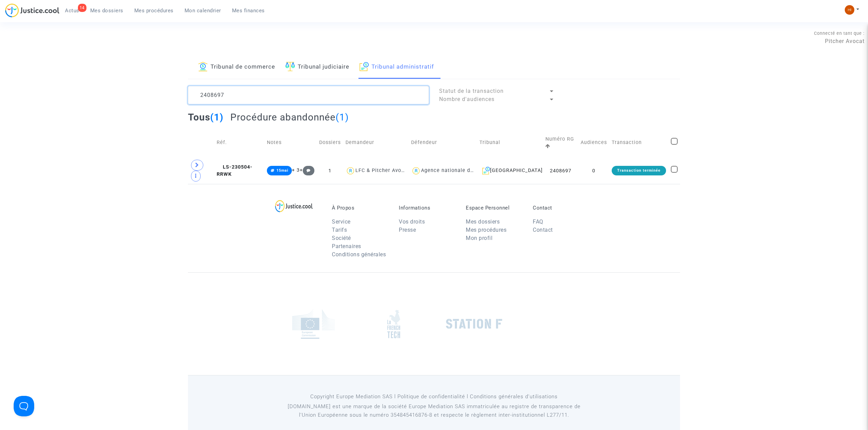
click at [305, 99] on textarea at bounding box center [308, 95] width 241 height 18
type textarea "2408698"
click at [238, 159] on td "LS-230504-CME8" at bounding box center [240, 170] width 50 height 27
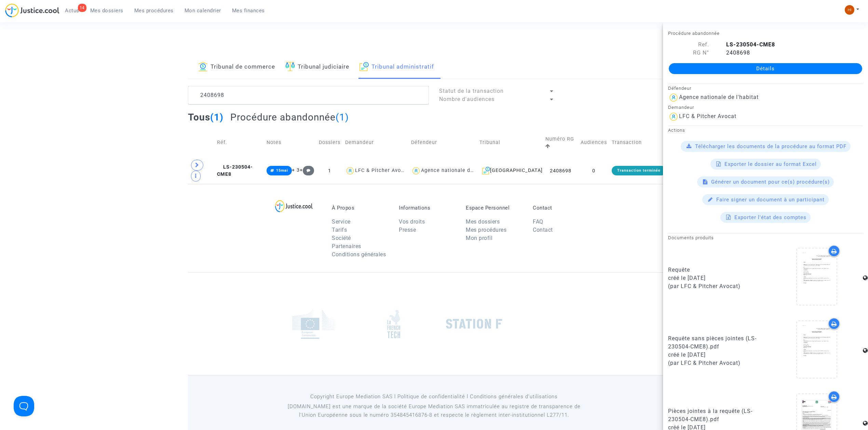
click at [786, 65] on link "Détails" at bounding box center [765, 68] width 193 height 11
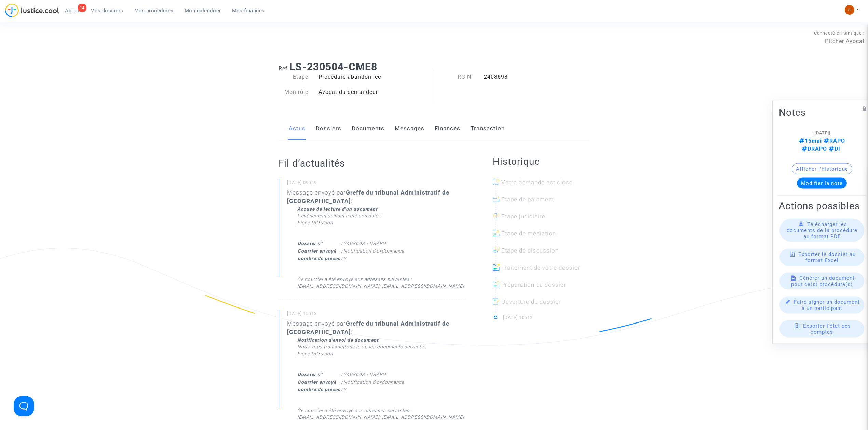
click at [367, 123] on link "Documents" at bounding box center [368, 129] width 33 height 23
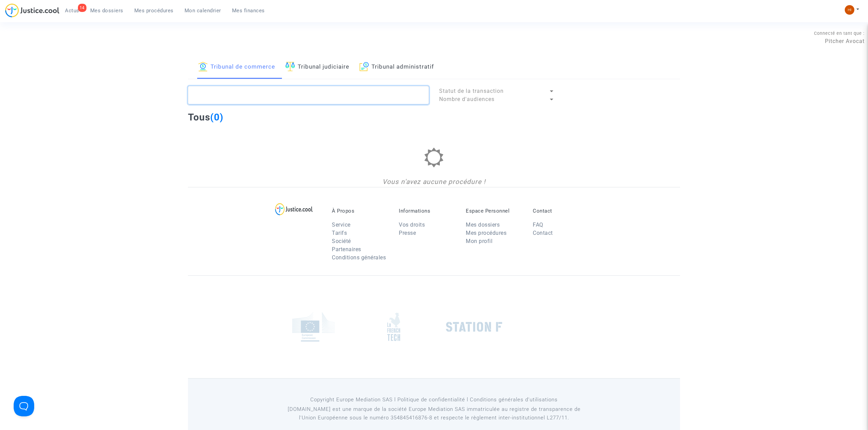
click at [362, 94] on textarea at bounding box center [308, 95] width 241 height 18
click at [396, 59] on link "Tribunal administratif" at bounding box center [396, 67] width 74 height 23
click at [384, 88] on textarea at bounding box center [308, 95] width 241 height 18
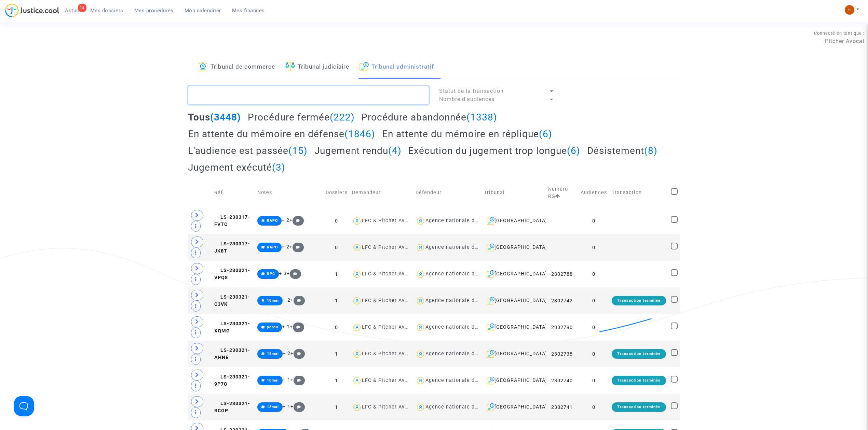
paste textarea "ORDONNANCE DE DESISTEMENT 2408697"
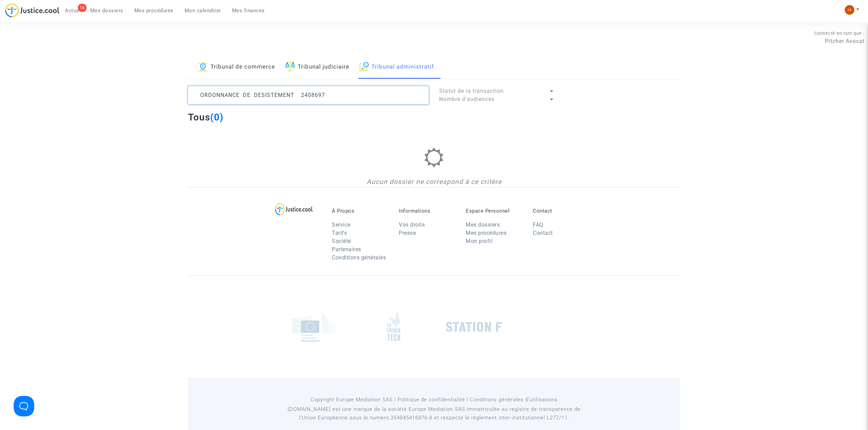
click at [339, 94] on textarea at bounding box center [308, 95] width 241 height 18
drag, startPoint x: 296, startPoint y: 96, endPoint x: 31, endPoint y: 93, distance: 264.1
click at [34, 93] on div "Tribunal de commerce Tribunal judiciaire Tribunal administratif ORDONNANCE DE D…" at bounding box center [434, 122] width 868 height 132
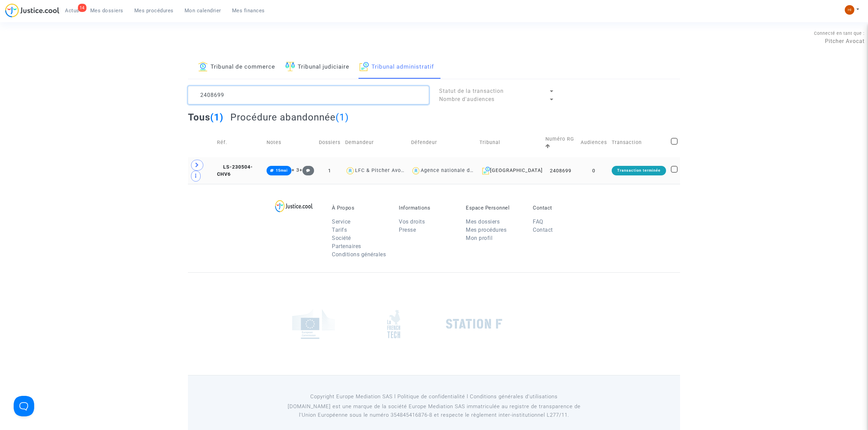
type textarea "2408699"
click at [225, 161] on td "LS-230504-CHV6" at bounding box center [240, 170] width 50 height 27
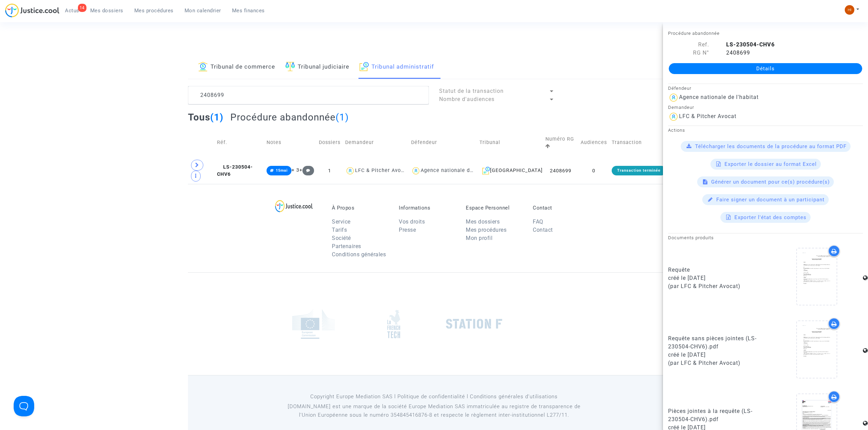
click at [740, 67] on link "Détails" at bounding box center [765, 68] width 193 height 11
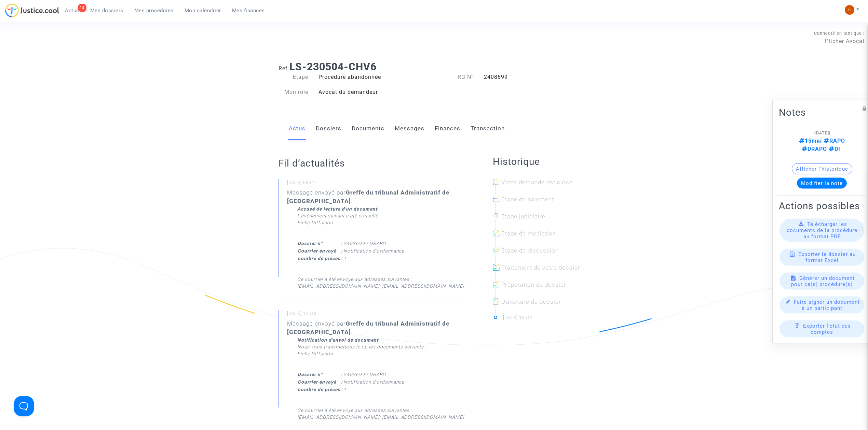
click at [364, 132] on link "Documents" at bounding box center [368, 129] width 33 height 23
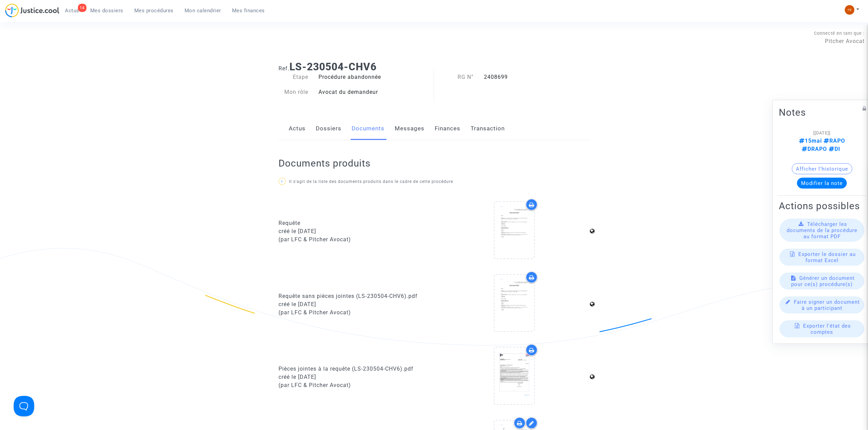
scroll to position [319, 0]
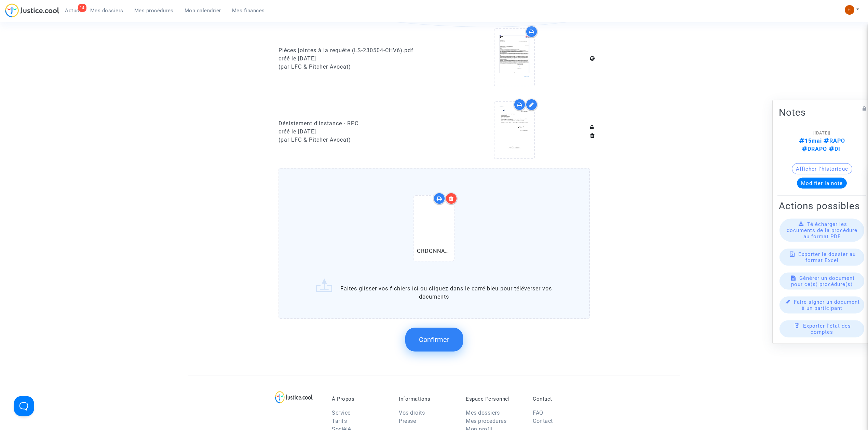
click at [410, 315] on label "ORDONNANCE DE DESISTEMENT 2408699.pdf Faites glisser vos fichiers ici ou clique…" at bounding box center [433, 243] width 311 height 151
click at [0, 0] on input "ORDONNANCE DE DESISTEMENT 2408699.pdf Faites glisser vos fichiers ici ou clique…" at bounding box center [0, 0] width 0 height 0
click at [417, 335] on button "Confirmer" at bounding box center [434, 340] width 58 height 24
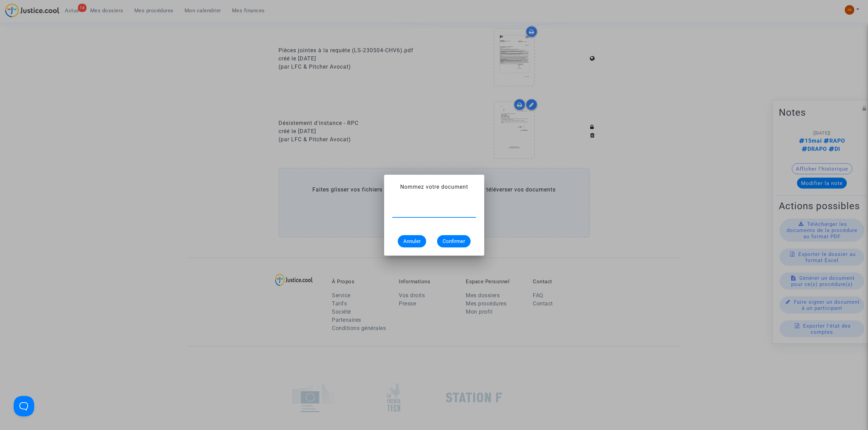
paste input "ORDONNANCE DE DESISTEMENT 2408697"
type input "ORDONNANCE DE DESISTEMENT 2408699"
click at [461, 234] on div "ORDONNANCE DE DESISTEMENT 2408699 Annuler Confirmer" at bounding box center [434, 224] width 84 height 45
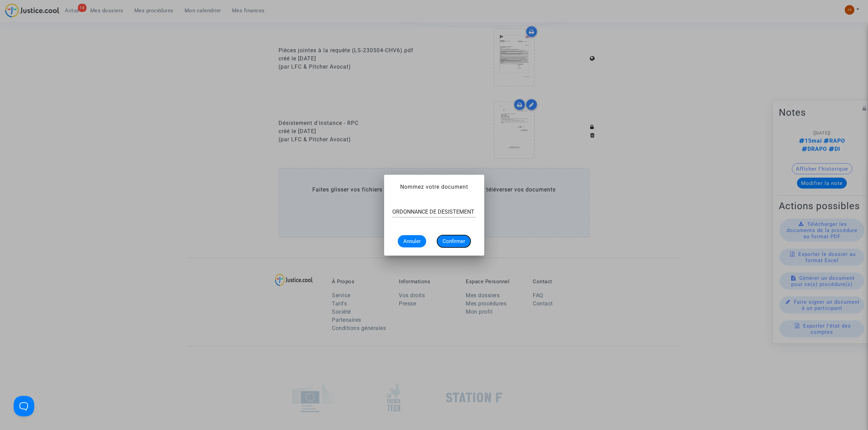
click at [459, 243] on span "Confirmer" at bounding box center [453, 241] width 23 height 6
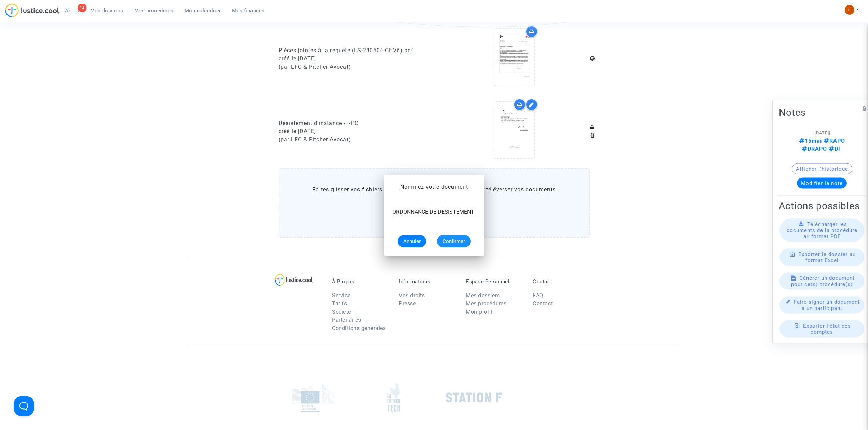
scroll to position [319, 0]
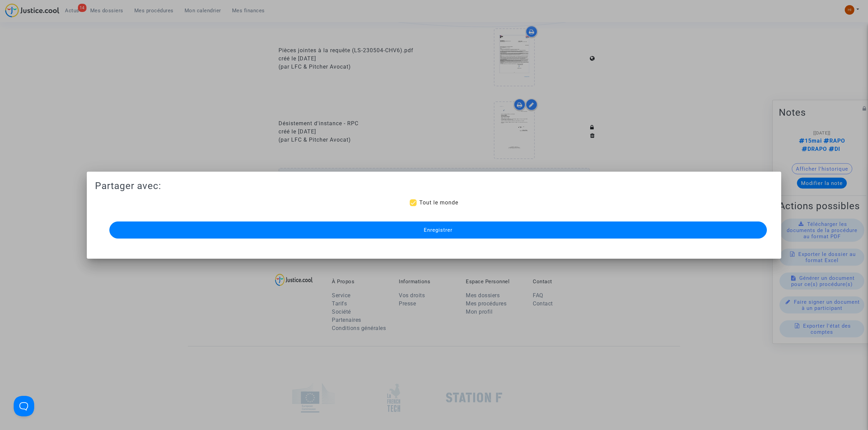
click at [247, 230] on button "Enregistrer" at bounding box center [437, 230] width 657 height 17
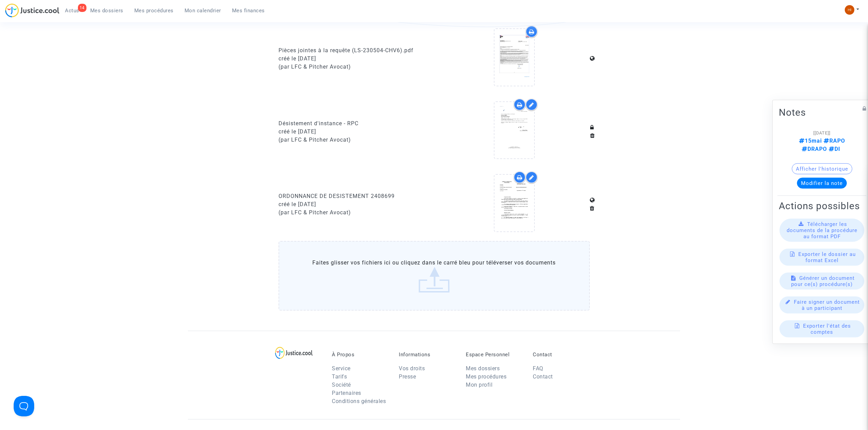
drag, startPoint x: 136, startPoint y: 12, endPoint x: 141, endPoint y: 12, distance: 5.2
click at [136, 12] on span "Mes procédures" at bounding box center [153, 11] width 39 height 6
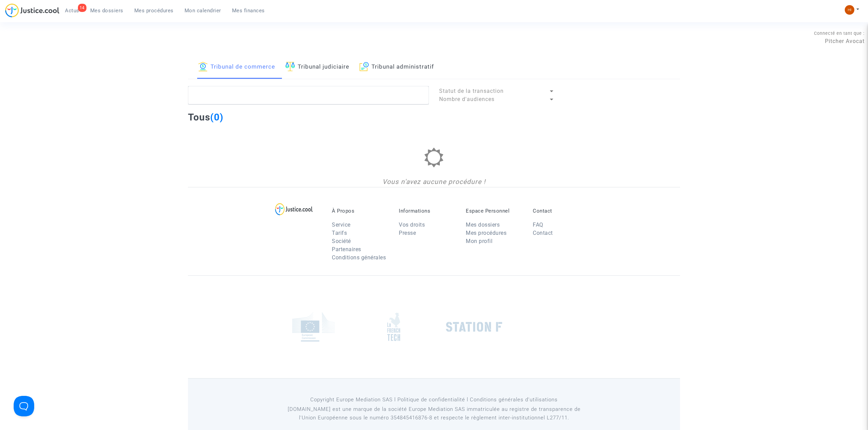
click at [331, 70] on link "Tribunal judiciaire" at bounding box center [317, 67] width 64 height 23
click at [364, 69] on div "Tribunal de commerce Tribunal judiciaire Tribunal administratif" at bounding box center [434, 68] width 492 height 24
drag, startPoint x: 356, startPoint y: 103, endPoint x: 383, endPoint y: 75, distance: 39.1
click at [356, 103] on textarea at bounding box center [308, 95] width 241 height 18
click at [396, 63] on link "Tribunal administratif" at bounding box center [396, 67] width 74 height 23
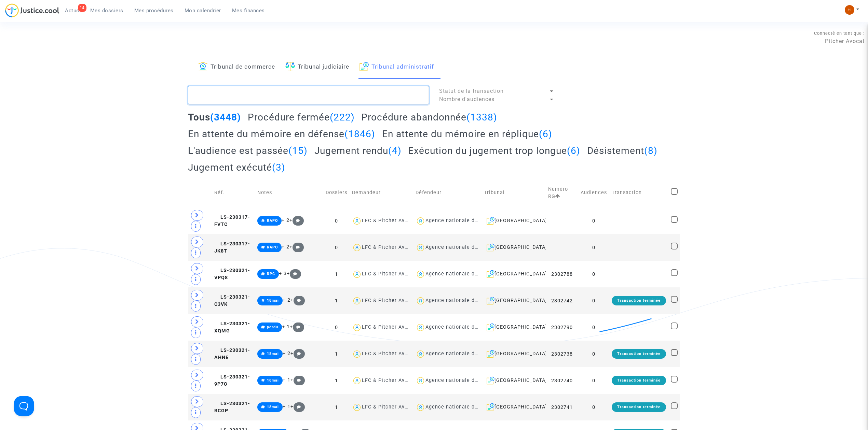
click at [376, 94] on textarea at bounding box center [308, 95] width 241 height 18
paste textarea "ORDONNANCE DE DESISTEMENT 2408748"
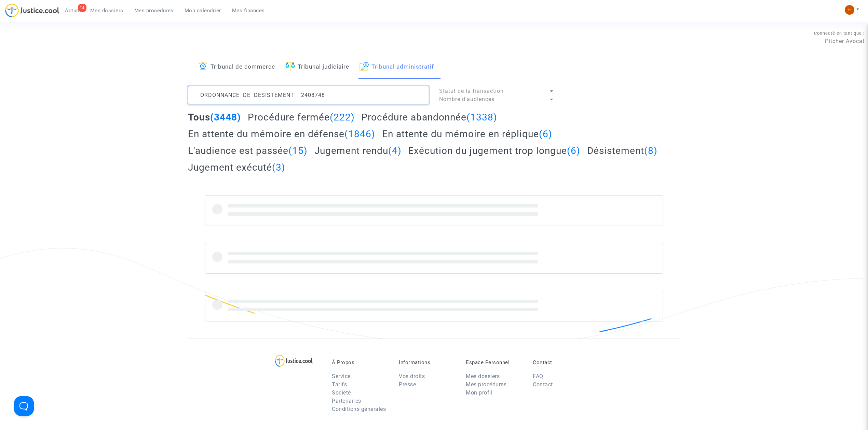
drag, startPoint x: 298, startPoint y: 95, endPoint x: 2, endPoint y: 55, distance: 298.5
click at [15, 59] on div "Tribunal de commerce Tribunal judiciaire Tribunal administratif ORDONNANCE DE D…" at bounding box center [434, 197] width 868 height 283
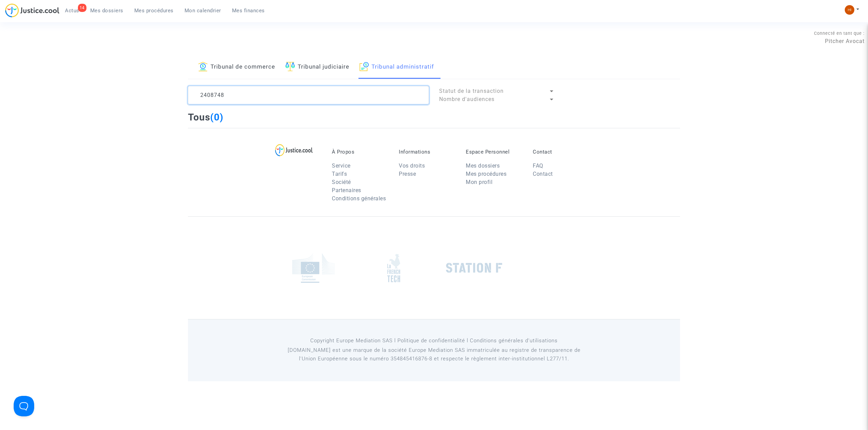
click at [267, 89] on textarea at bounding box center [308, 95] width 241 height 18
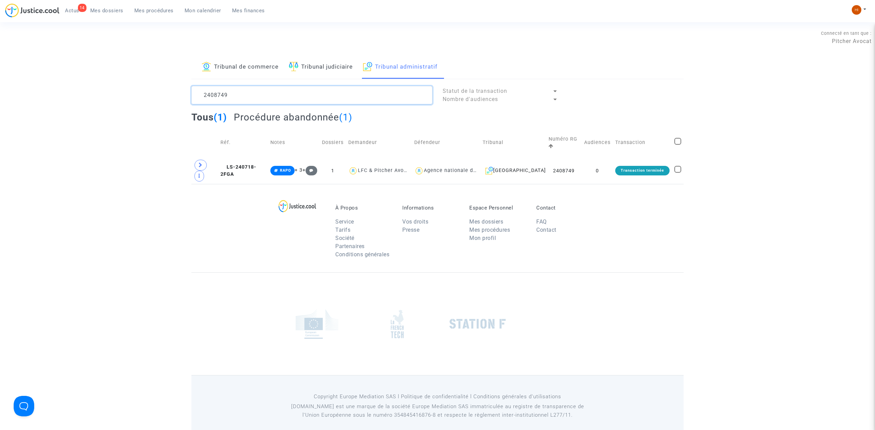
type textarea "2408749"
click at [262, 157] on td "LS-240718-2FGA" at bounding box center [243, 170] width 50 height 27
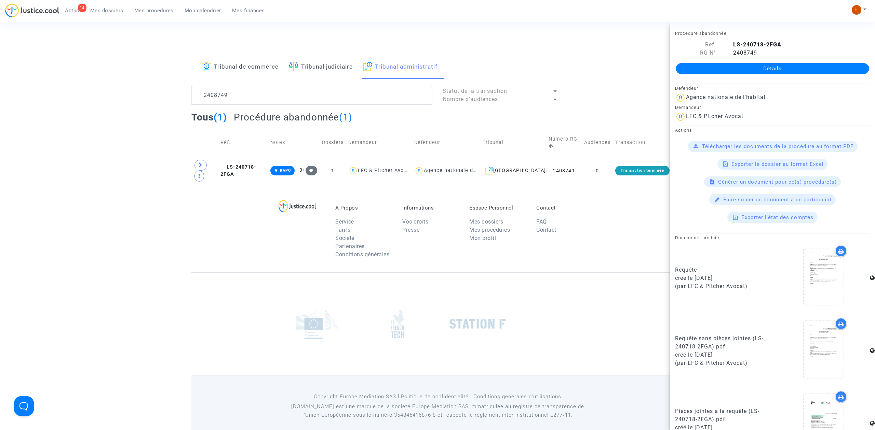
click at [739, 65] on link "Détails" at bounding box center [771, 68] width 193 height 11
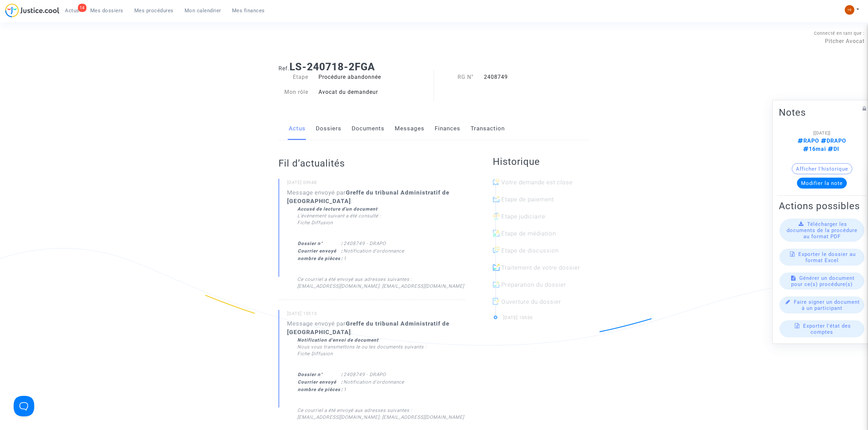
click at [376, 131] on link "Documents" at bounding box center [368, 129] width 33 height 23
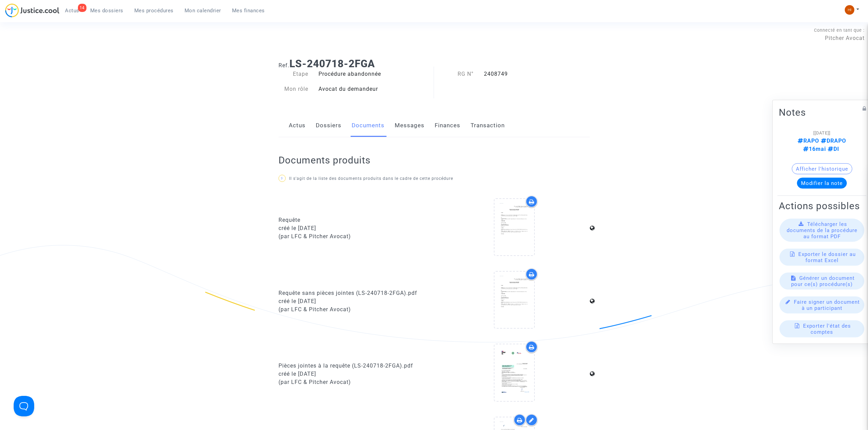
scroll to position [273, 0]
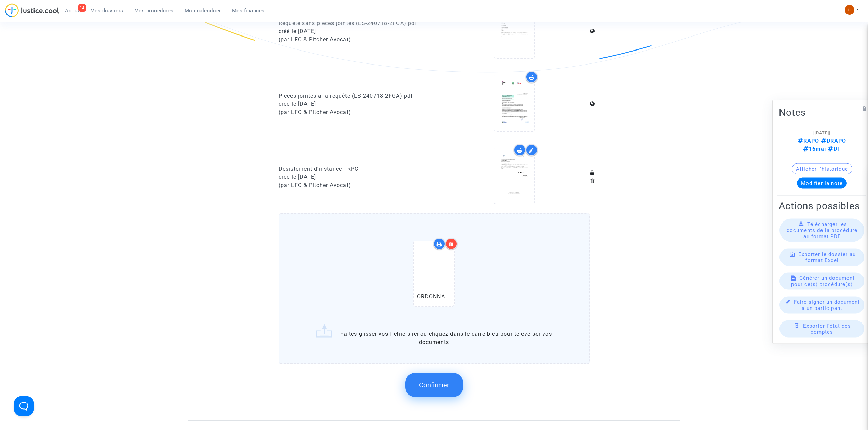
click at [430, 384] on span "Confirmer" at bounding box center [434, 385] width 30 height 8
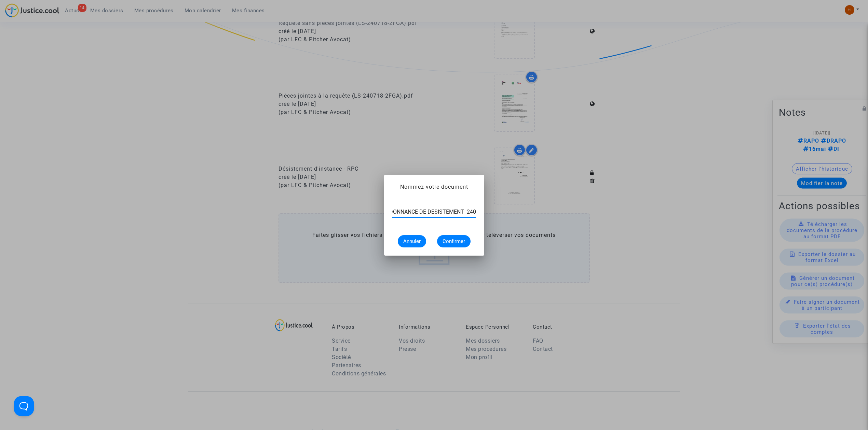
scroll to position [0, 0]
type input "ORDONNANCE DE DESISTEMENT"
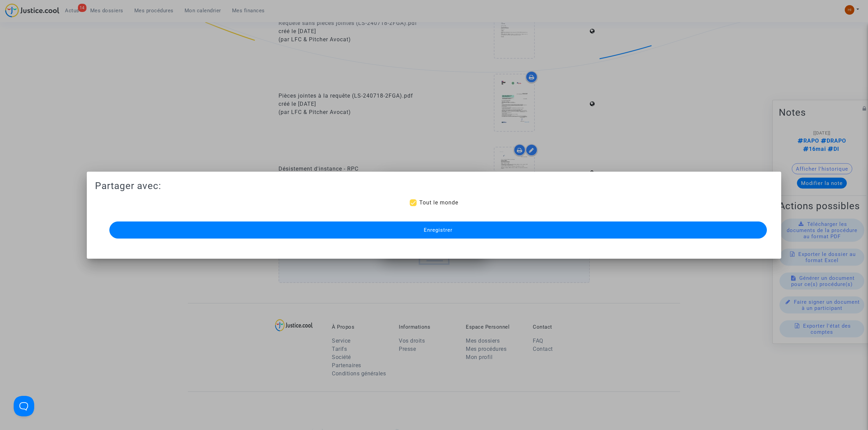
scroll to position [273, 0]
drag, startPoint x: 216, startPoint y: 234, endPoint x: 168, endPoint y: 61, distance: 178.7
click at [218, 232] on button "Enregistrer" at bounding box center [437, 230] width 657 height 17
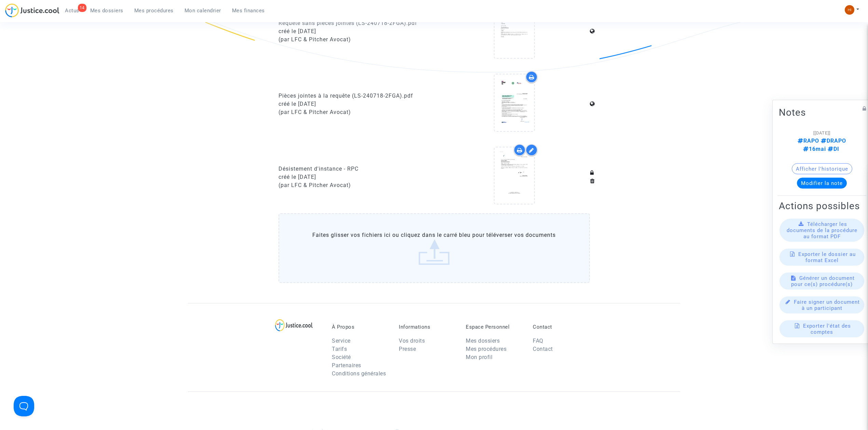
drag, startPoint x: 156, startPoint y: 12, endPoint x: 188, endPoint y: 36, distance: 39.8
click at [156, 12] on span "Mes procédures" at bounding box center [153, 11] width 39 height 6
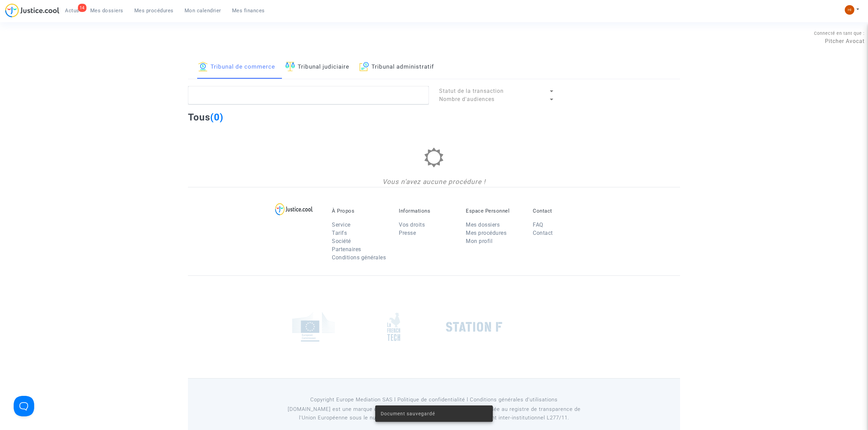
click at [395, 64] on link "Tribunal administratif" at bounding box center [396, 67] width 74 height 23
click at [380, 90] on textarea at bounding box center [308, 95] width 241 height 18
click at [391, 72] on link "Tribunal administratif" at bounding box center [396, 67] width 74 height 23
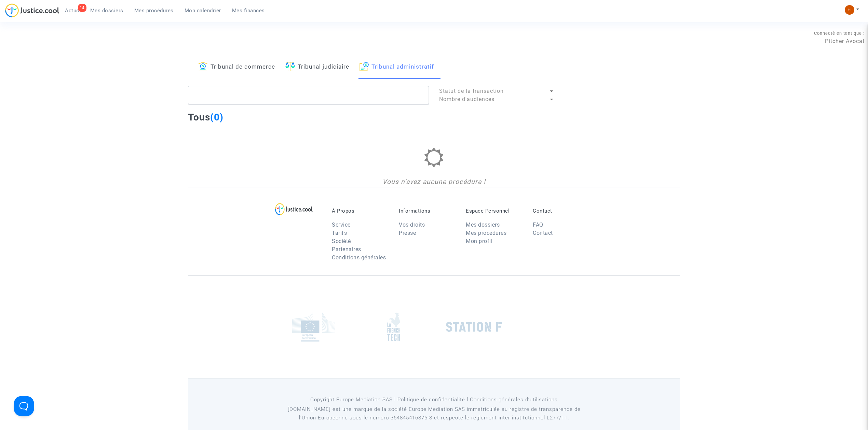
click at [395, 66] on link "Tribunal administratif" at bounding box center [396, 67] width 74 height 23
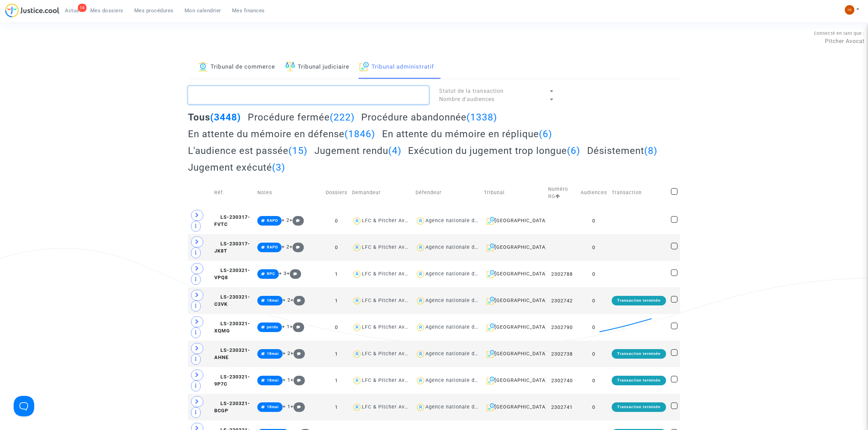
click at [383, 96] on textarea at bounding box center [308, 95] width 241 height 18
paste textarea "2408752"
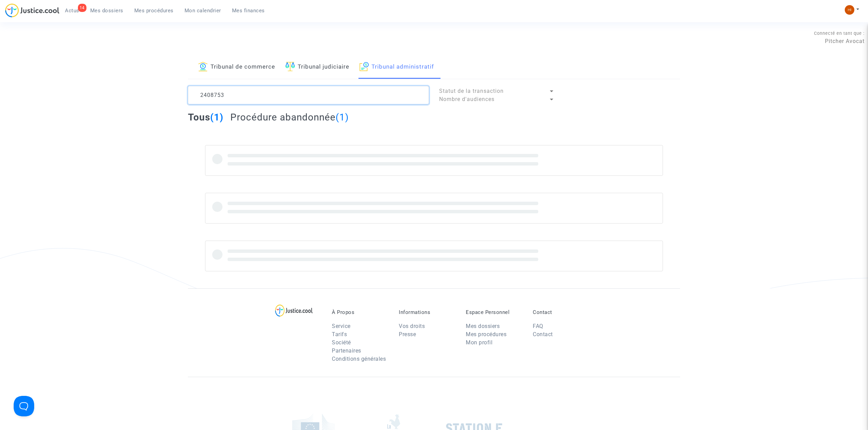
type textarea "2408753"
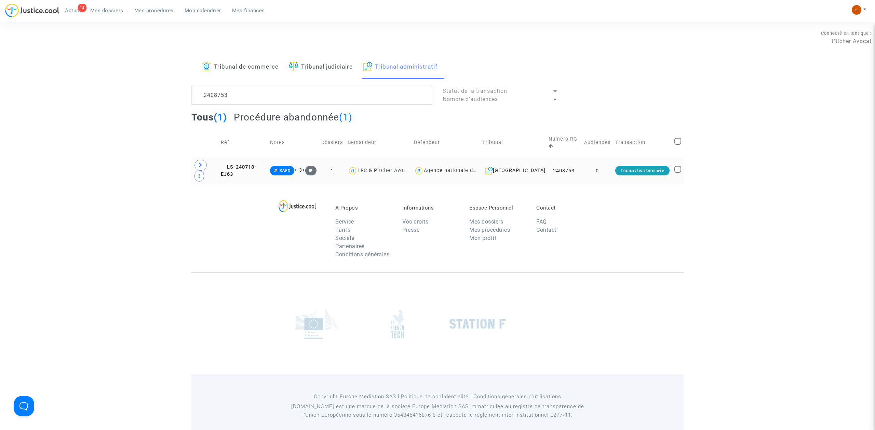
click at [250, 157] on td "LS-240718-EJ63" at bounding box center [242, 170] width 49 height 27
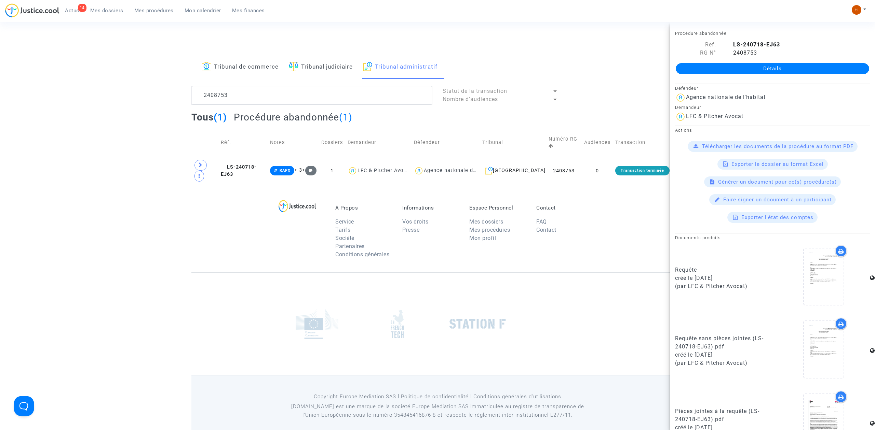
click at [773, 80] on div "Détails" at bounding box center [772, 68] width 205 height 23
click at [780, 68] on link "Détails" at bounding box center [771, 68] width 193 height 11
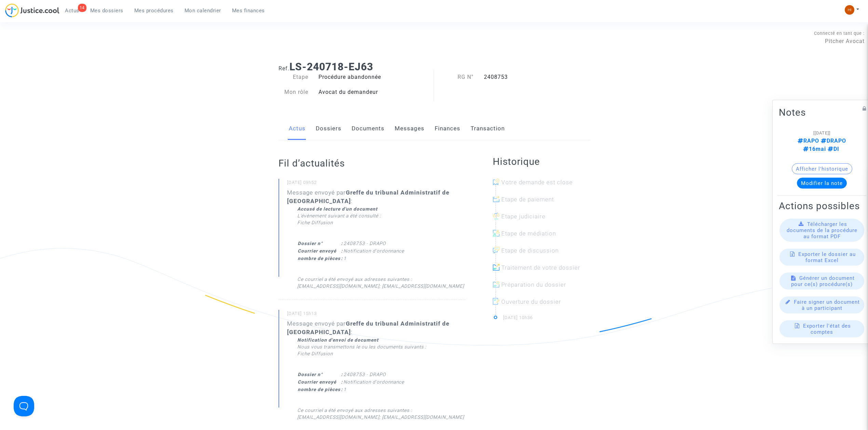
click at [376, 125] on link "Documents" at bounding box center [368, 129] width 33 height 23
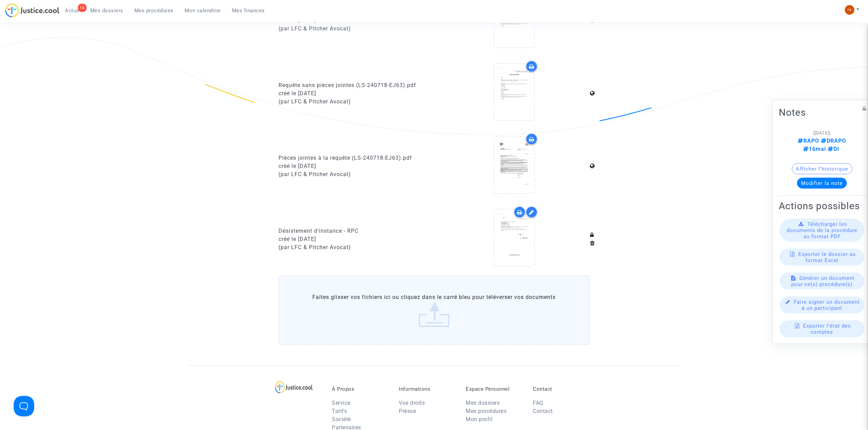
scroll to position [273, 0]
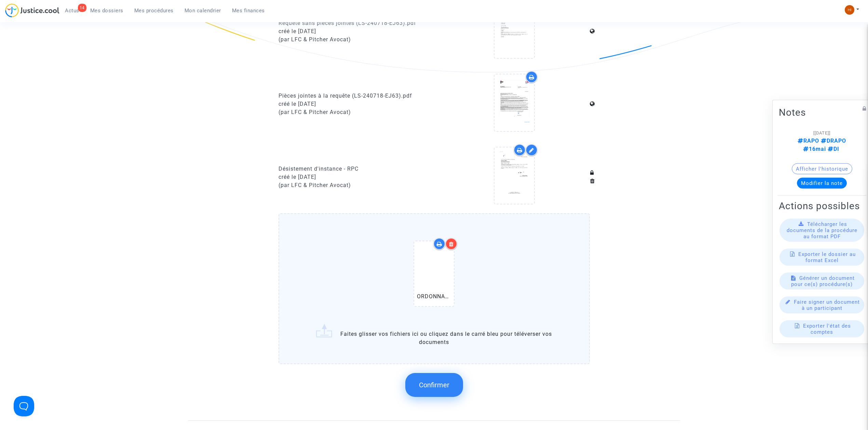
click at [426, 394] on button "Confirmer" at bounding box center [434, 385] width 58 height 24
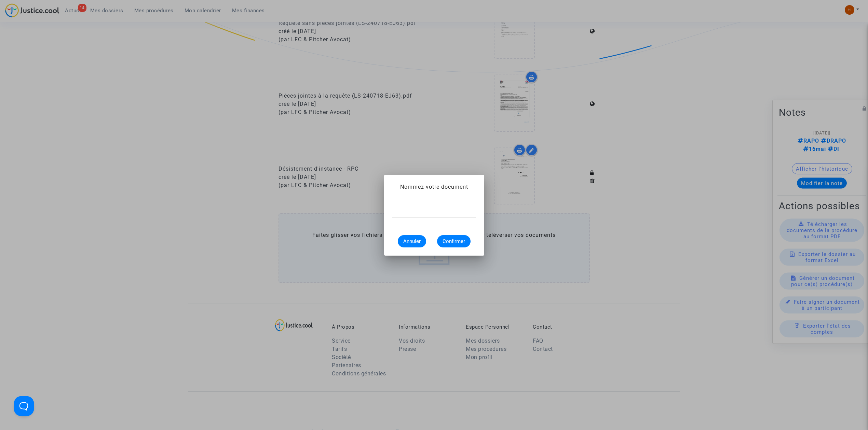
paste input "ORDONNANCE DE DESISTEMENT"
type input "ORDONNANCE DE DESISTEMENT"
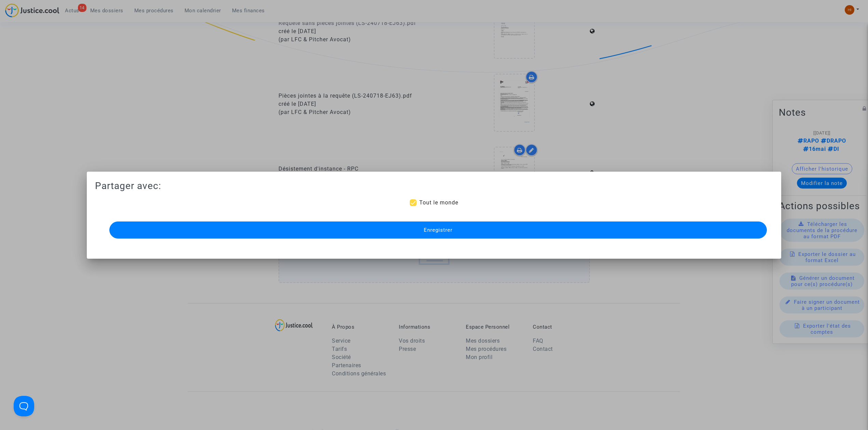
click at [267, 235] on button "Enregistrer" at bounding box center [437, 230] width 657 height 17
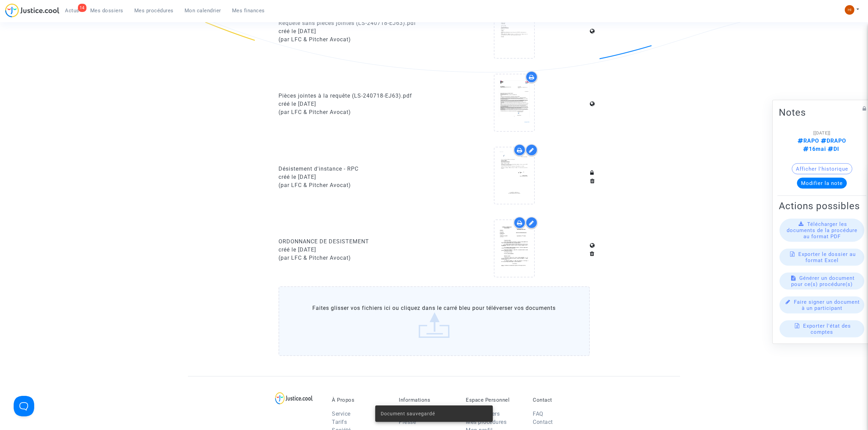
click at [142, 10] on span "Mes procédures" at bounding box center [153, 11] width 39 height 6
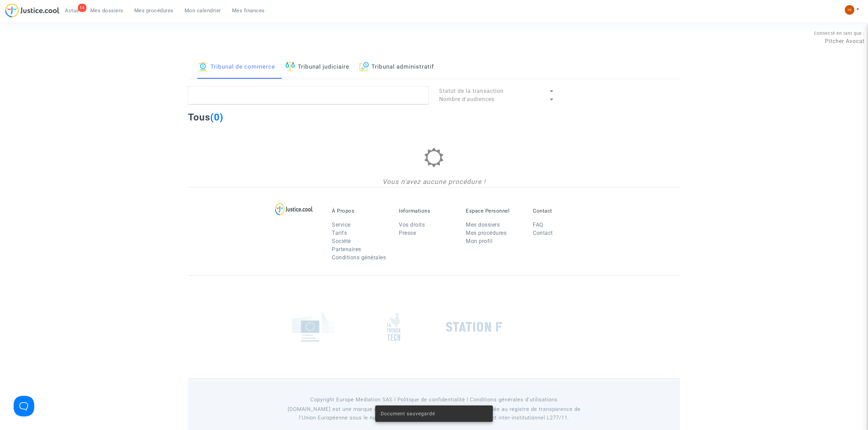
drag, startPoint x: 330, startPoint y: 65, endPoint x: 403, endPoint y: 64, distance: 73.8
click at [330, 65] on link "Tribunal judiciaire" at bounding box center [317, 67] width 64 height 23
click at [417, 64] on link "Tribunal administratif" at bounding box center [396, 67] width 74 height 23
click at [395, 93] on textarea at bounding box center [308, 95] width 241 height 18
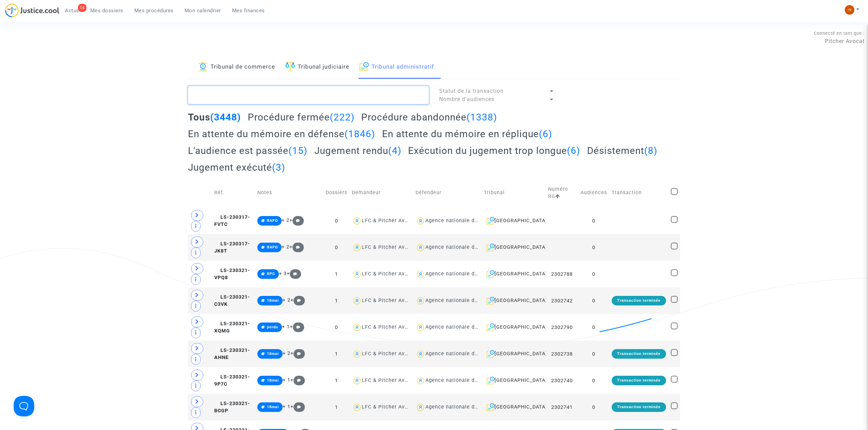
paste textarea "2408780"
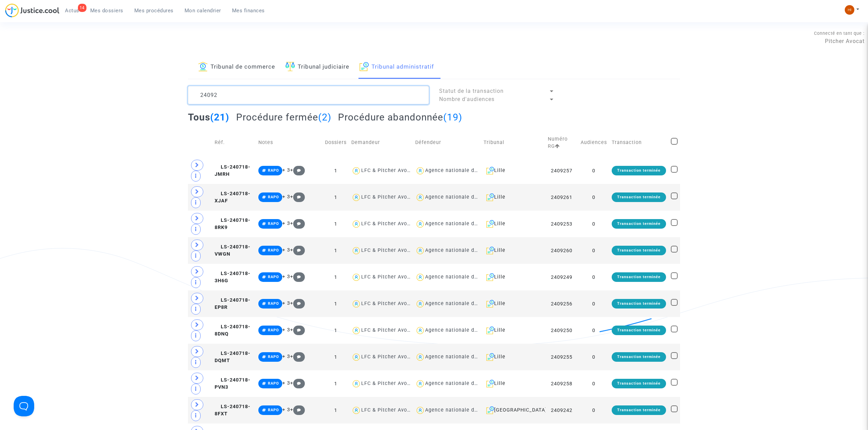
click at [219, 94] on textarea at bounding box center [308, 95] width 241 height 18
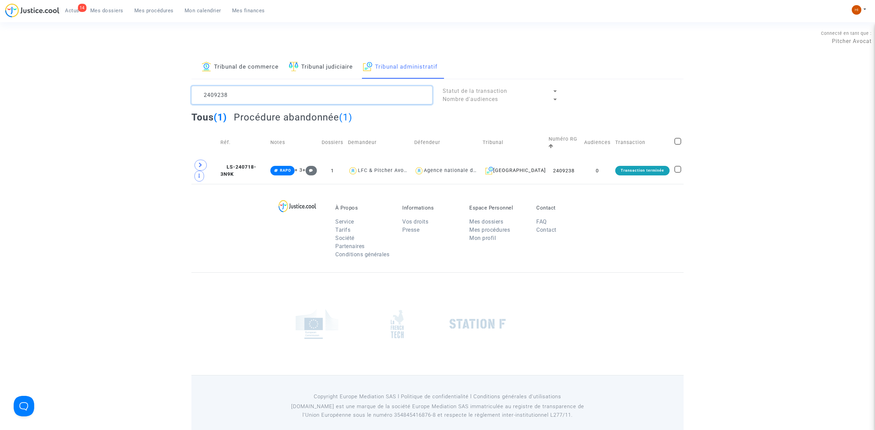
type textarea "2409238"
click at [253, 164] on span "LS-240718-3N9K" at bounding box center [238, 170] width 36 height 13
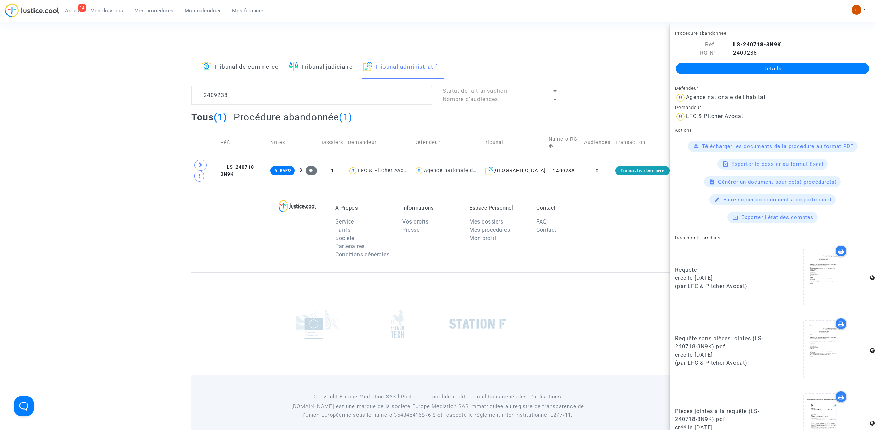
click at [774, 70] on link "Détails" at bounding box center [771, 68] width 193 height 11
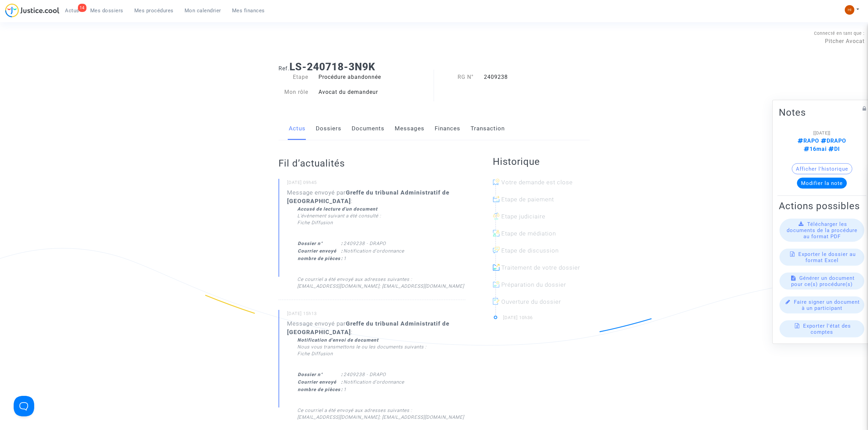
click at [357, 130] on link "Documents" at bounding box center [368, 129] width 33 height 23
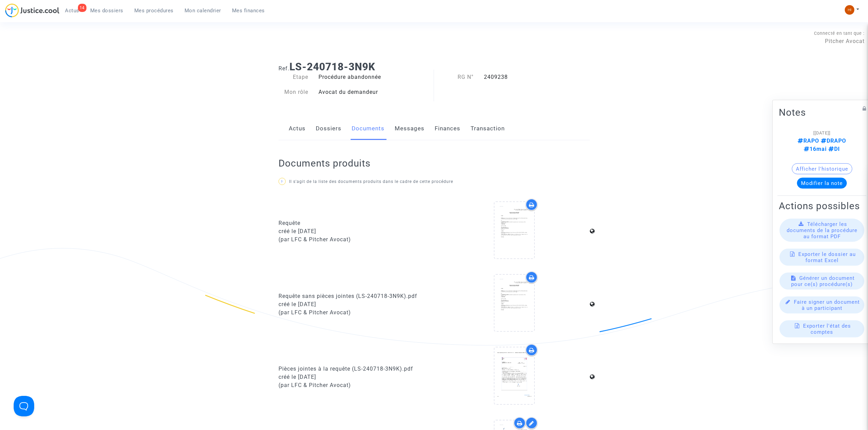
scroll to position [273, 0]
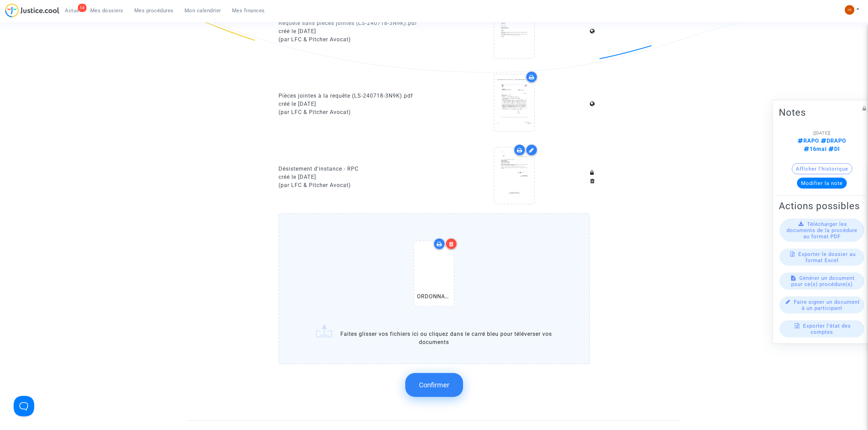
click at [441, 391] on button "Confirmer" at bounding box center [434, 385] width 58 height 24
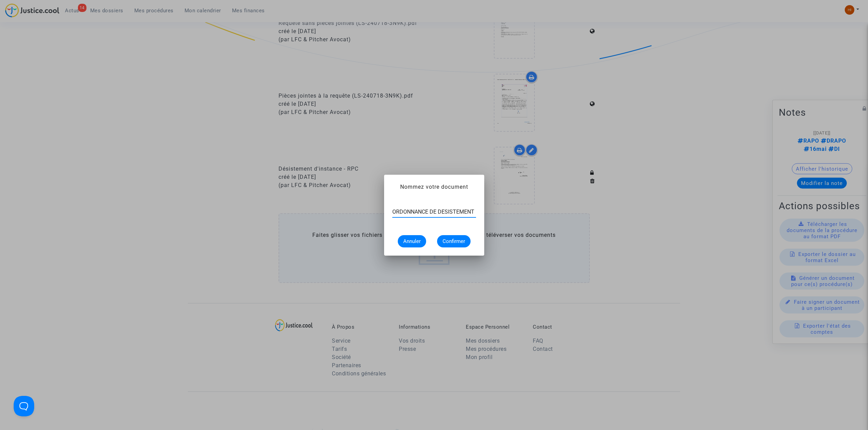
scroll to position [0, 0]
type input "ORDONNANCE DE DESISTEMENT"
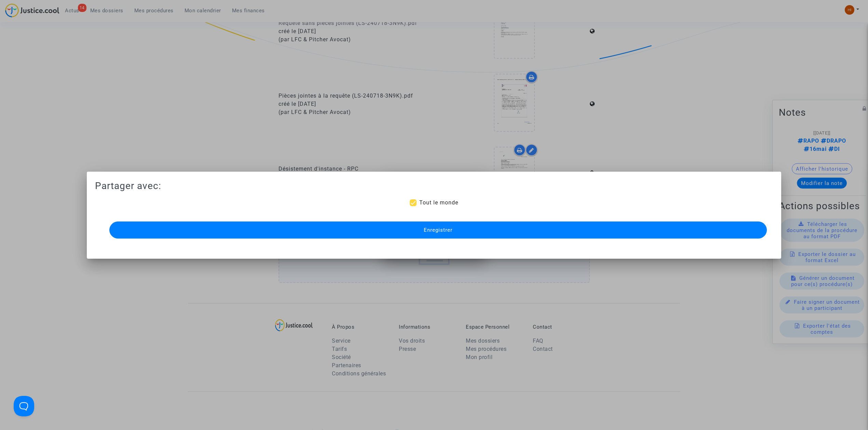
scroll to position [273, 0]
click at [495, 231] on button "Enregistrer" at bounding box center [437, 230] width 657 height 17
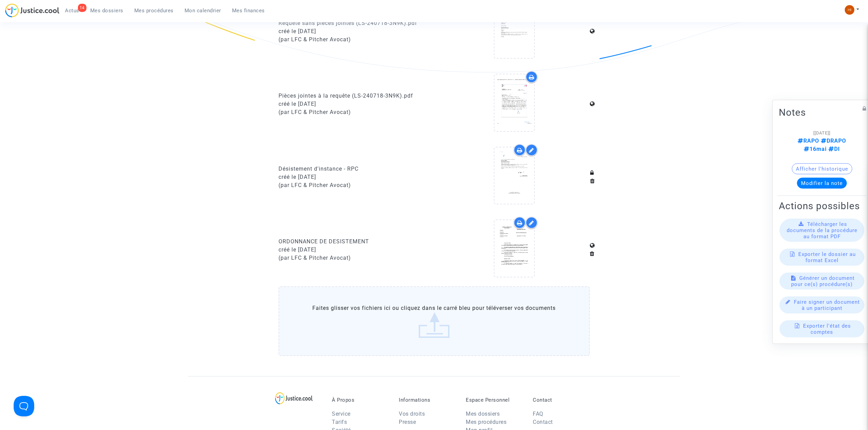
click at [145, 10] on span "Mes procédures" at bounding box center [153, 11] width 39 height 6
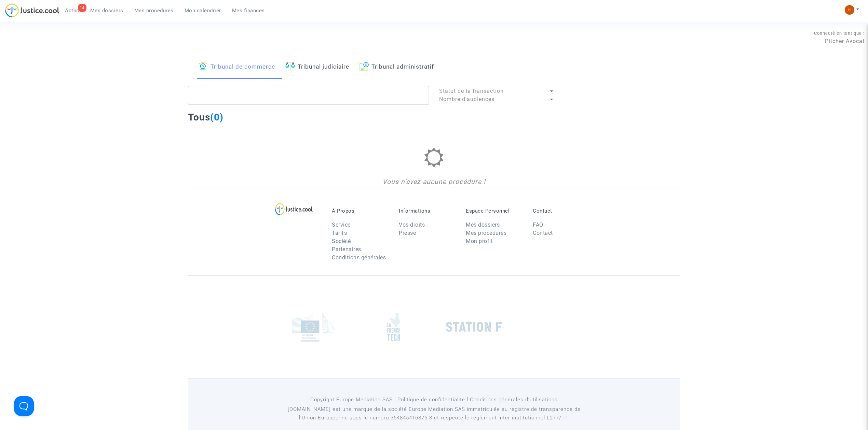
click at [361, 67] on div "Tribunal de commerce Tribunal judiciaire Tribunal administratif" at bounding box center [434, 68] width 492 height 24
click at [421, 60] on link "Tribunal administratif" at bounding box center [396, 67] width 74 height 23
click at [377, 101] on textarea at bounding box center [308, 95] width 241 height 18
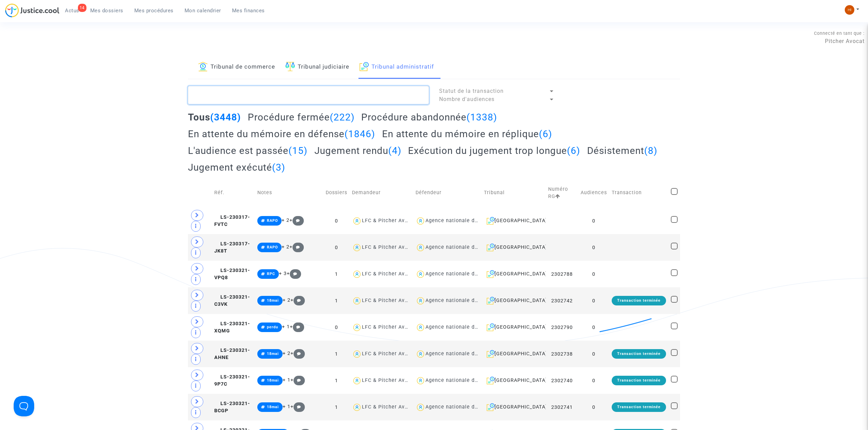
paste textarea "ORDONNANCE DE DESISTEMENT 2409247"
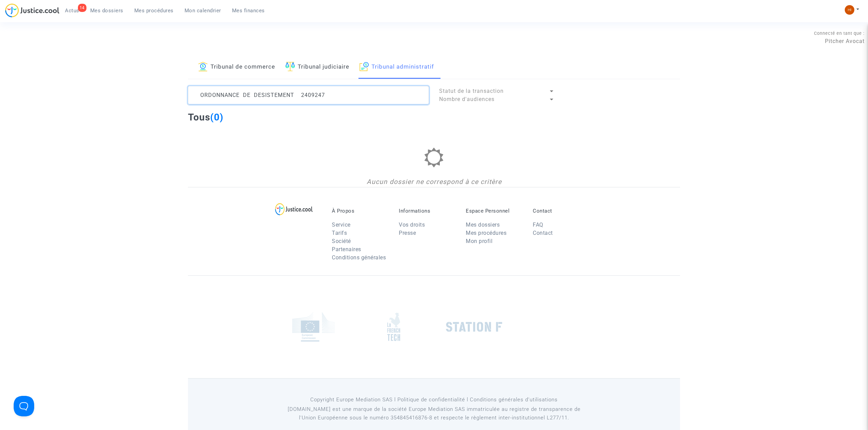
drag, startPoint x: 296, startPoint y: 96, endPoint x: -180, endPoint y: 48, distance: 478.3
click at [0, 48] on html "14 Actus Mes dossiers Mes procédures Mon calendrier Mes finances Mon profil Cha…" at bounding box center [434, 220] width 868 height 441
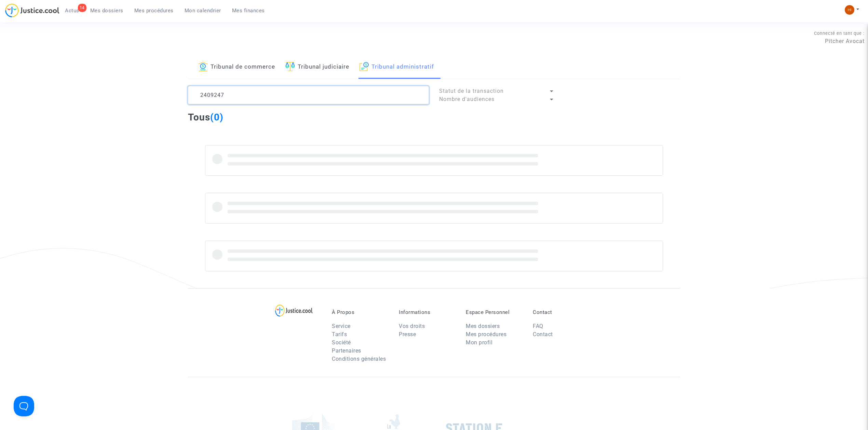
click at [269, 90] on textarea at bounding box center [308, 95] width 241 height 18
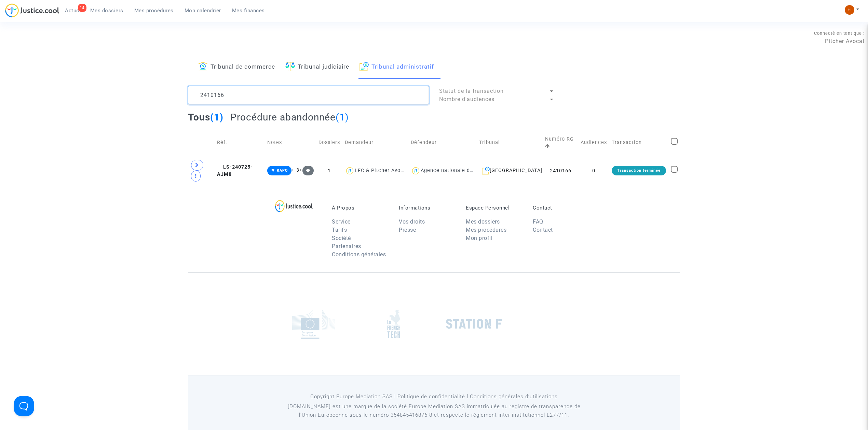
type textarea "2410166"
click at [248, 171] on td "LS-240725-AJM8" at bounding box center [240, 170] width 50 height 27
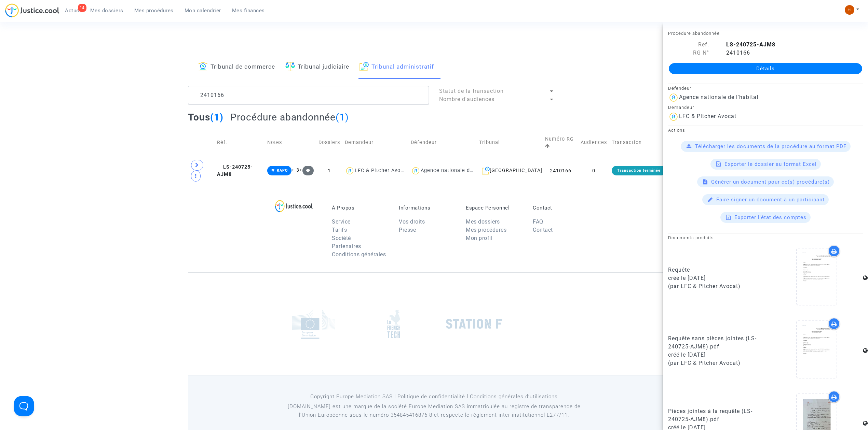
click at [816, 66] on link "Détails" at bounding box center [765, 68] width 193 height 11
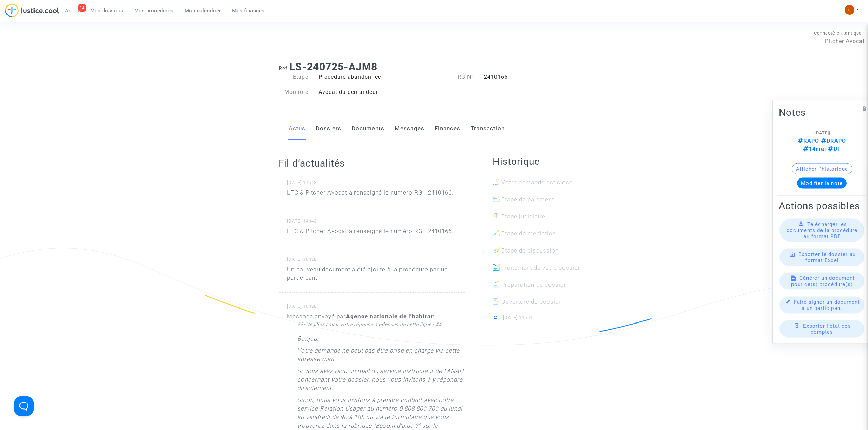
click at [361, 128] on link "Documents" at bounding box center [368, 129] width 33 height 23
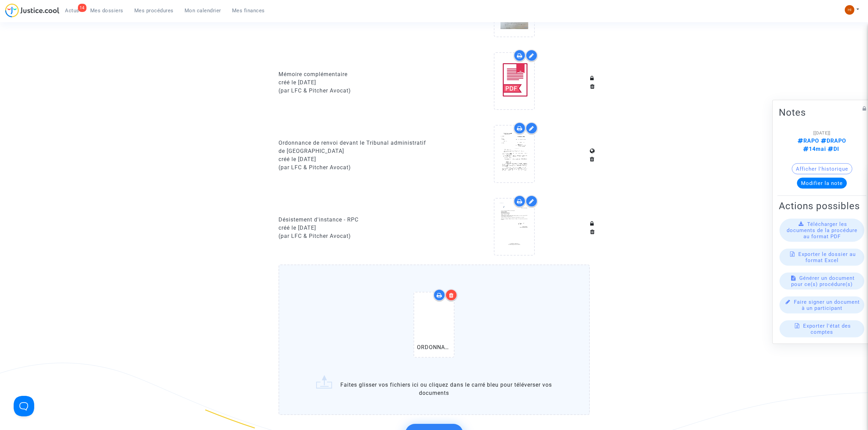
scroll to position [637, 0]
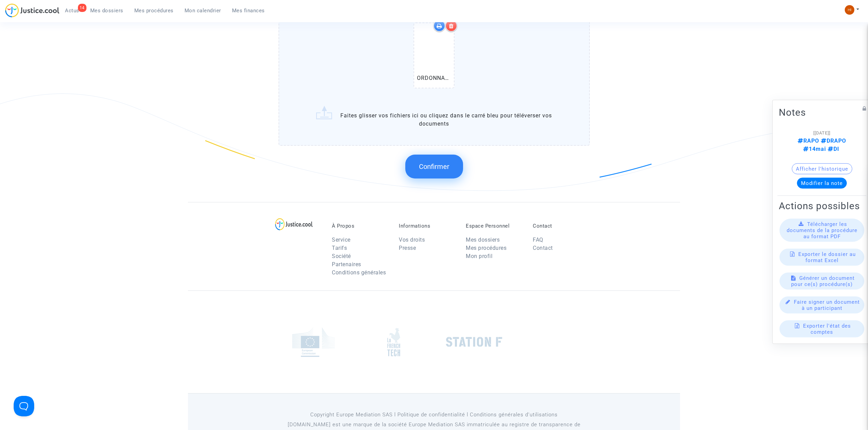
click at [413, 161] on button "Confirmer" at bounding box center [434, 167] width 58 height 24
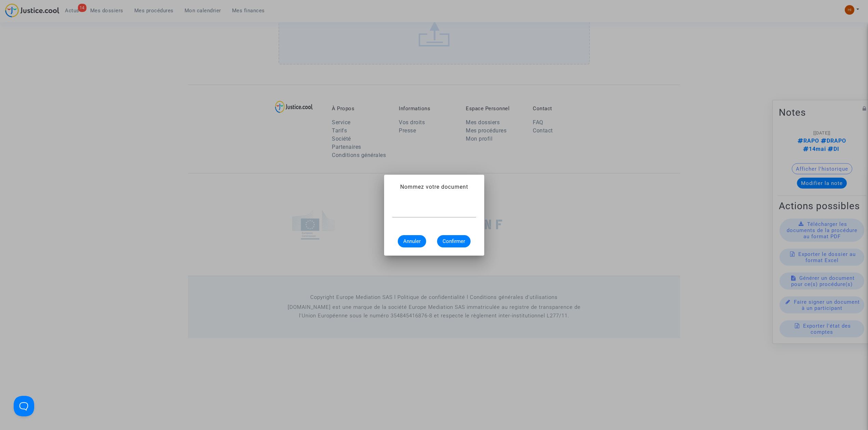
scroll to position [0, 0]
paste input "ORDONNANCE DE DESISTEMENT 2409248"
type input "ORDONNANCE DE DESISTEMENT"
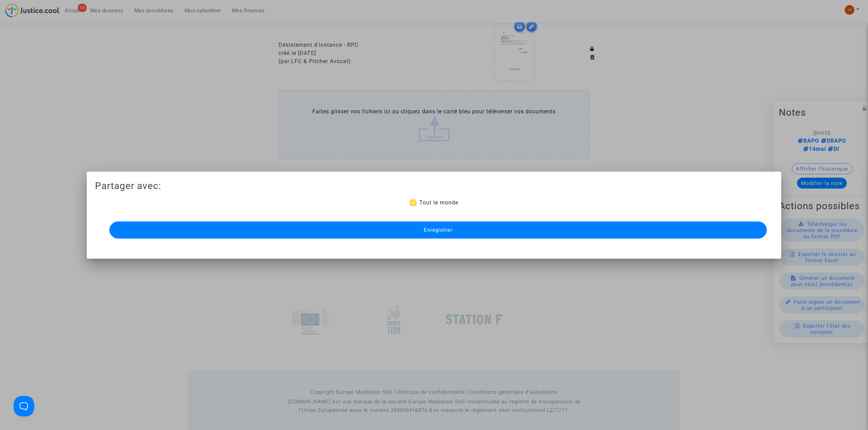
click at [411, 227] on button "Enregistrer" at bounding box center [437, 230] width 657 height 17
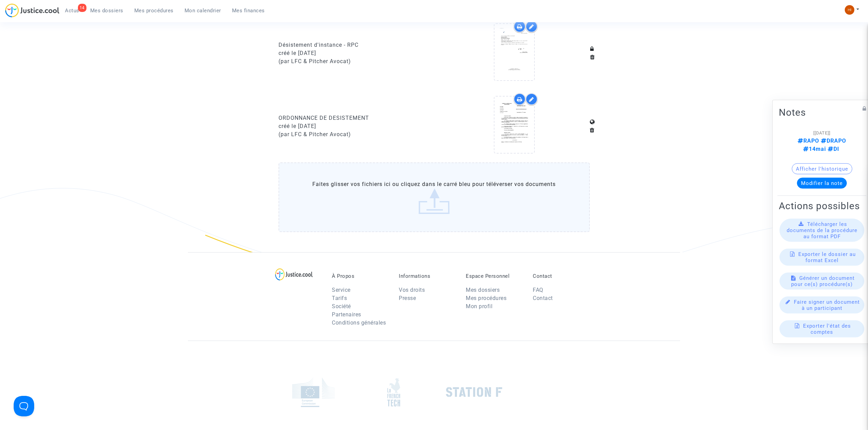
click at [151, 10] on span "Mes procédures" at bounding box center [153, 11] width 39 height 6
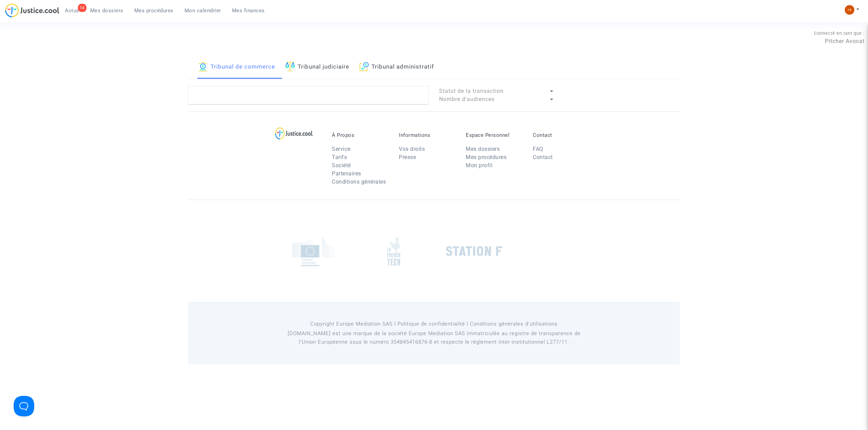
click at [382, 70] on link "Tribunal administratif" at bounding box center [396, 67] width 74 height 23
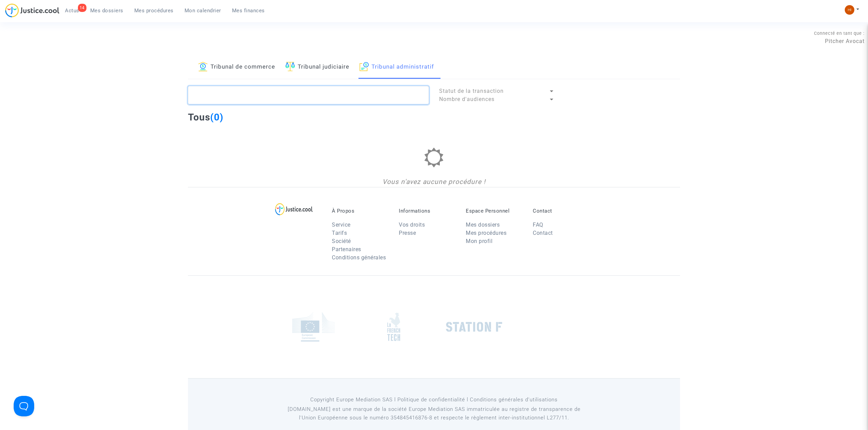
click at [357, 96] on textarea at bounding box center [308, 95] width 241 height 18
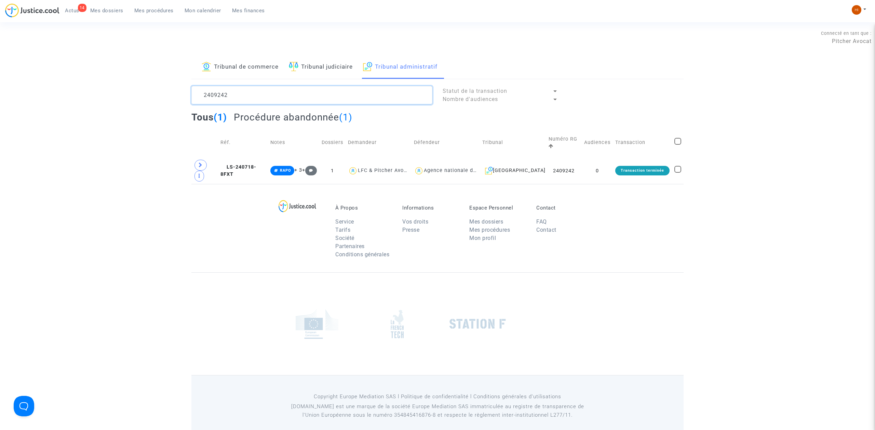
type textarea "2409242"
click at [245, 164] on span "LS-240718-8FXT" at bounding box center [238, 170] width 36 height 13
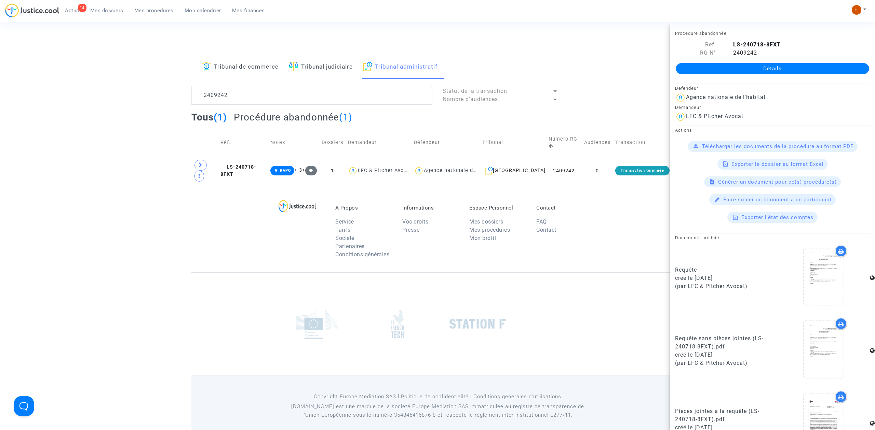
click at [691, 67] on link "Détails" at bounding box center [771, 68] width 193 height 11
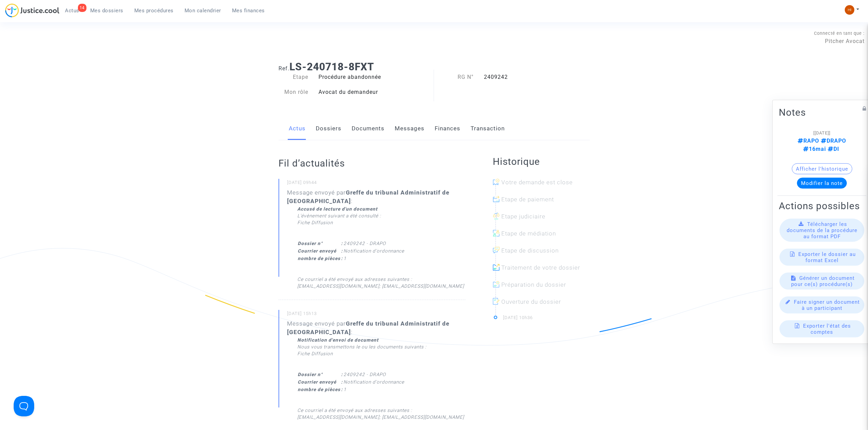
click at [364, 121] on link "Documents" at bounding box center [368, 129] width 33 height 23
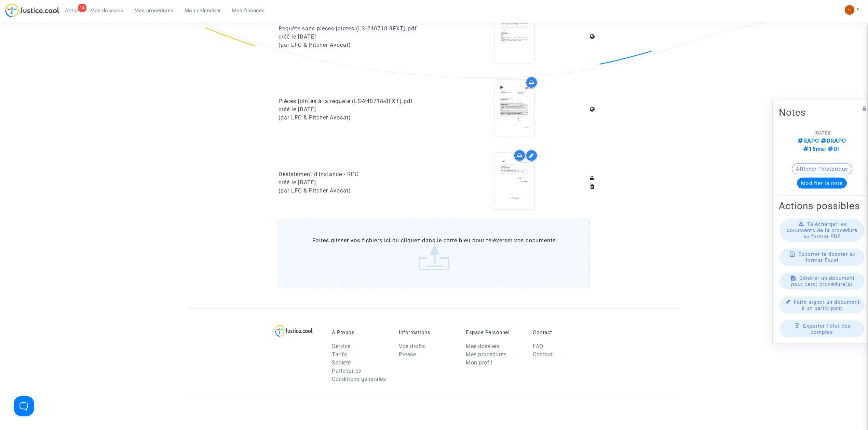
scroll to position [364, 0]
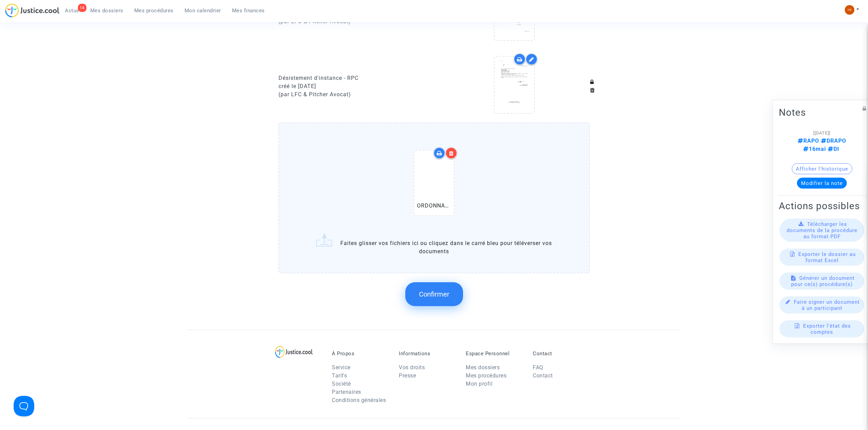
click at [434, 297] on button "Confirmer" at bounding box center [434, 295] width 58 height 24
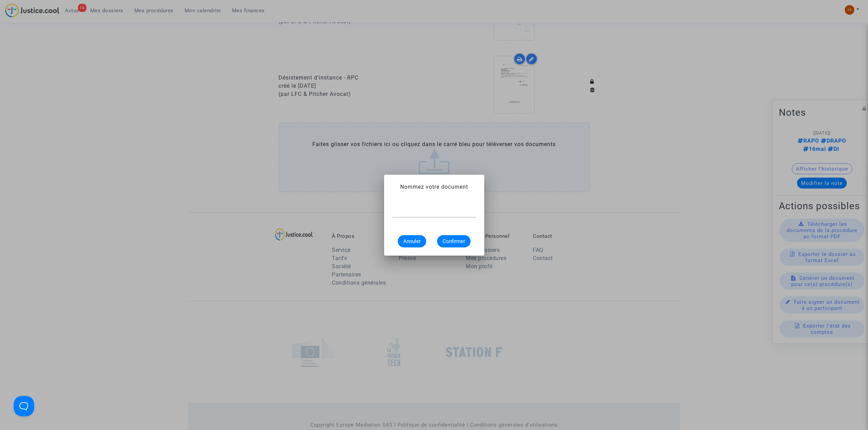
scroll to position [0, 0]
paste input "ORDONNANCE DE DESISTEMENT"
type input "ORDONNANCE DE DESISTEMENT"
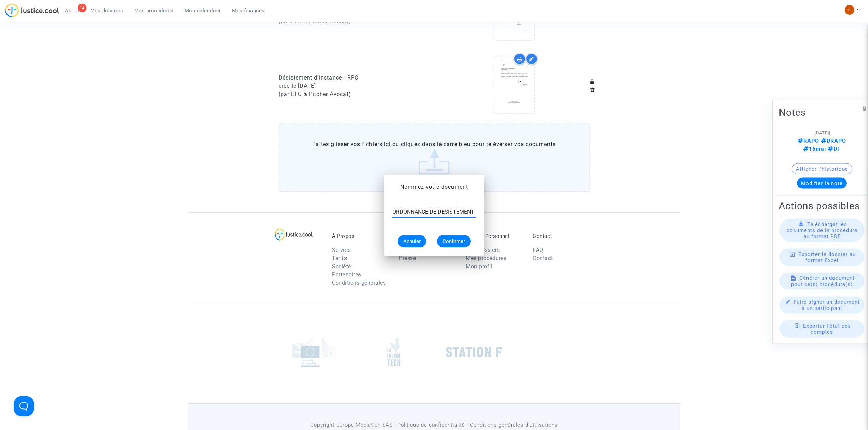
scroll to position [364, 0]
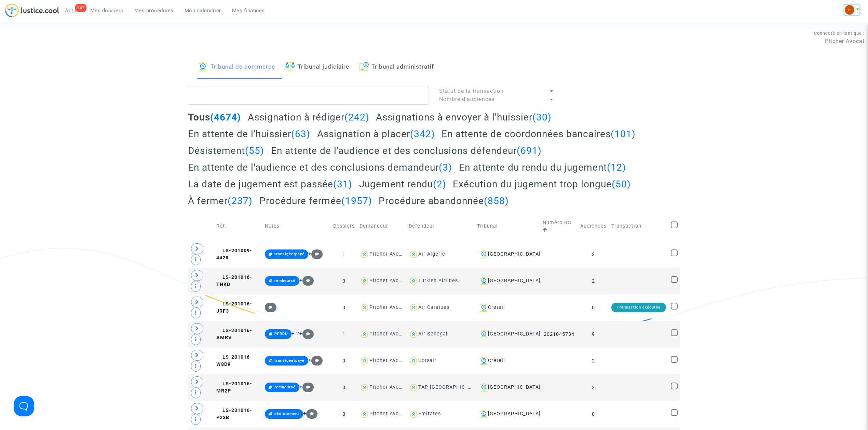
click at [847, 8] on img at bounding box center [849, 10] width 10 height 10
click at [819, 35] on link "Changer de compte" at bounding box center [824, 35] width 69 height 11
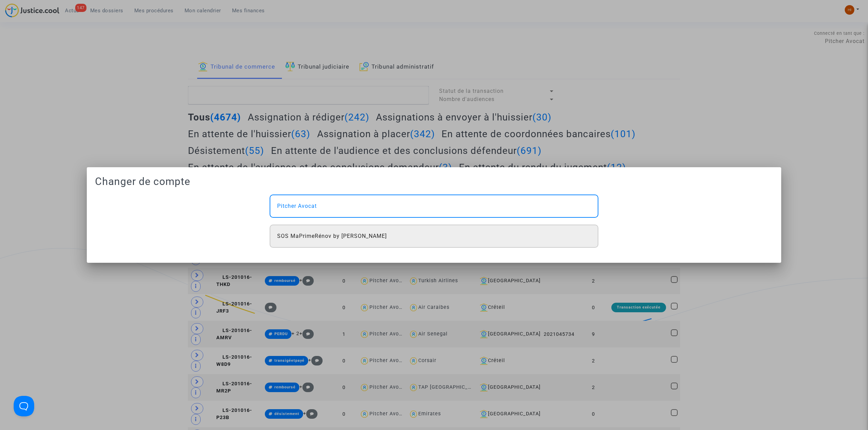
click at [381, 237] on div "SOS MaPrimeRénov by [PERSON_NAME]" at bounding box center [434, 236] width 329 height 23
